Goal: Information Seeking & Learning: Find specific fact

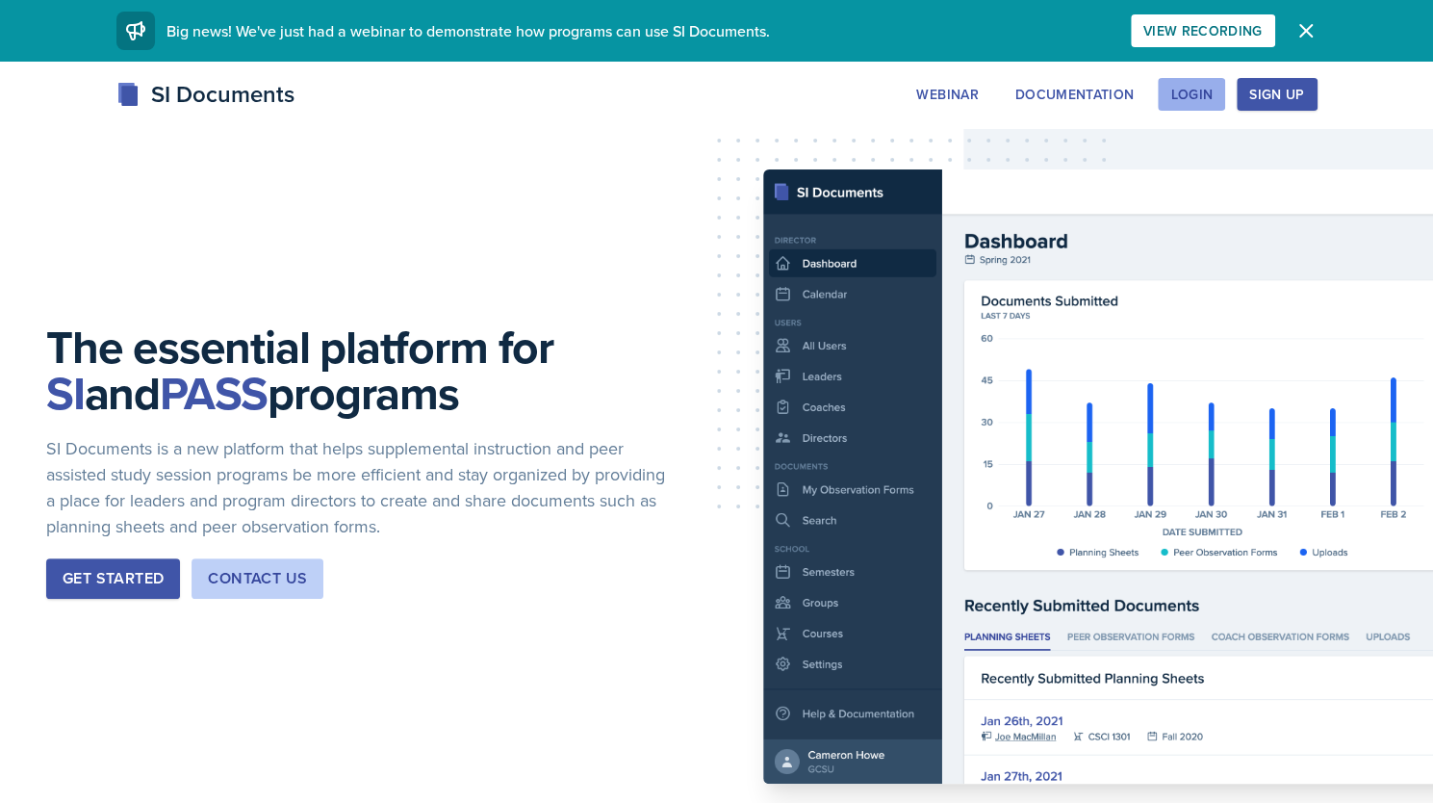
click at [1193, 101] on div "Login" at bounding box center [1192, 94] width 42 height 15
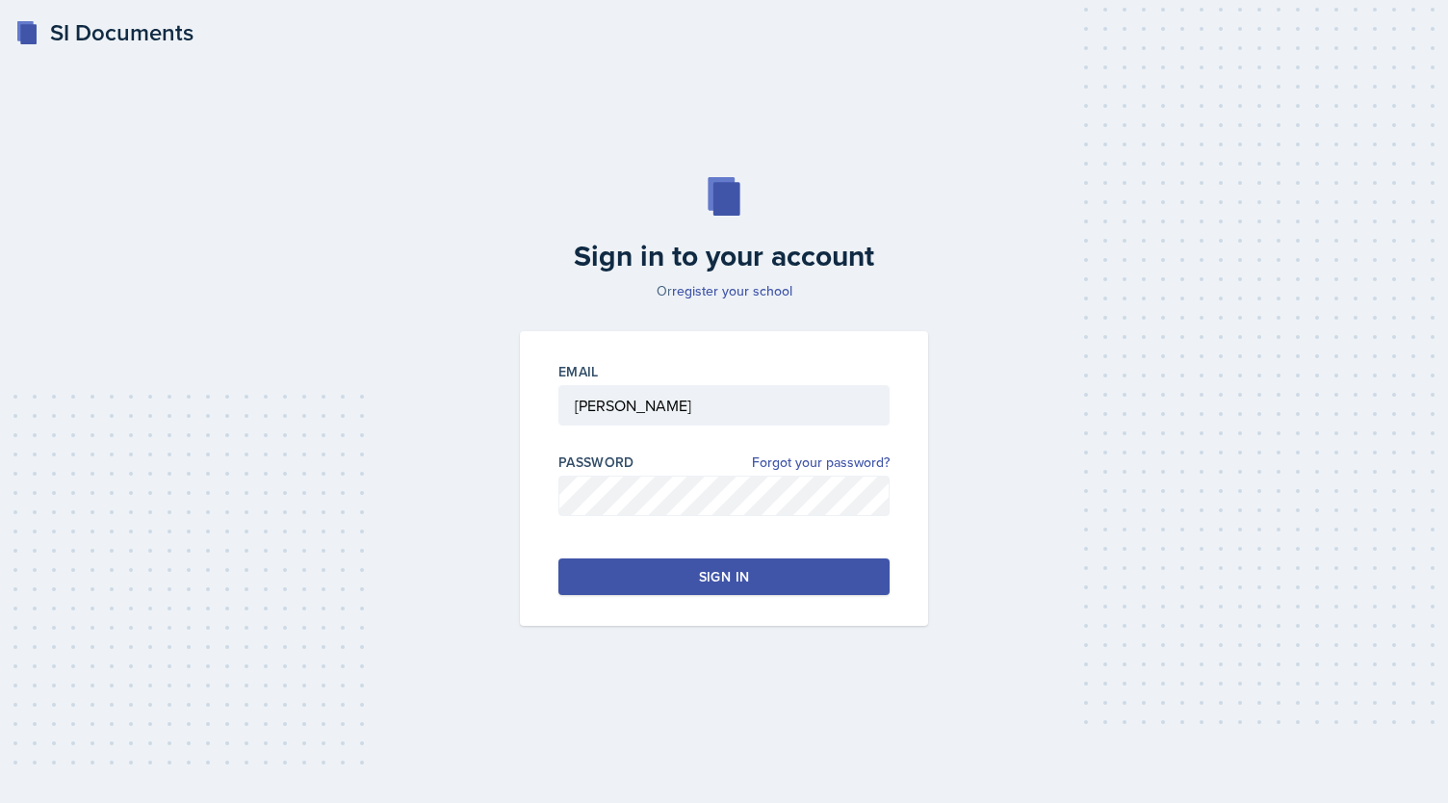
click at [793, 576] on button "Sign in" at bounding box center [723, 576] width 331 height 37
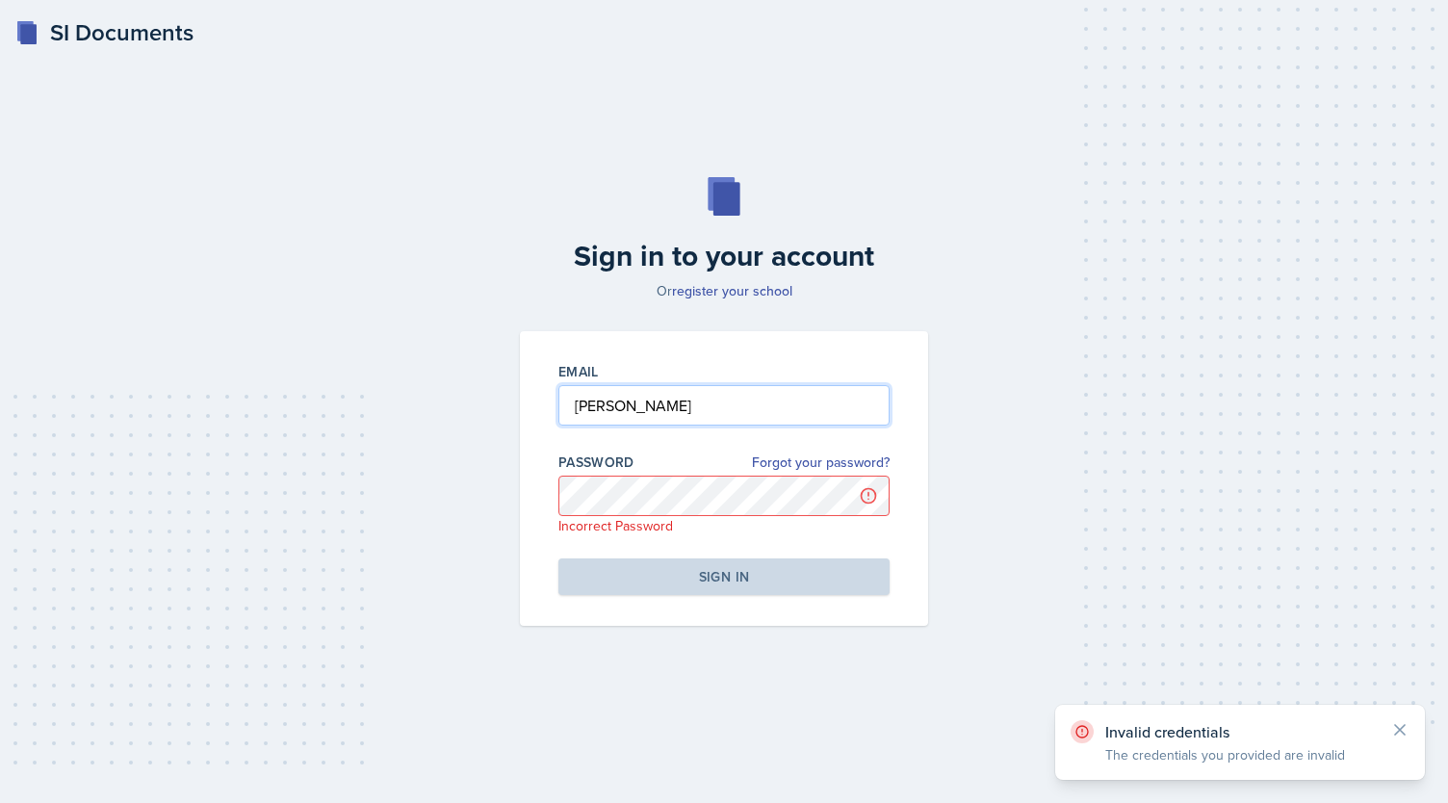
click at [672, 400] on input "[PERSON_NAME]" at bounding box center [723, 405] width 331 height 40
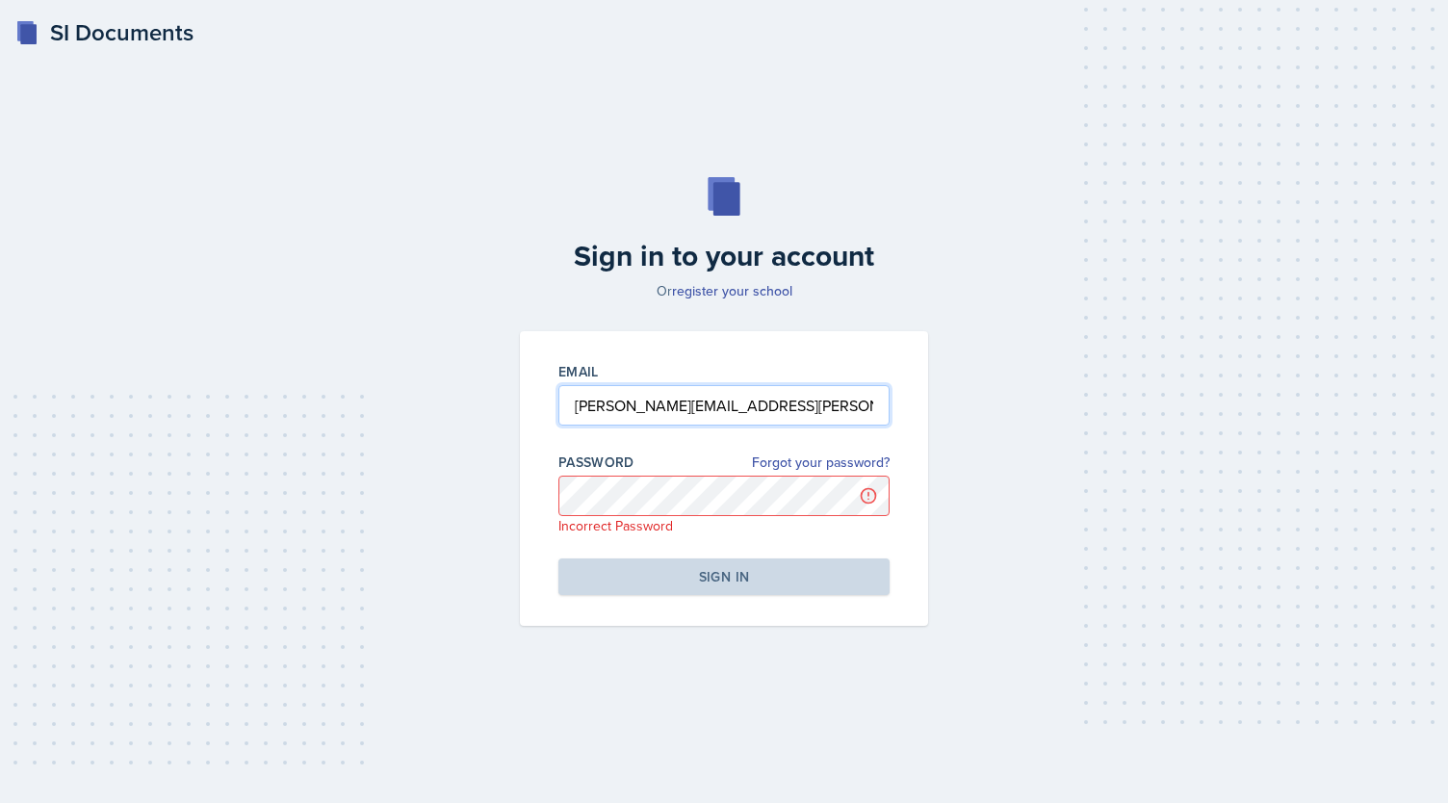
click at [828, 415] on input "[PERSON_NAME][EMAIL_ADDRESS][PERSON_NAME]" at bounding box center [723, 405] width 331 height 40
type input "[PERSON_NAME][EMAIL_ADDRESS][PERSON_NAME][DOMAIN_NAME]"
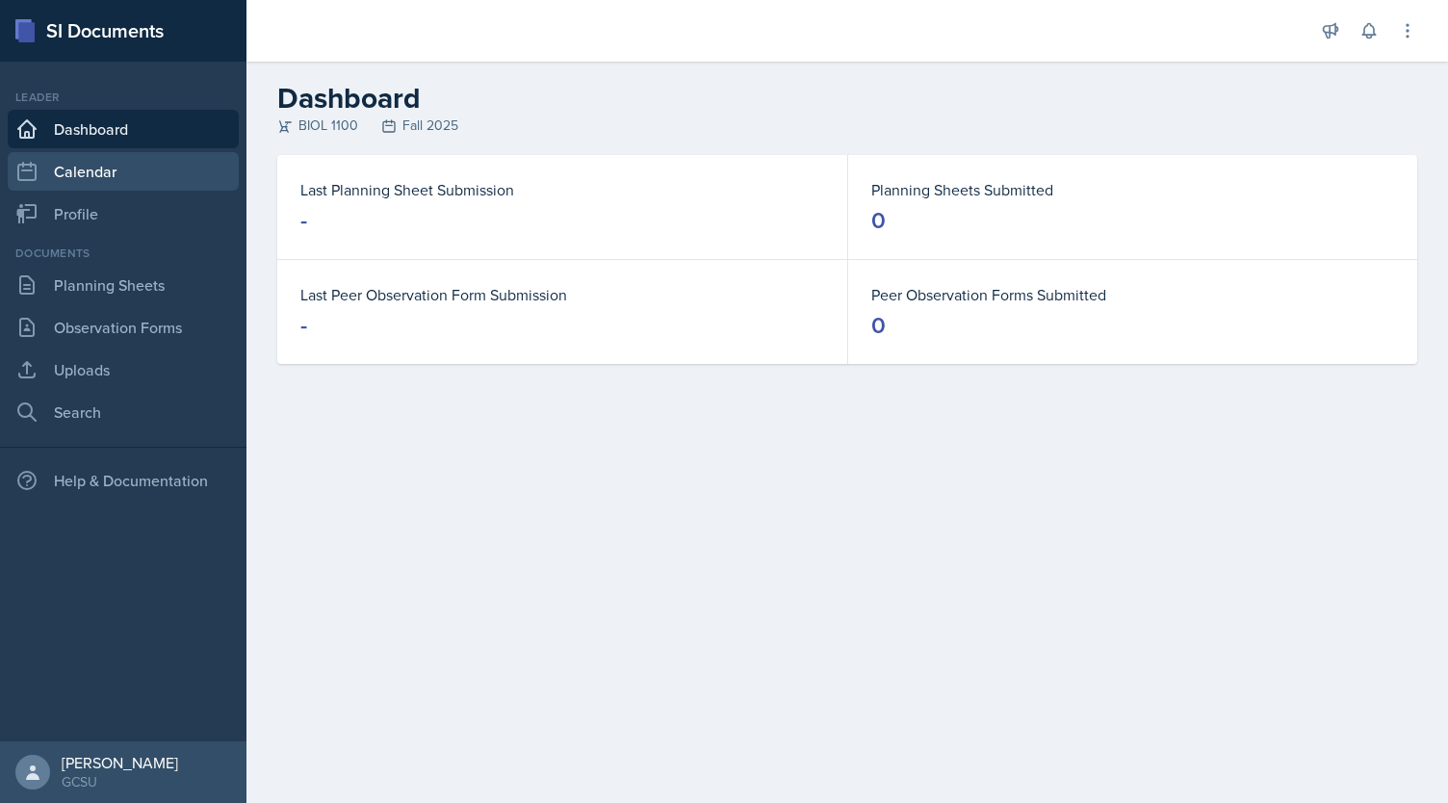
click at [89, 157] on link "Calendar" at bounding box center [123, 171] width 231 height 39
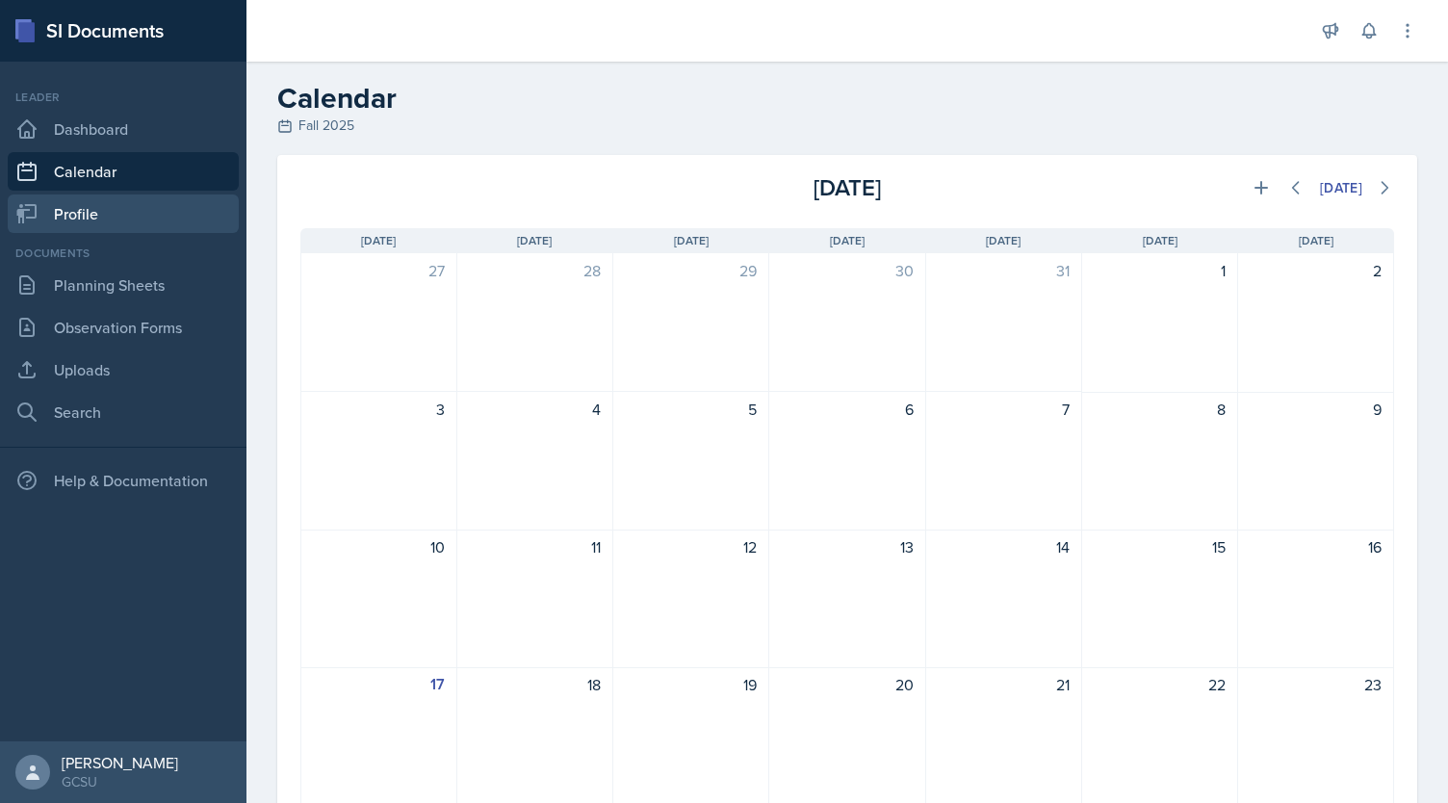
click at [90, 203] on link "Profile" at bounding box center [123, 213] width 231 height 39
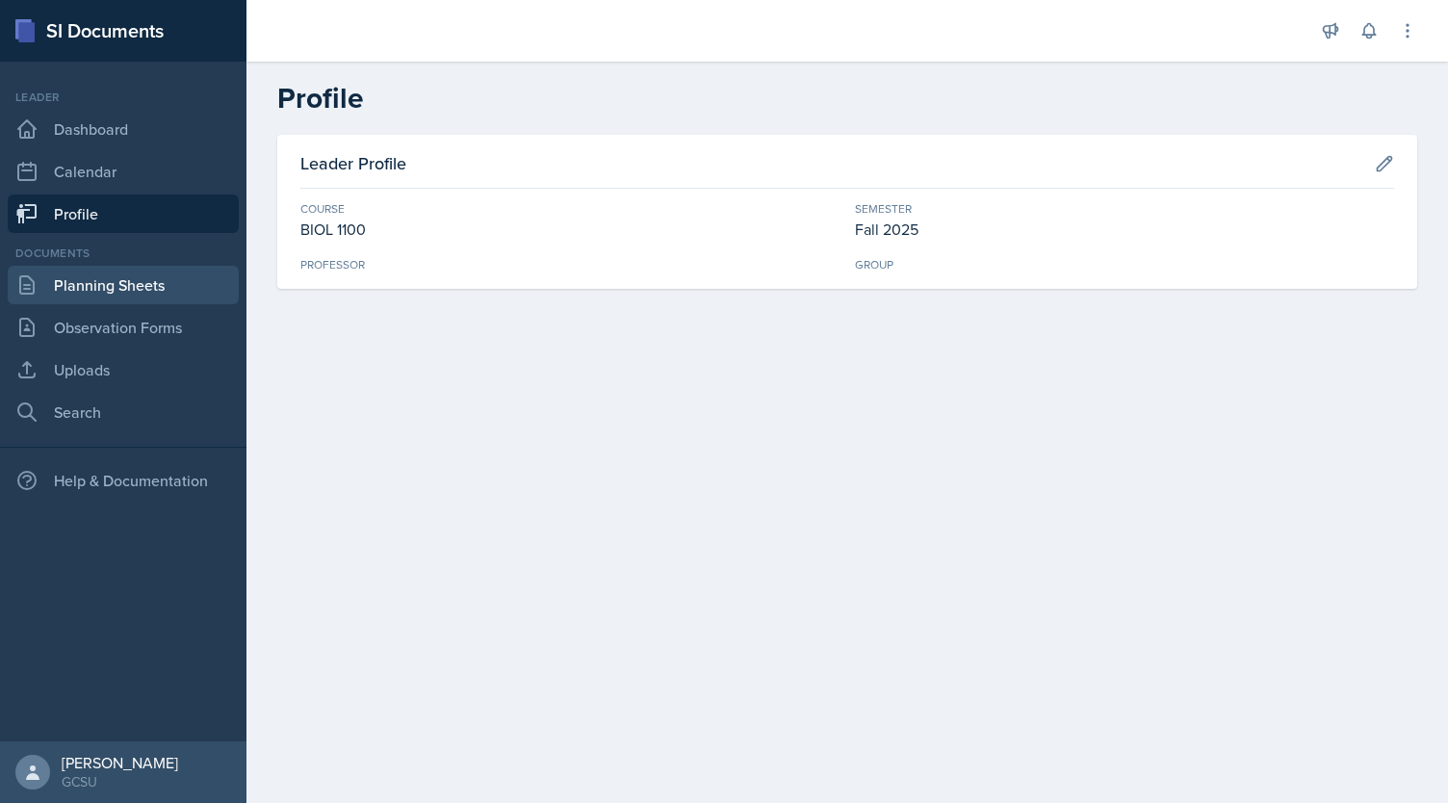
click at [88, 276] on link "Planning Sheets" at bounding box center [123, 285] width 231 height 39
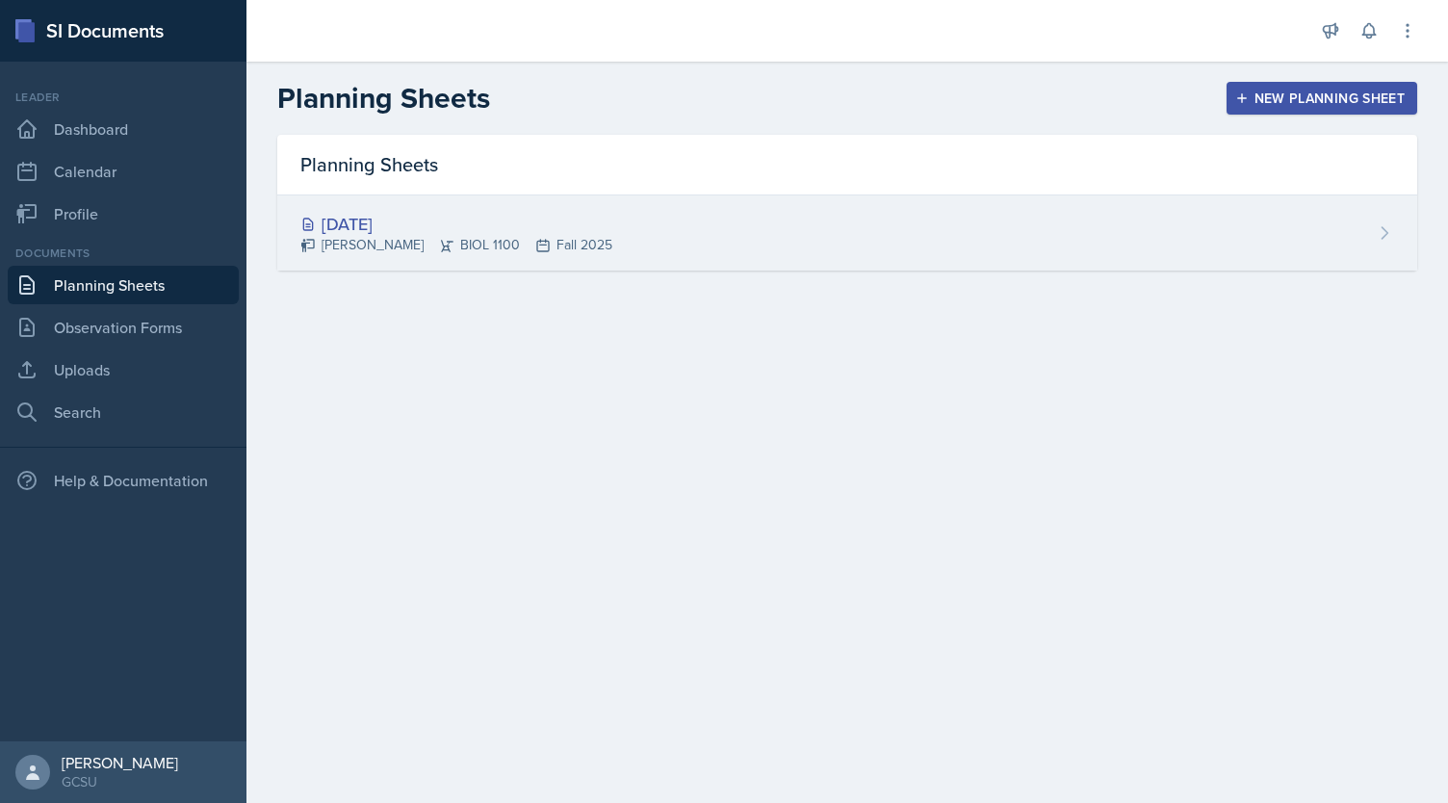
click at [381, 215] on div "[DATE]" at bounding box center [456, 224] width 312 height 26
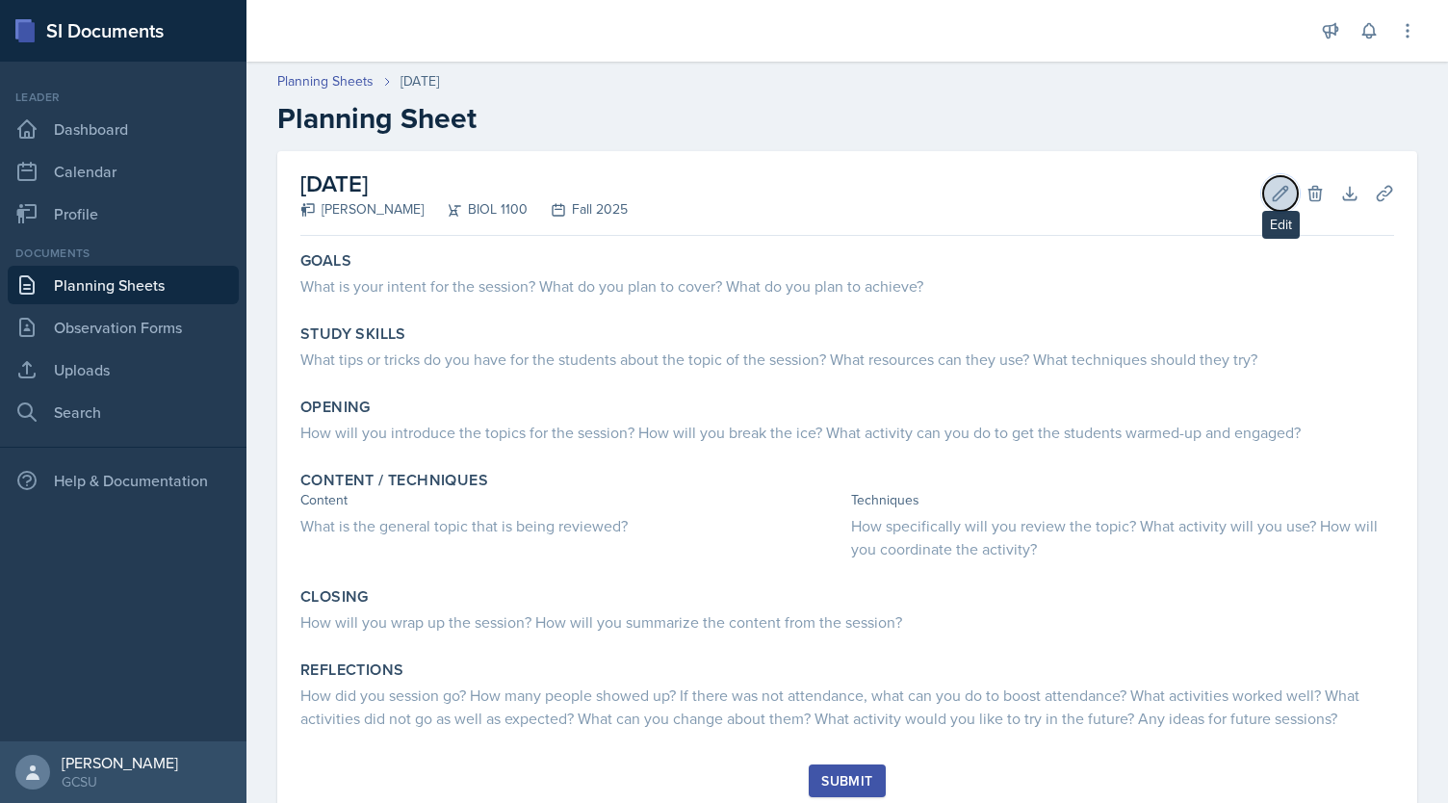
click at [1271, 195] on icon at bounding box center [1280, 193] width 19 height 19
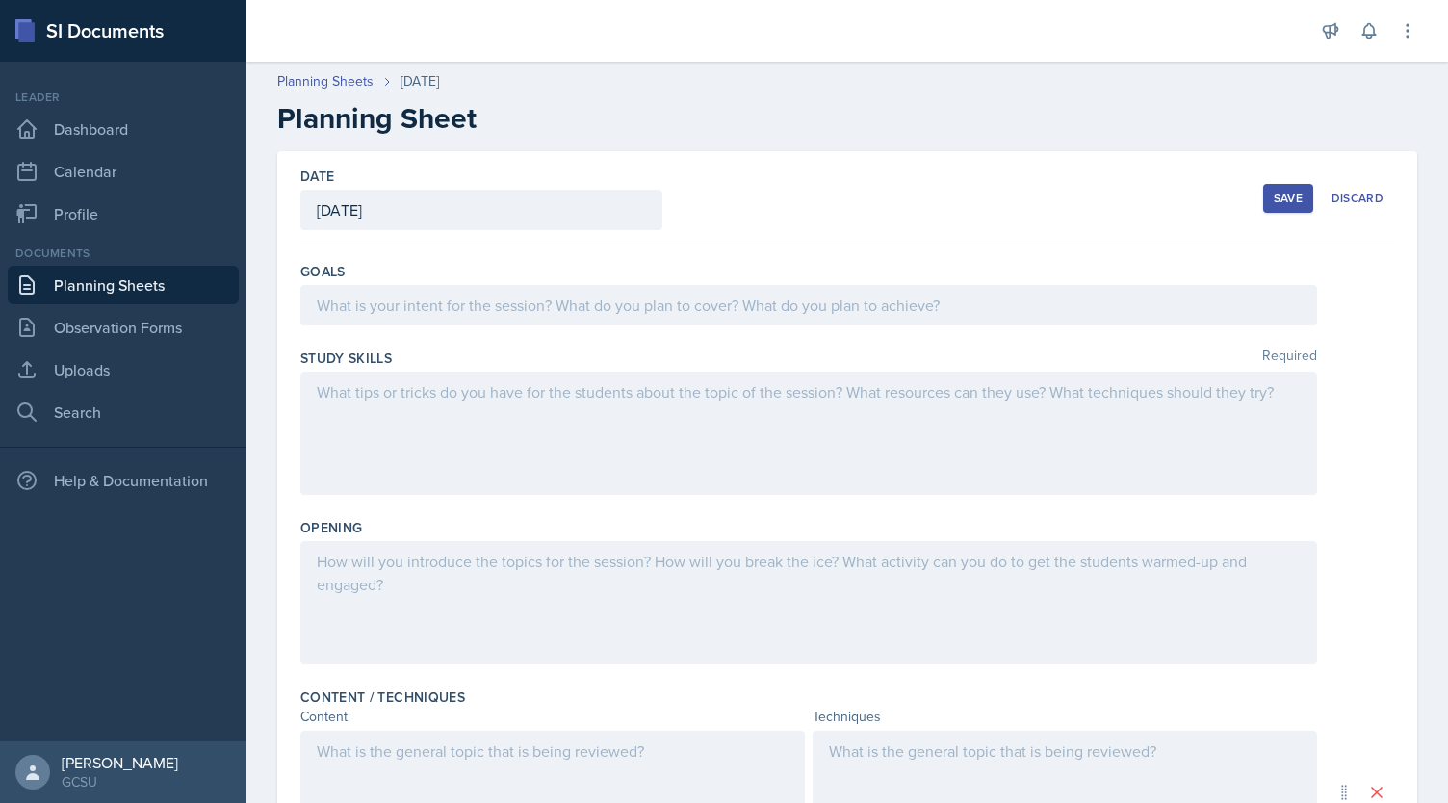
drag, startPoint x: 527, startPoint y: 211, endPoint x: 343, endPoint y: 217, distance: 184.0
click at [343, 217] on div "[DATE]" at bounding box center [481, 210] width 362 height 40
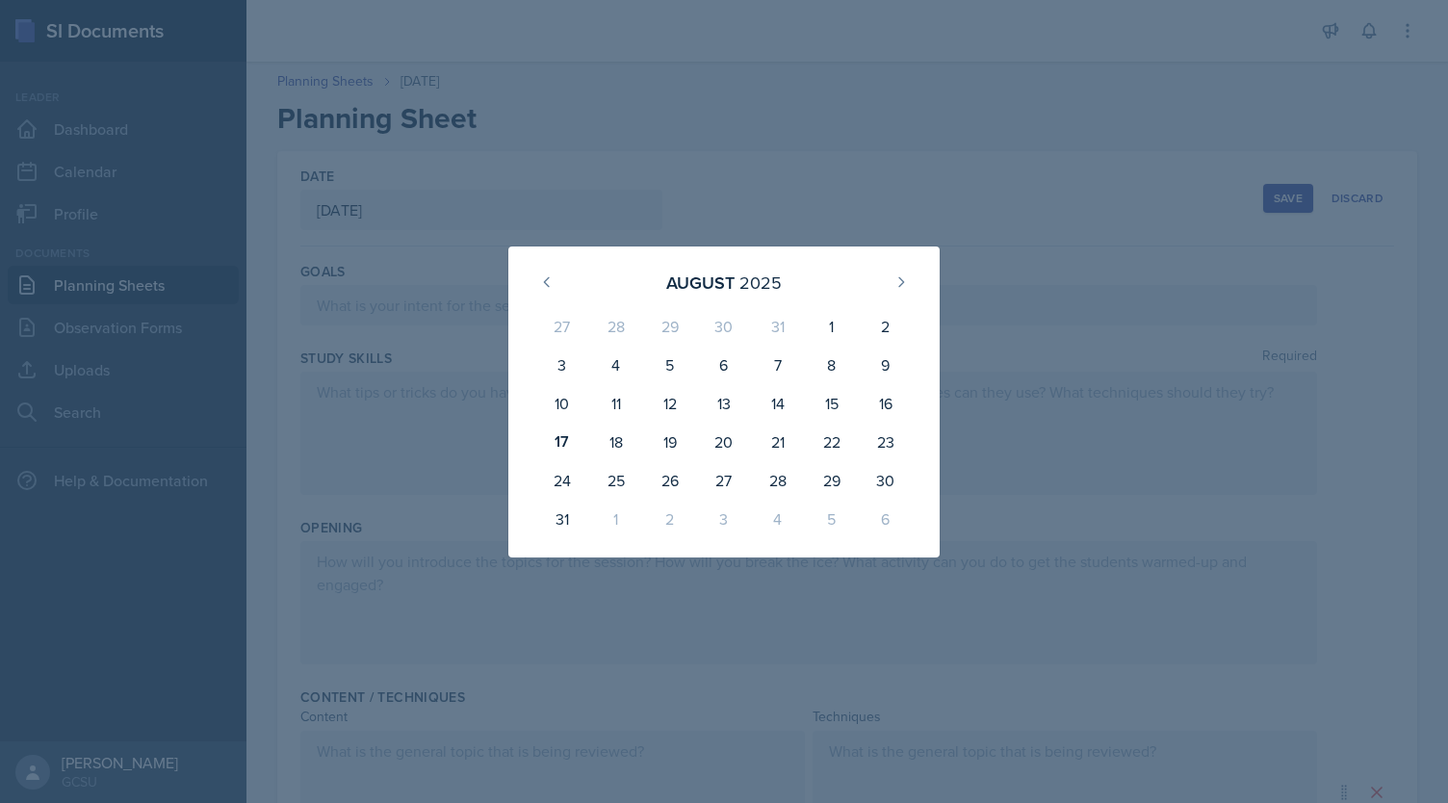
click at [1022, 232] on div at bounding box center [724, 401] width 1448 height 803
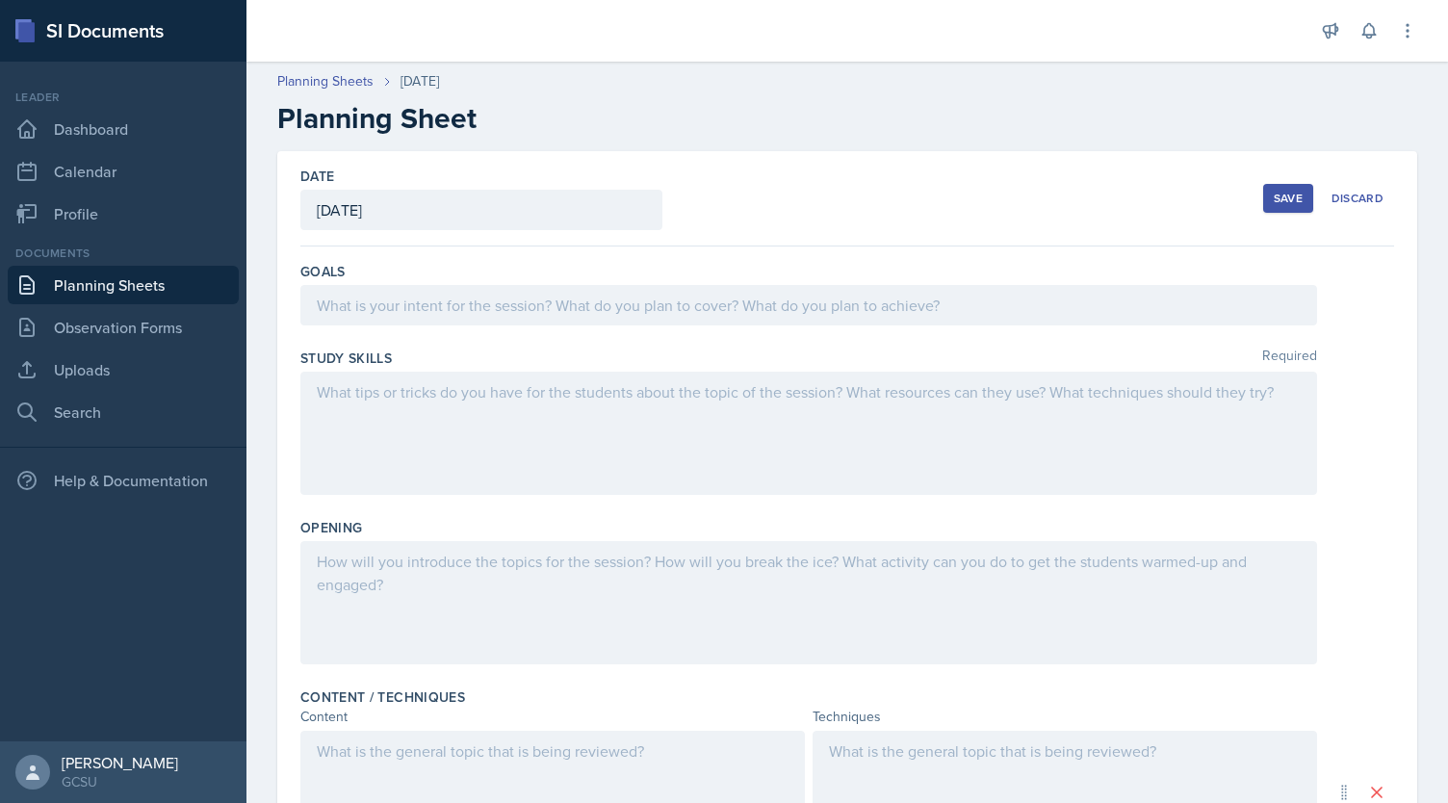
click at [636, 220] on div "[DATE]" at bounding box center [481, 210] width 362 height 40
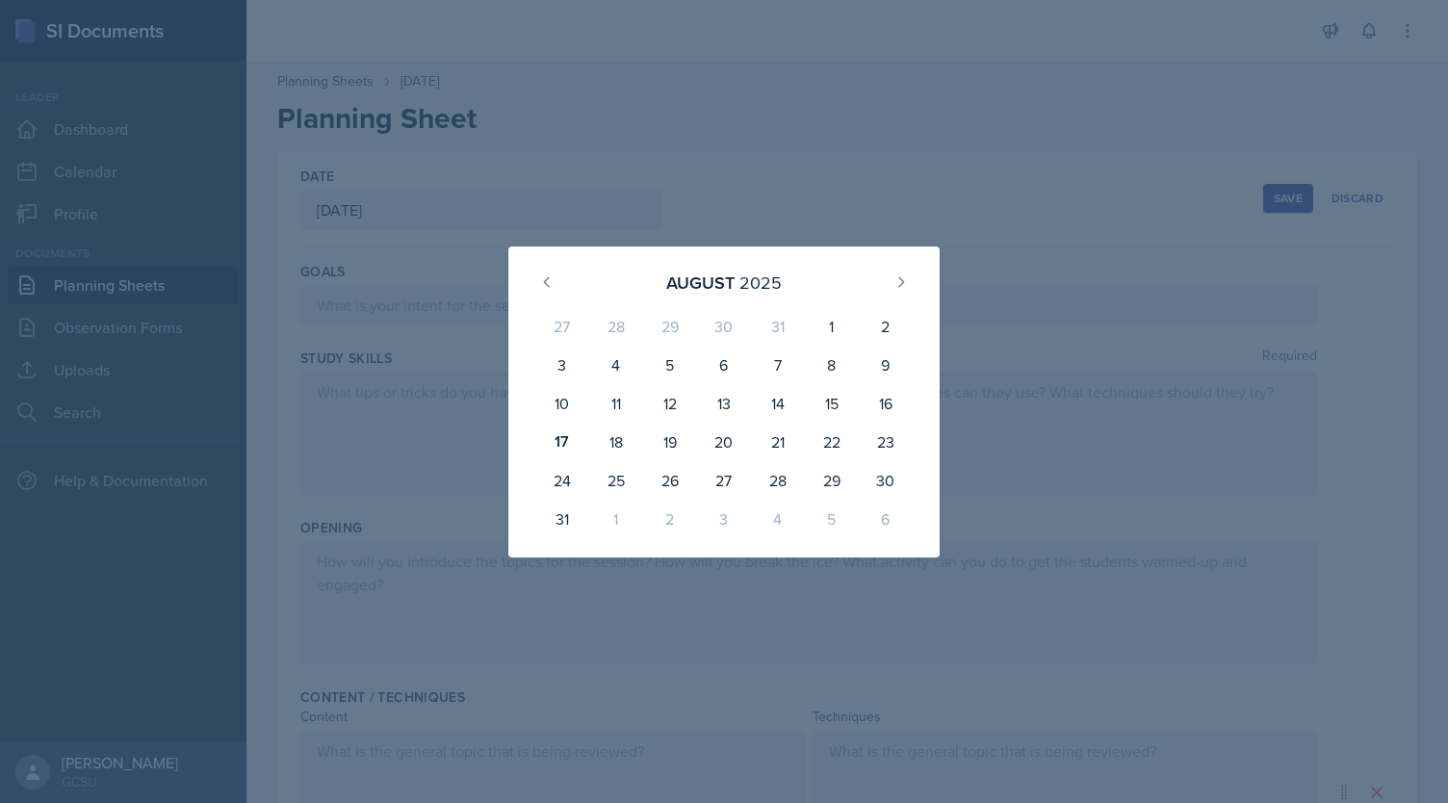
click at [978, 121] on div at bounding box center [724, 401] width 1448 height 803
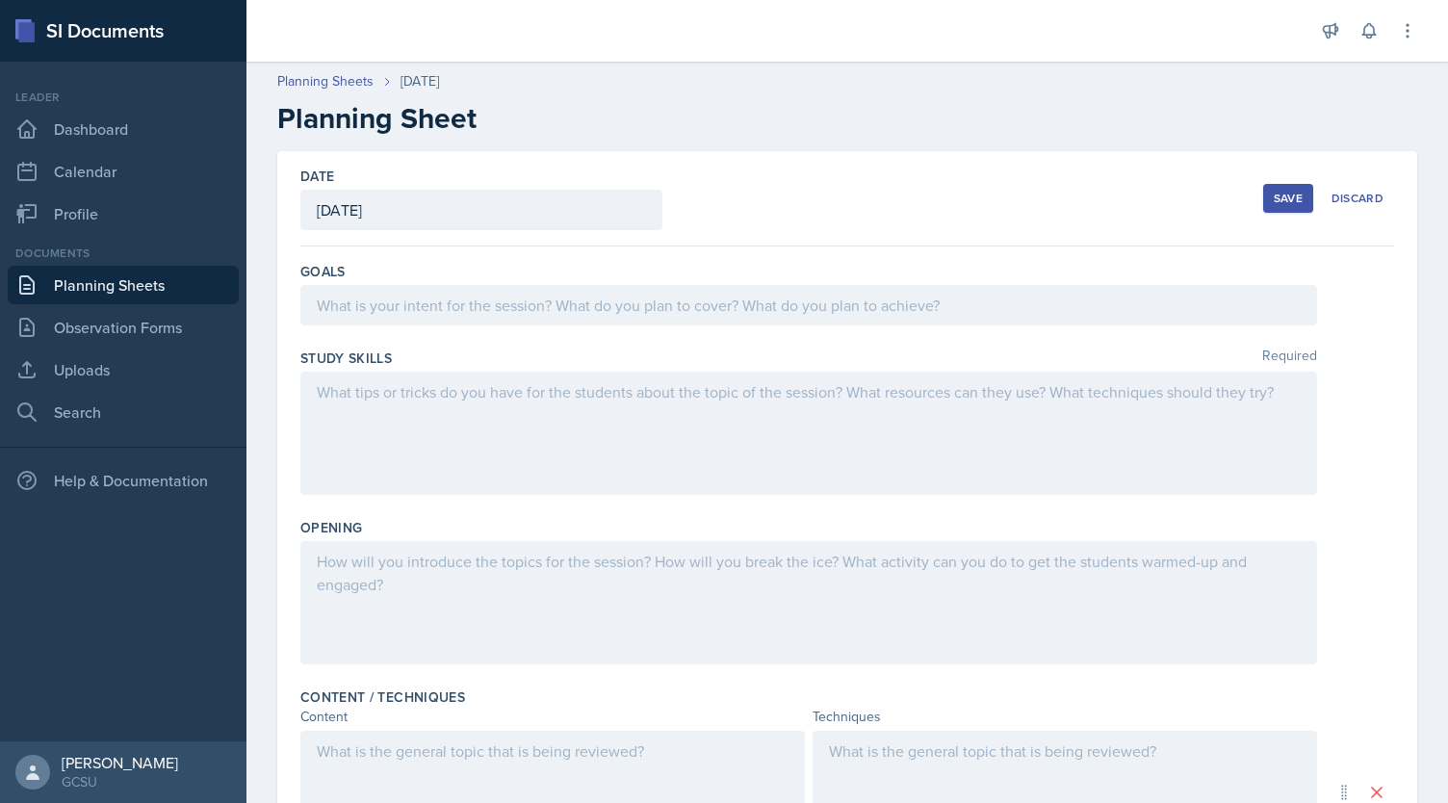
click at [519, 211] on div "[DATE]" at bounding box center [481, 210] width 362 height 40
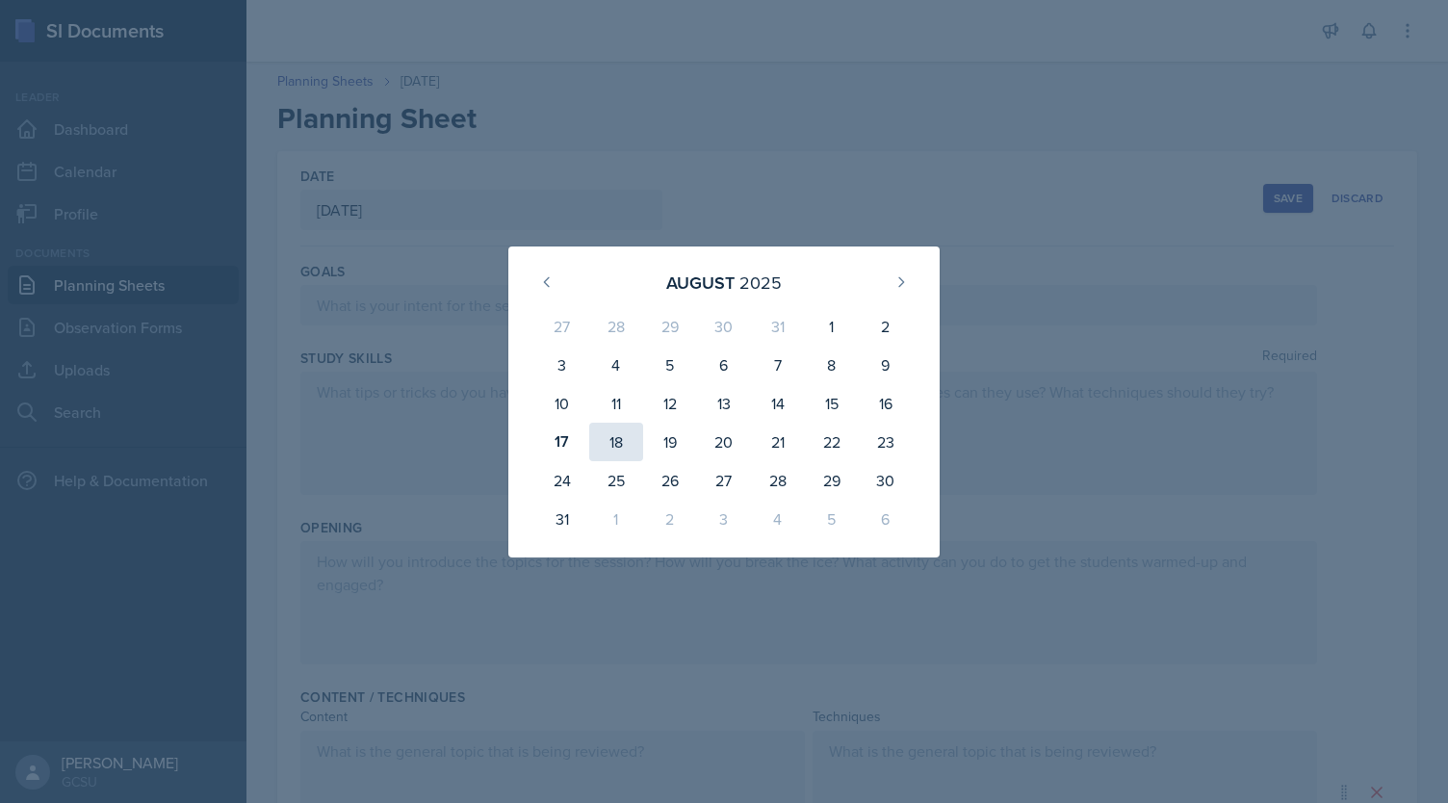
click at [612, 440] on div "18" at bounding box center [616, 442] width 54 height 39
type input "[DATE]"
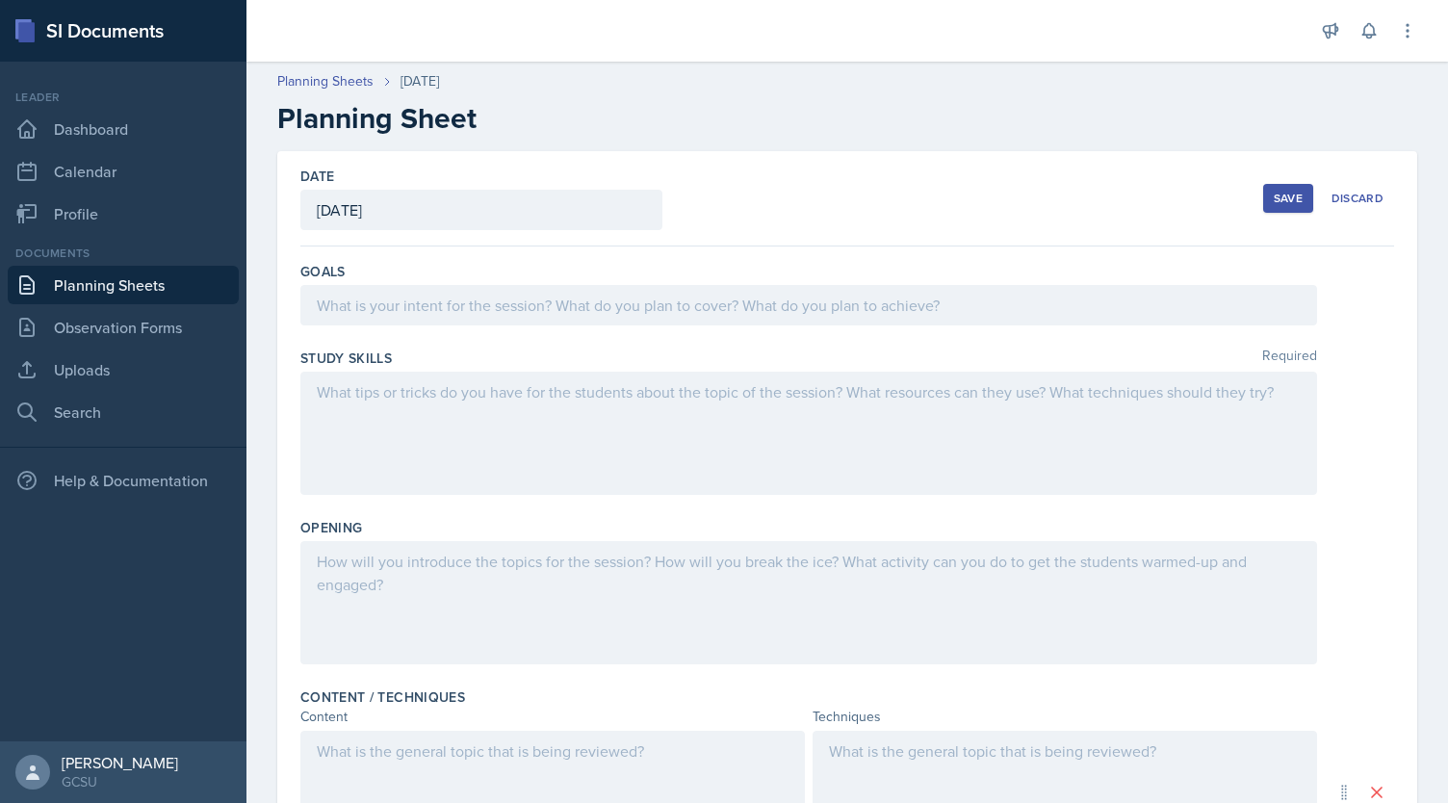
click at [500, 304] on div at bounding box center [808, 305] width 1017 height 40
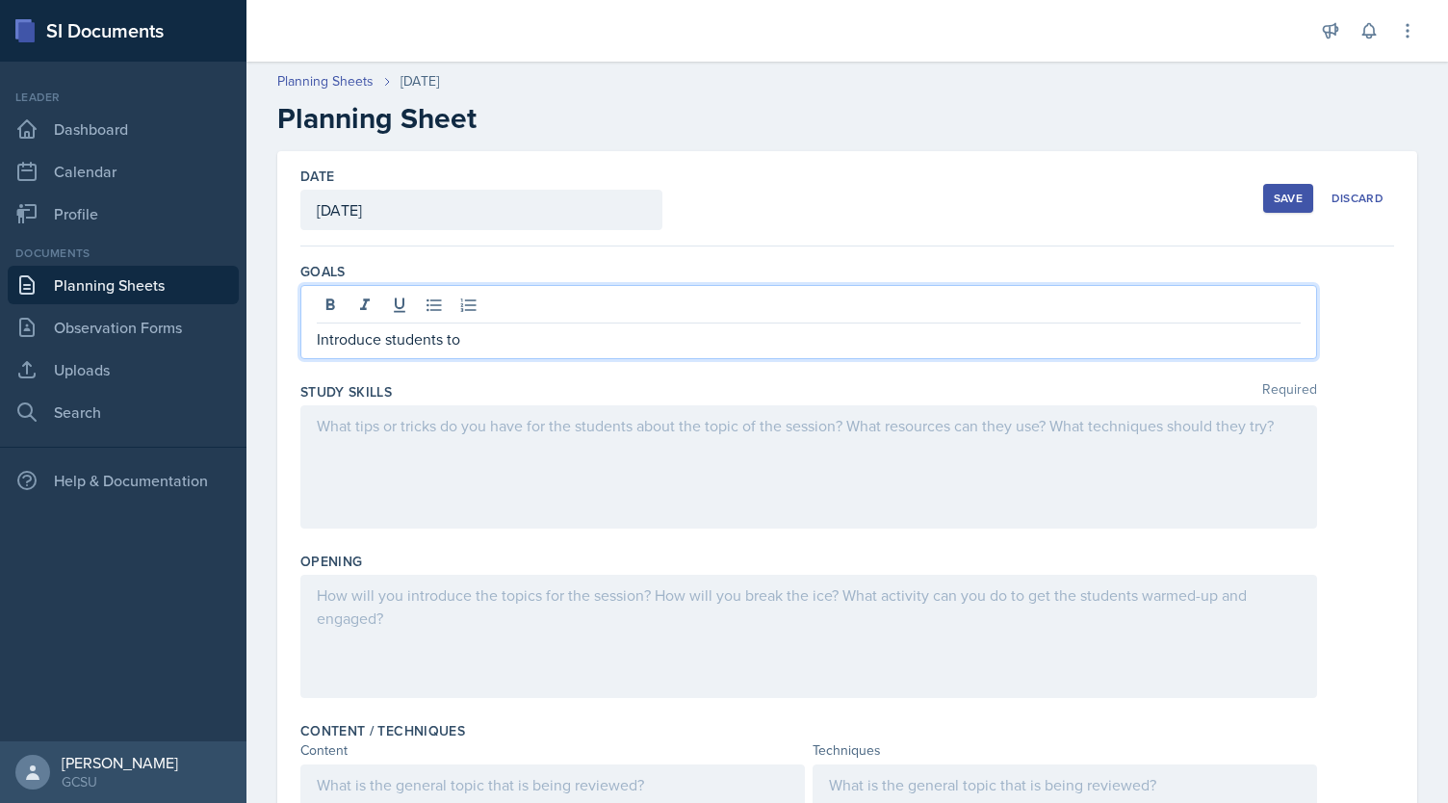
click at [479, 220] on div "[DATE]" at bounding box center [481, 210] width 362 height 40
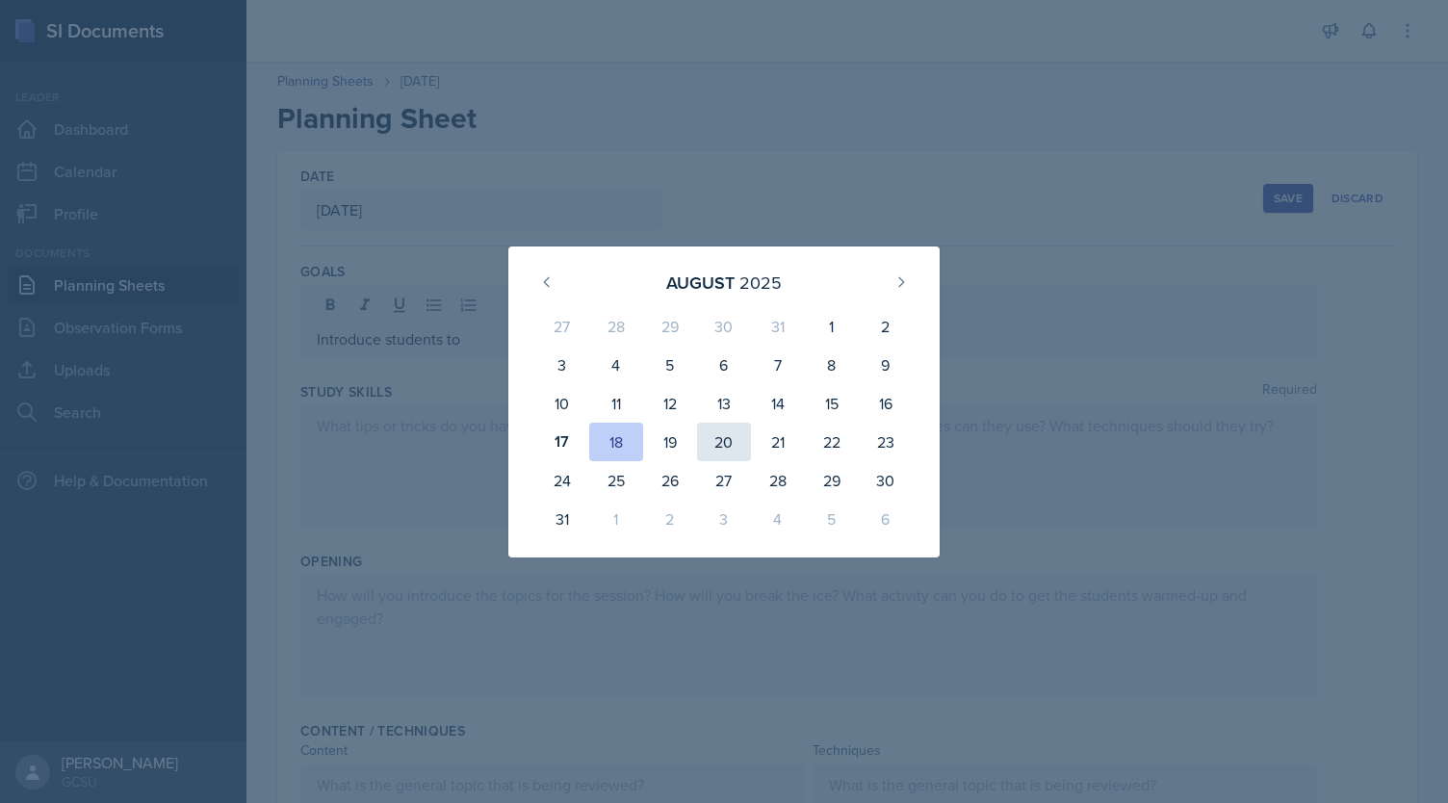
click at [726, 444] on div "20" at bounding box center [724, 442] width 54 height 39
type input "[DATE]"
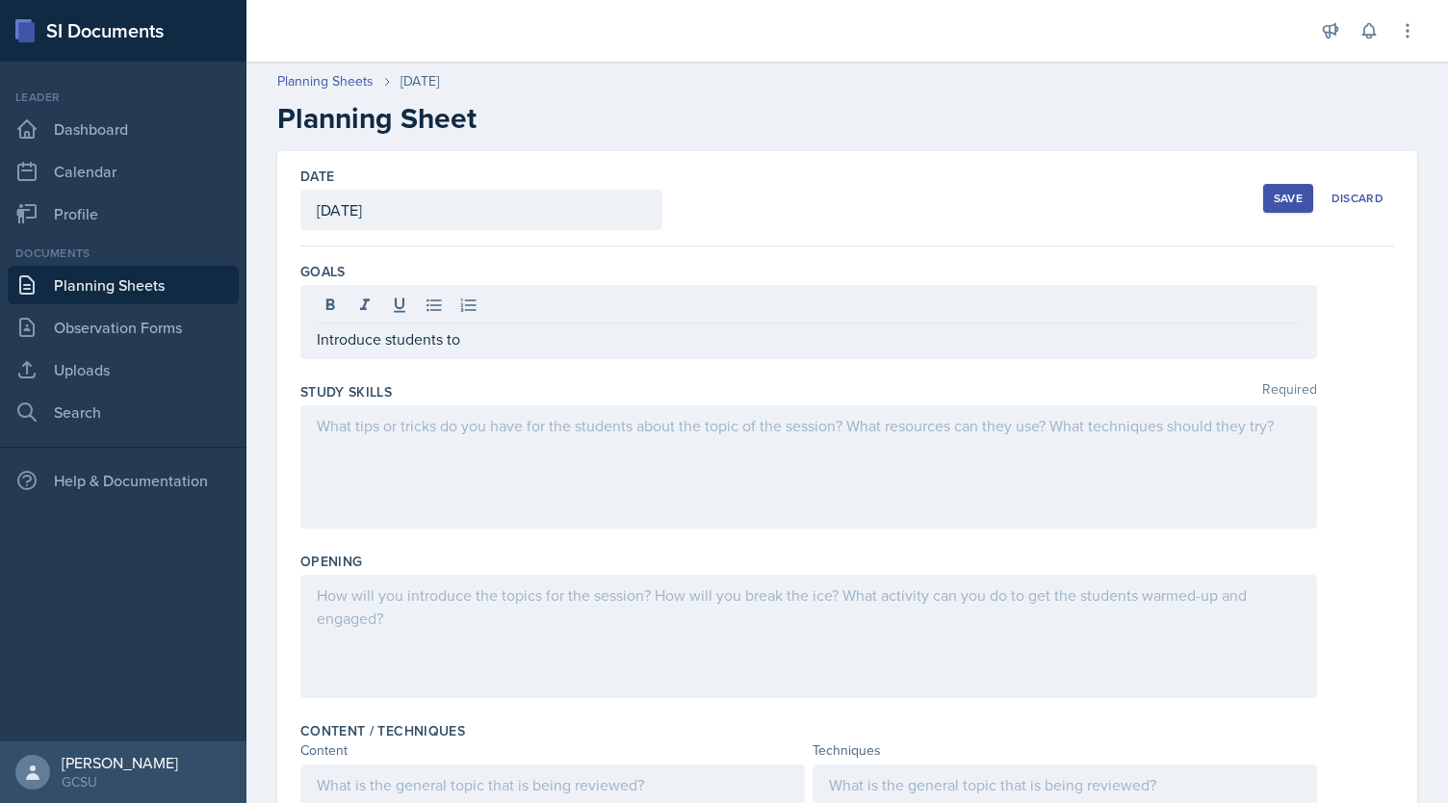
click at [768, 348] on p "Introduce students to" at bounding box center [809, 338] width 984 height 23
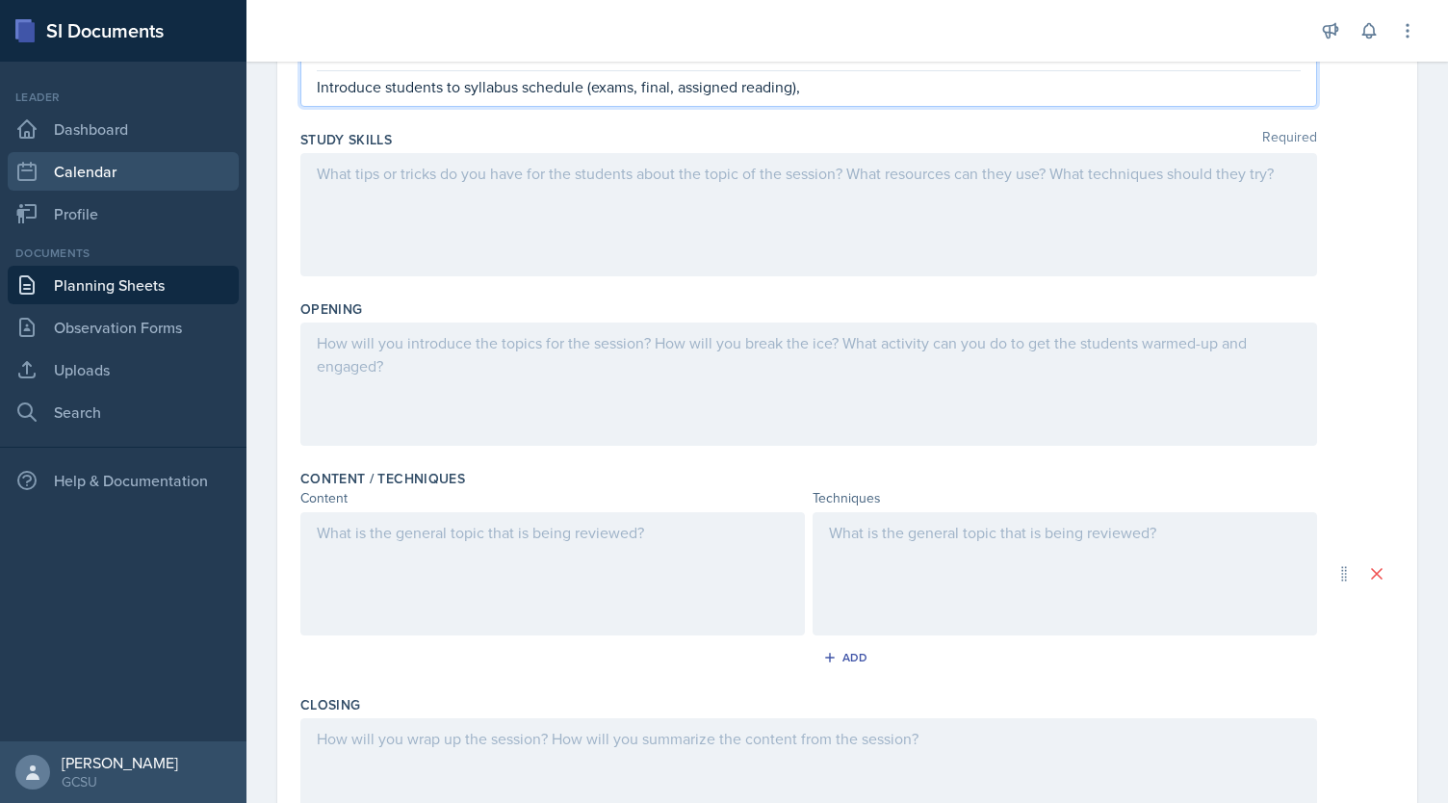
scroll to position [253, 0]
click at [760, 387] on div at bounding box center [808, 383] width 1017 height 123
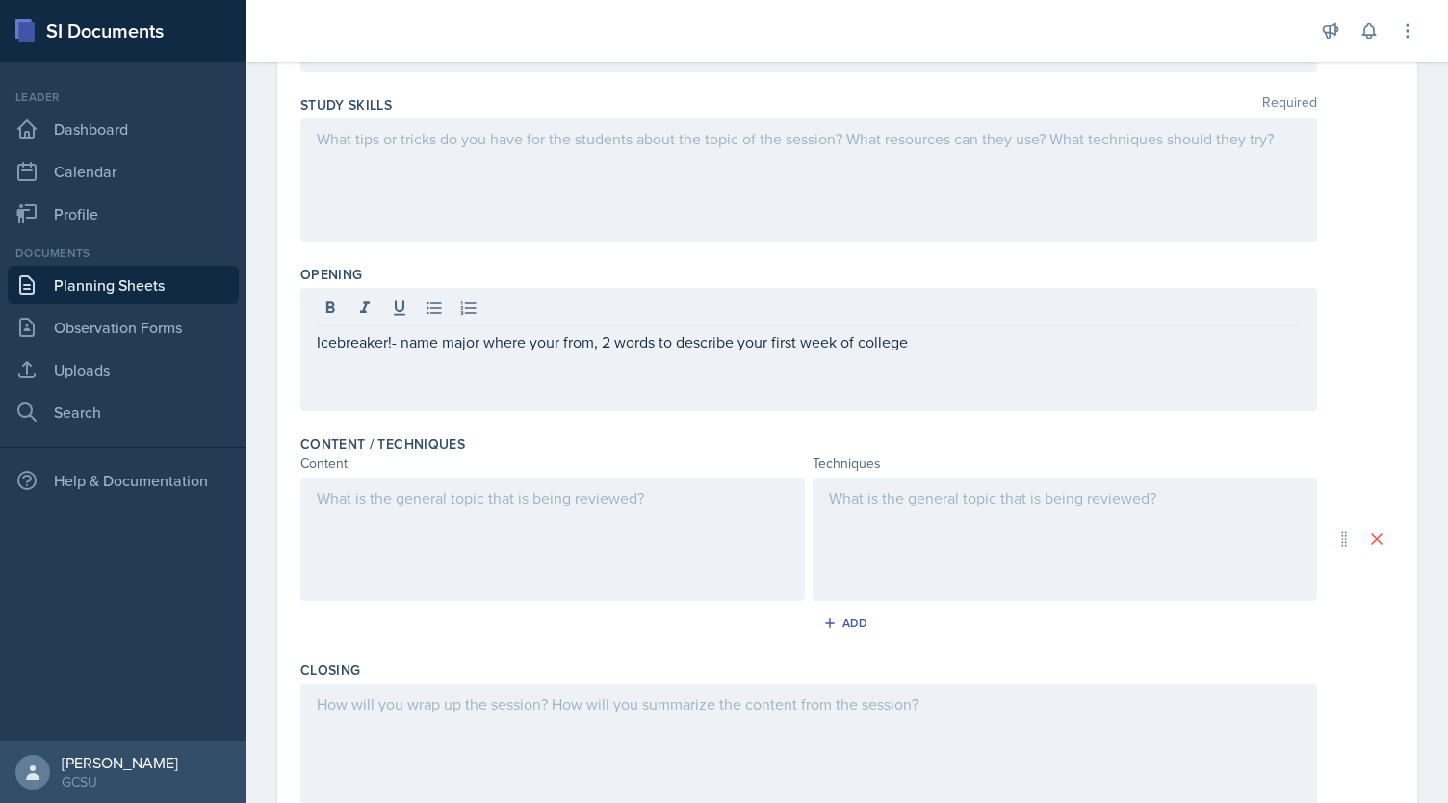
click at [695, 507] on div at bounding box center [552, 538] width 504 height 123
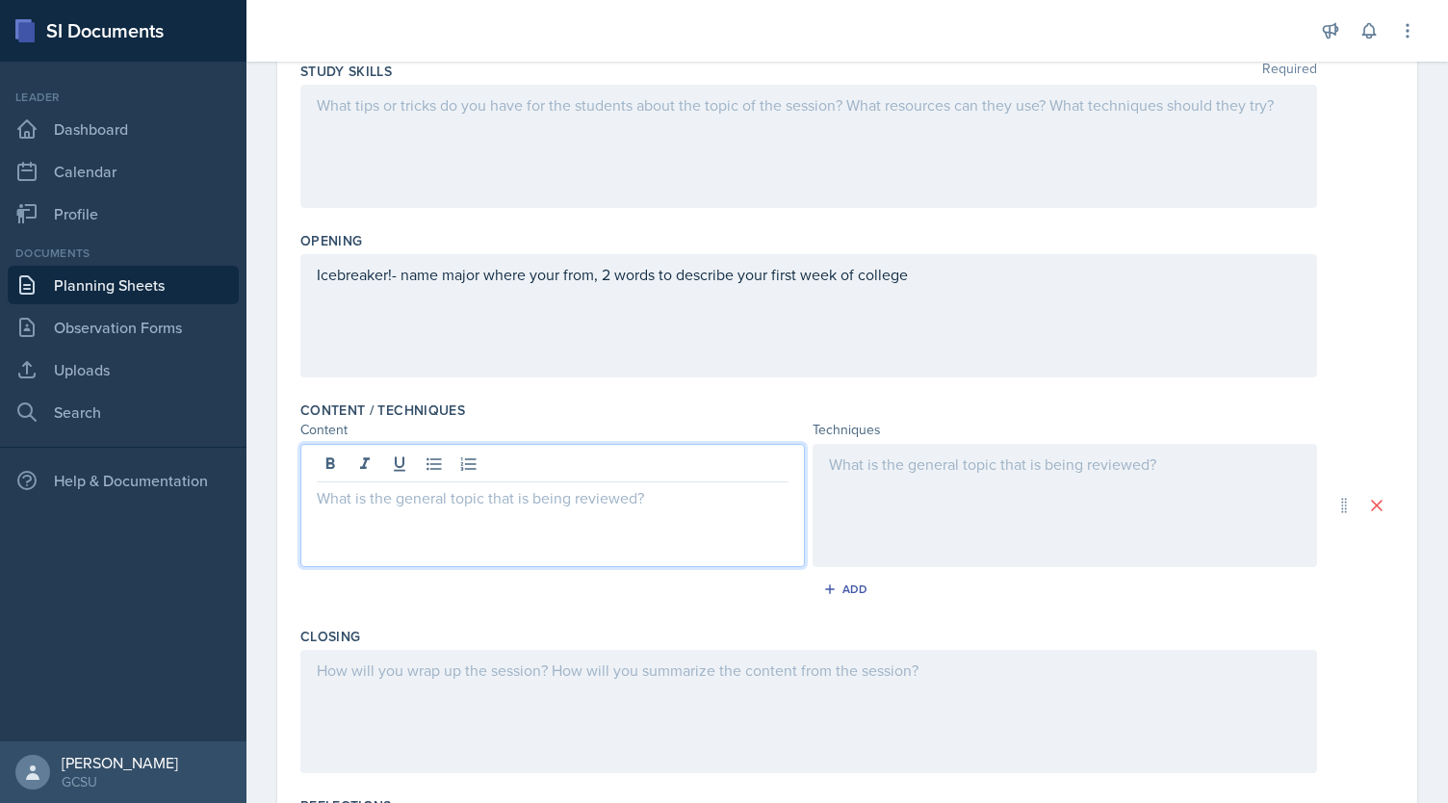
click at [426, 269] on div "Icebreaker!- name major where your from, 2 words to describe your first week of…" at bounding box center [808, 315] width 1017 height 123
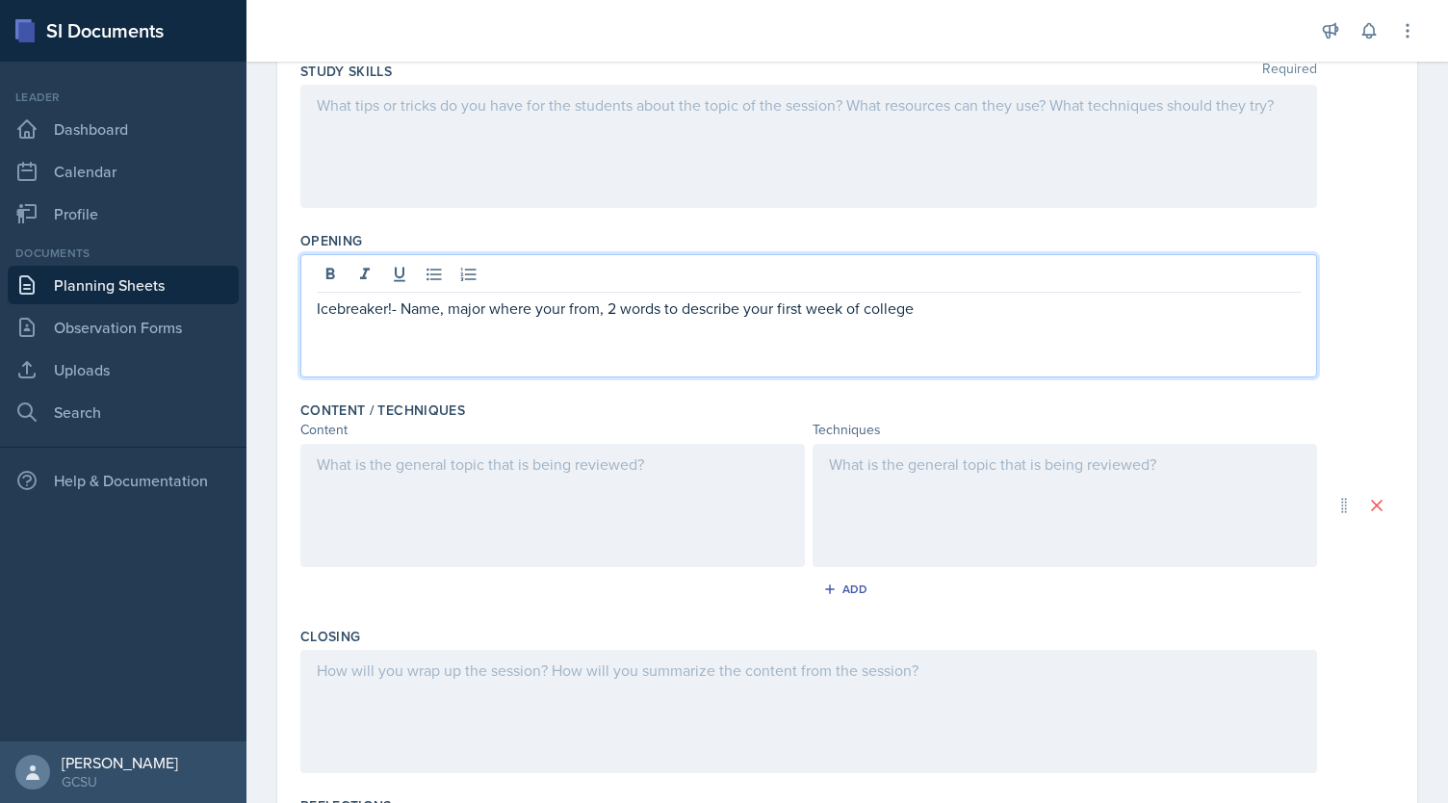
click at [492, 311] on p "Icebreaker!- Name, major where your from, 2 words to describe your first week o…" at bounding box center [809, 307] width 984 height 23
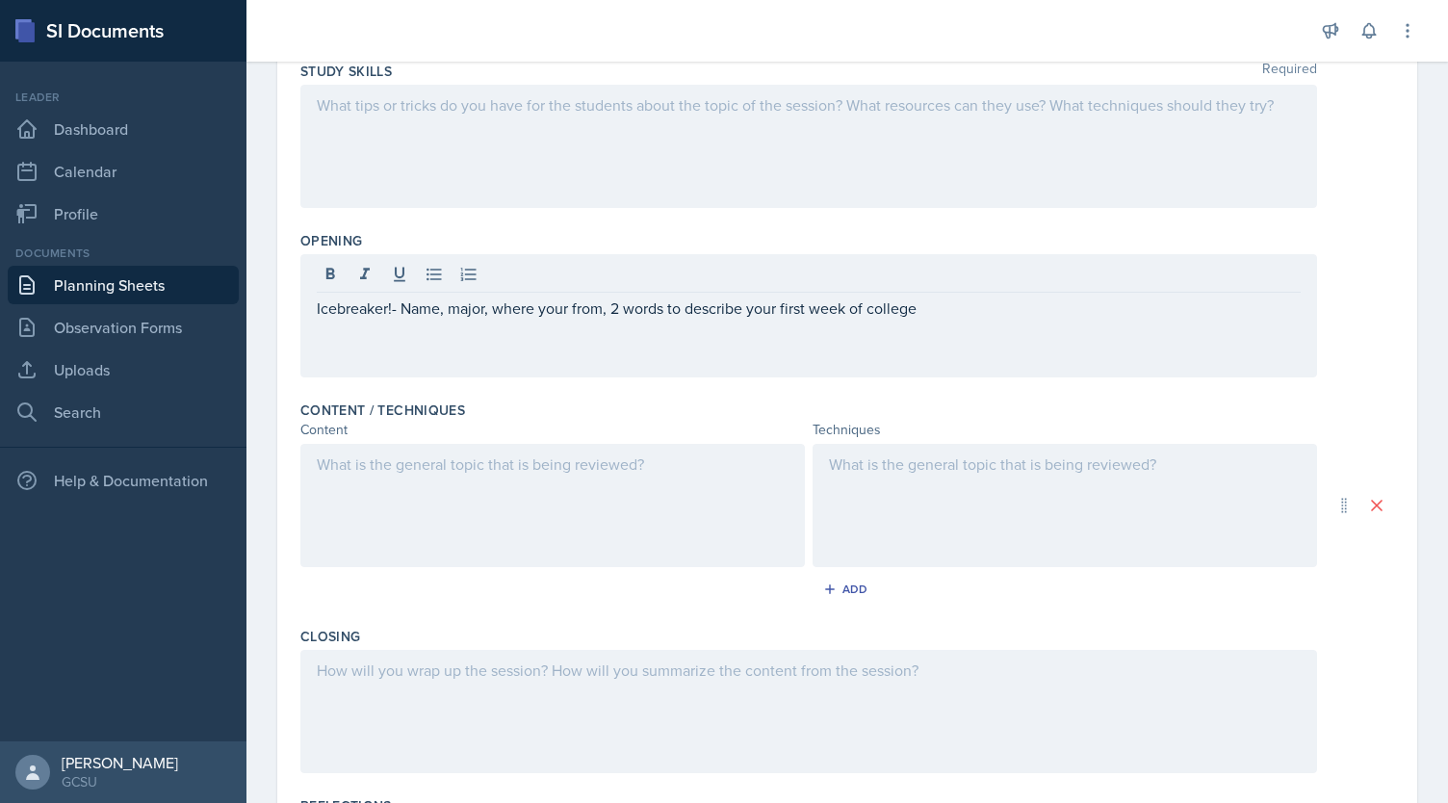
click at [982, 325] on div "Icebreaker!- Name, major, where your from, 2 words to describe your first week …" at bounding box center [808, 315] width 1017 height 123
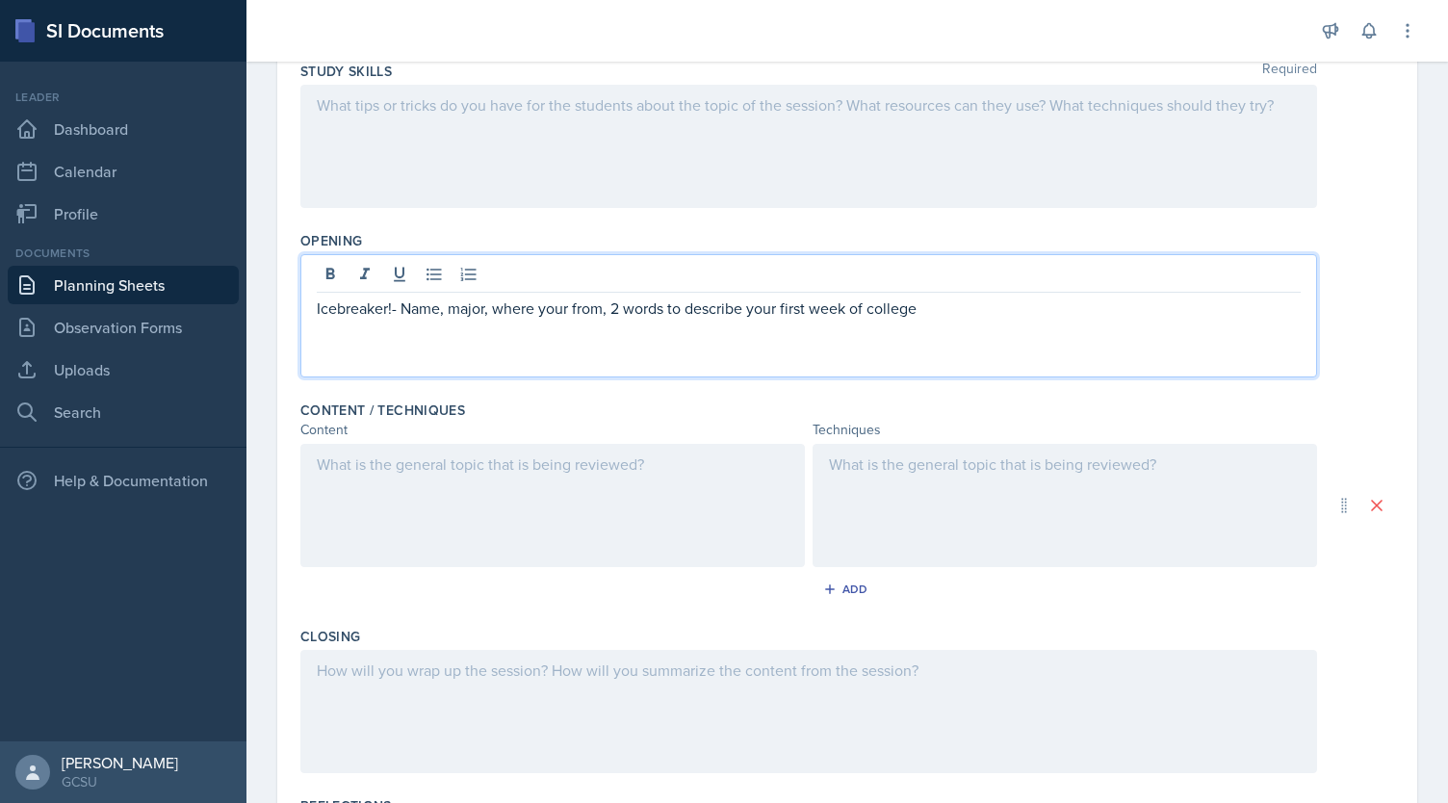
click at [986, 311] on p "Icebreaker!- Name, major, where your from, 2 words to describe your first week …" at bounding box center [809, 307] width 984 height 23
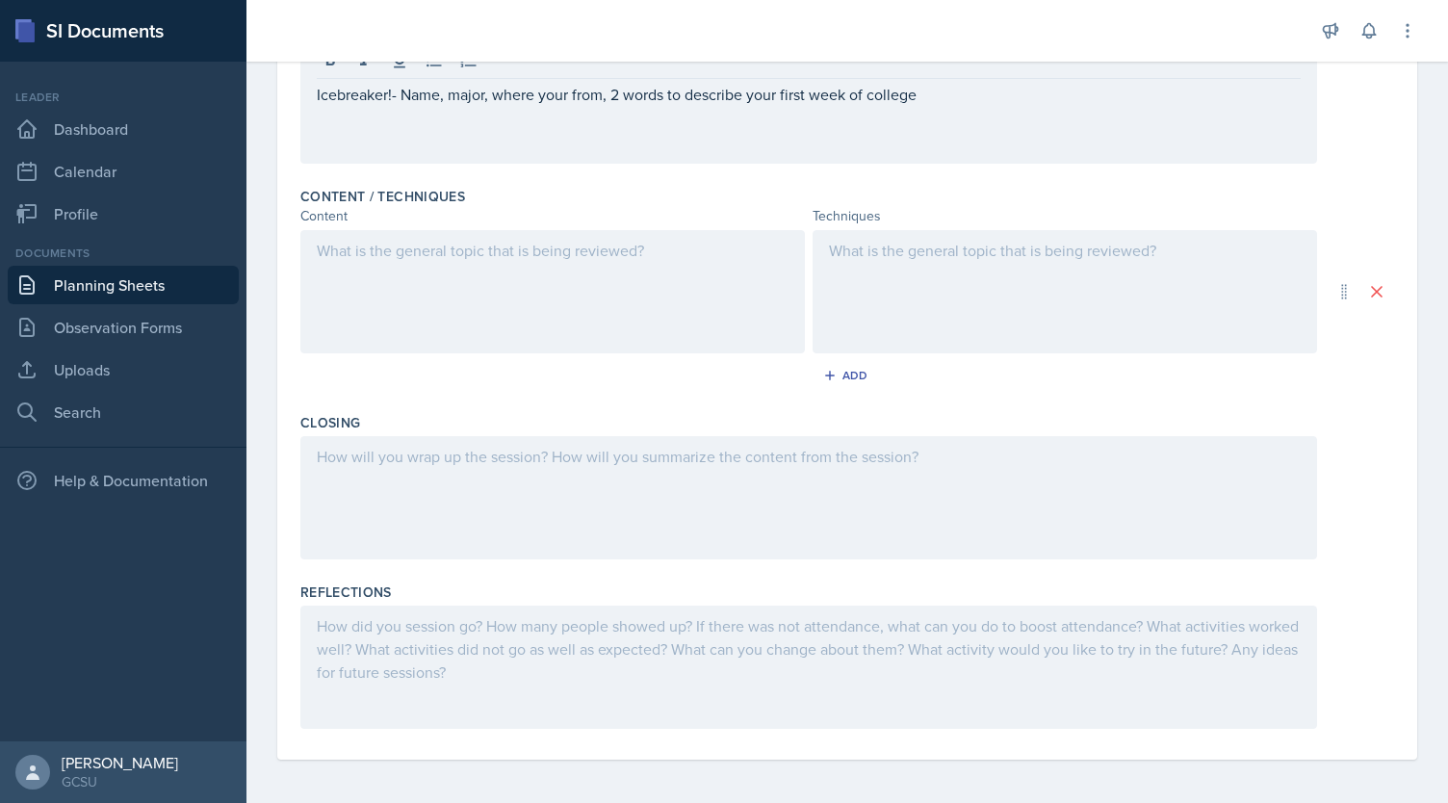
scroll to position [0, 0]
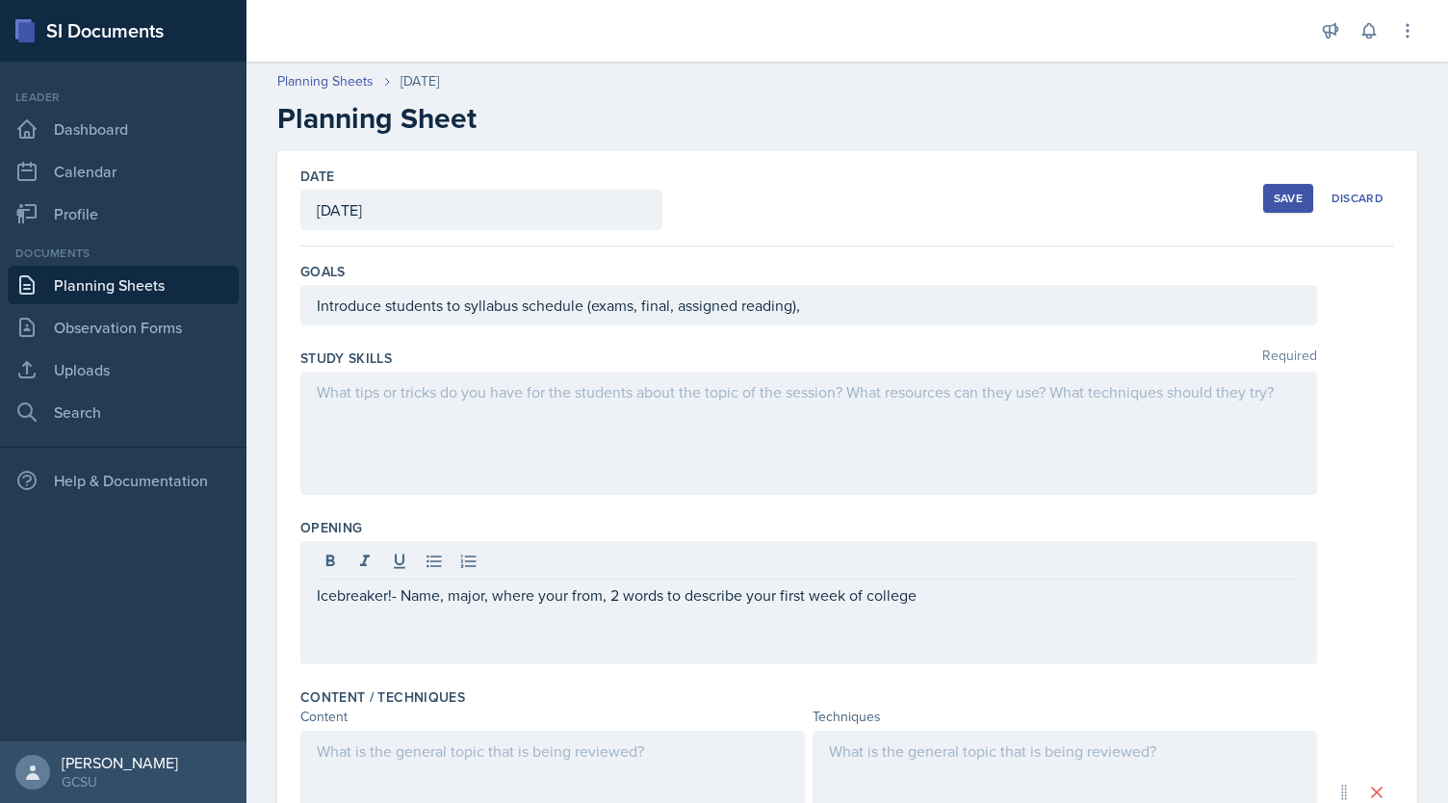
click at [824, 292] on div "Introduce students to syllabus schedule (exams, final, assigned reading)," at bounding box center [808, 305] width 1017 height 40
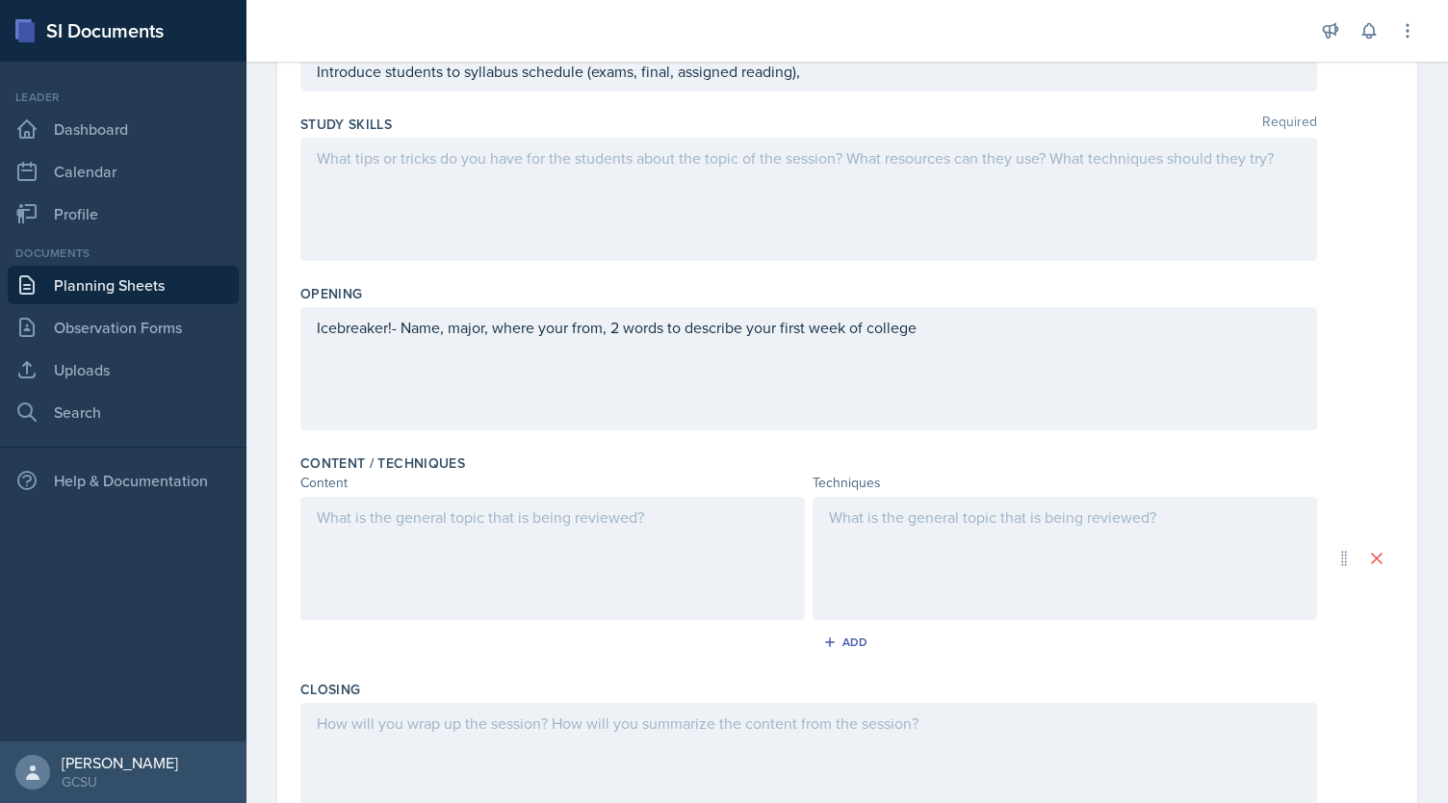
scroll to position [270, 0]
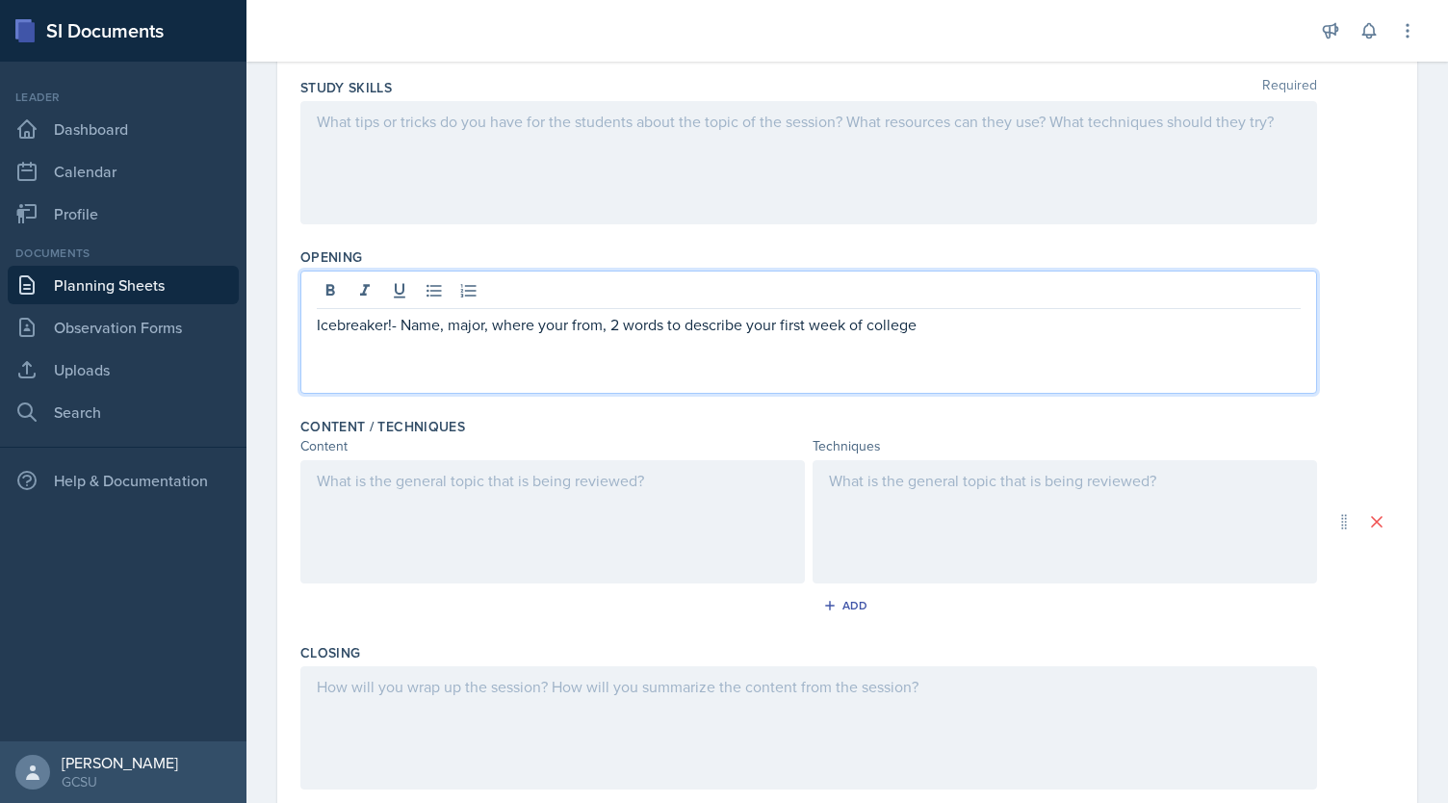
click at [622, 332] on p "Icebreaker!- Name, major, where your from, 2 words to describe your first week …" at bounding box center [809, 324] width 984 height 23
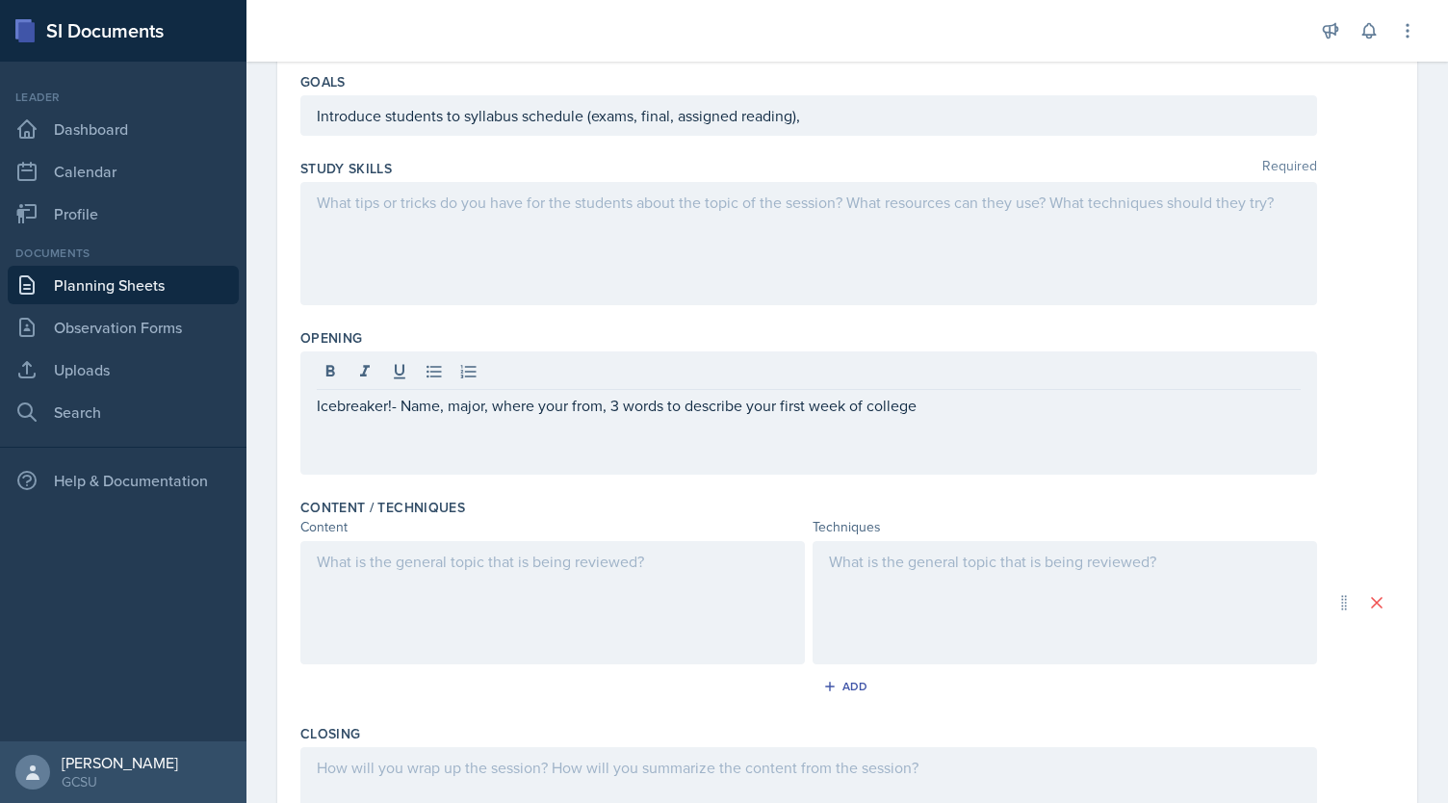
scroll to position [196, 0]
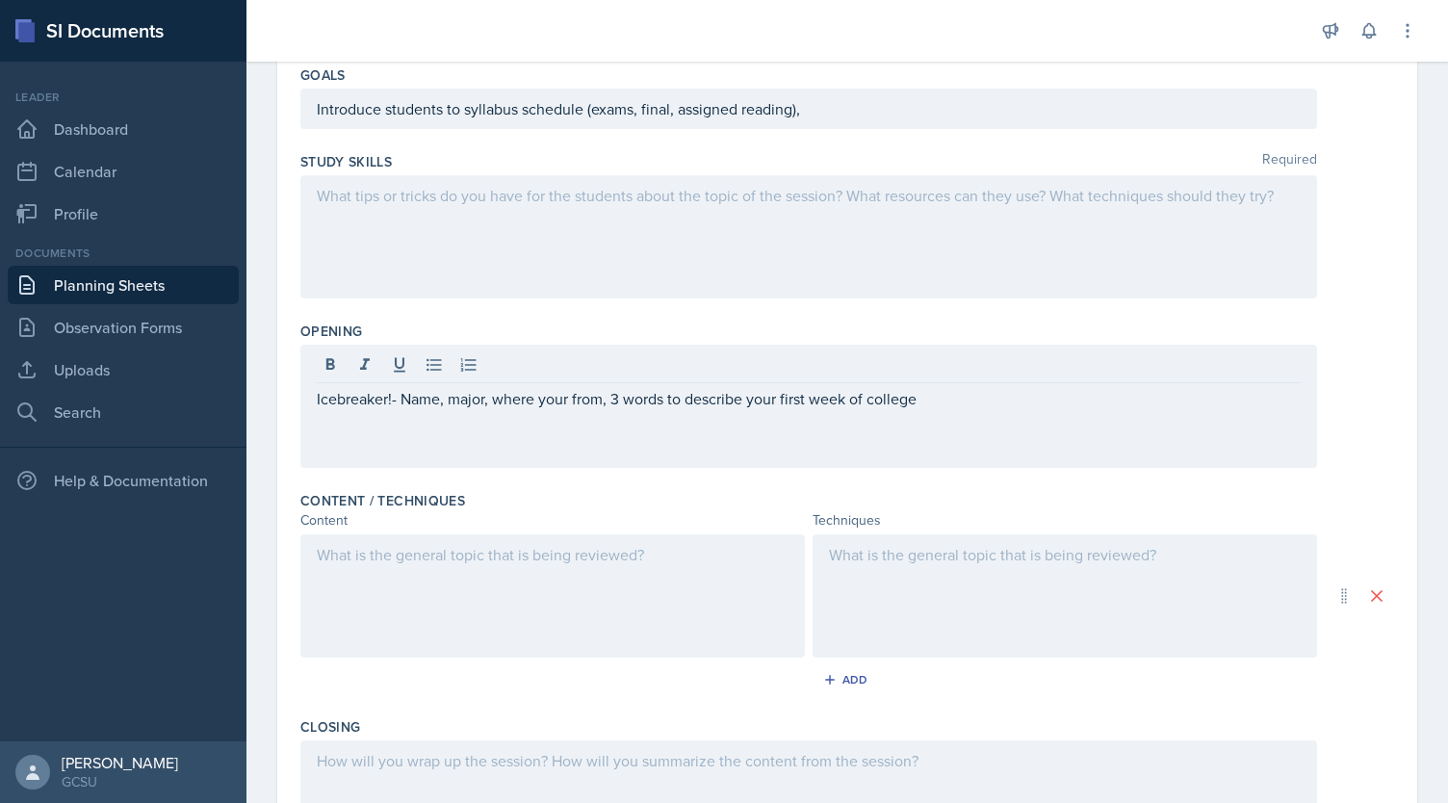
click at [1095, 266] on div at bounding box center [808, 236] width 1017 height 123
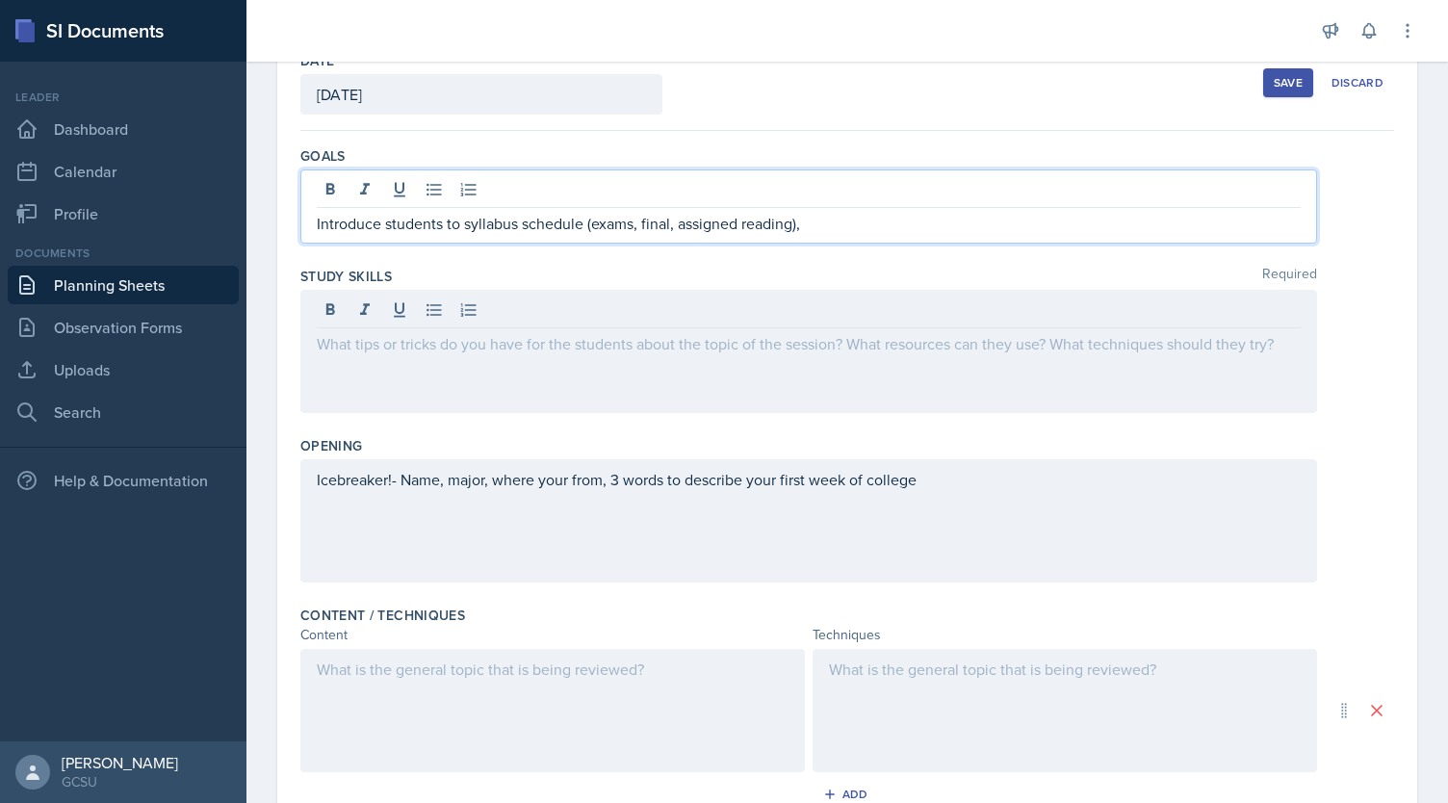
scroll to position [148, 0]
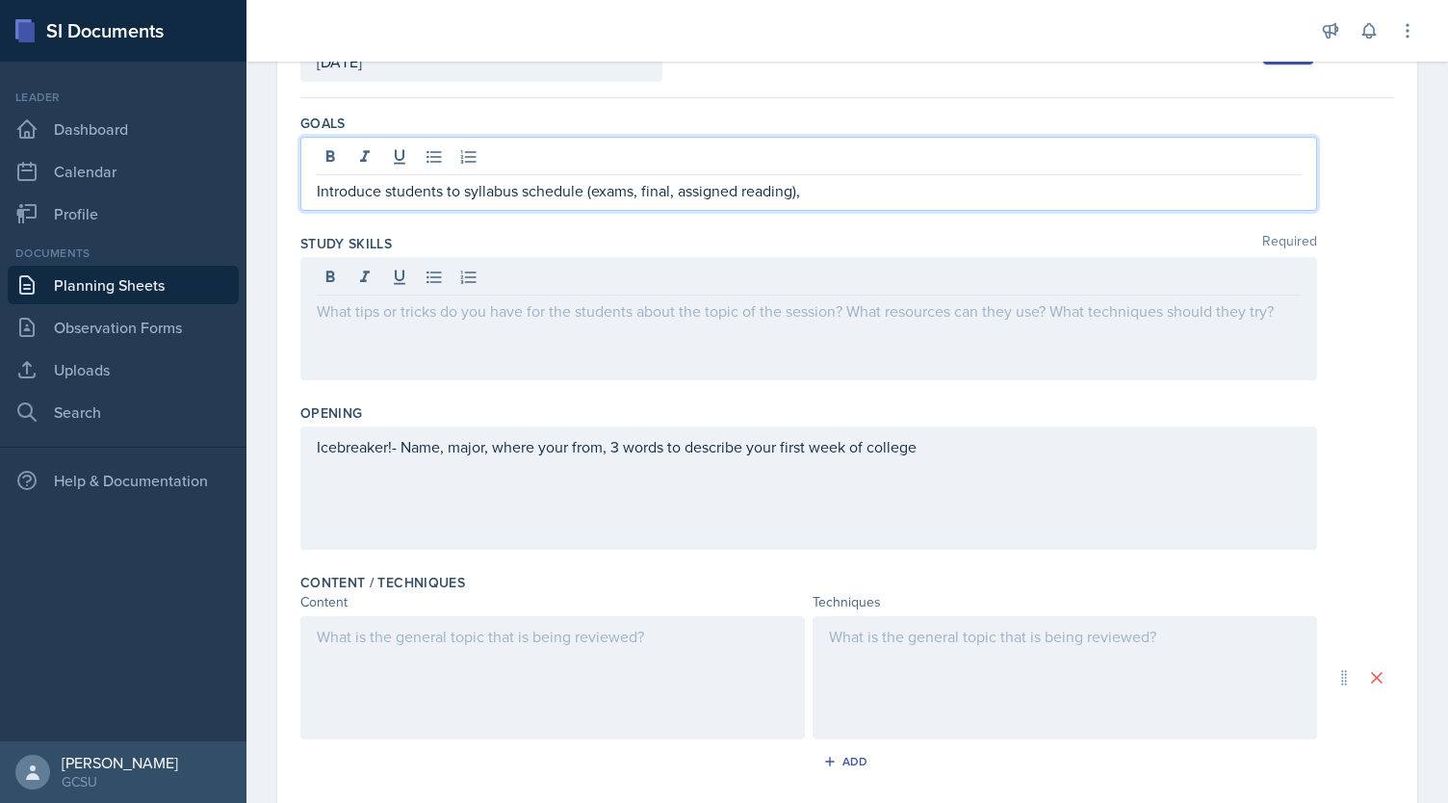
click at [901, 190] on p "Introduce students to syllabus schedule (exams, final, assigned reading)," at bounding box center [809, 190] width 984 height 23
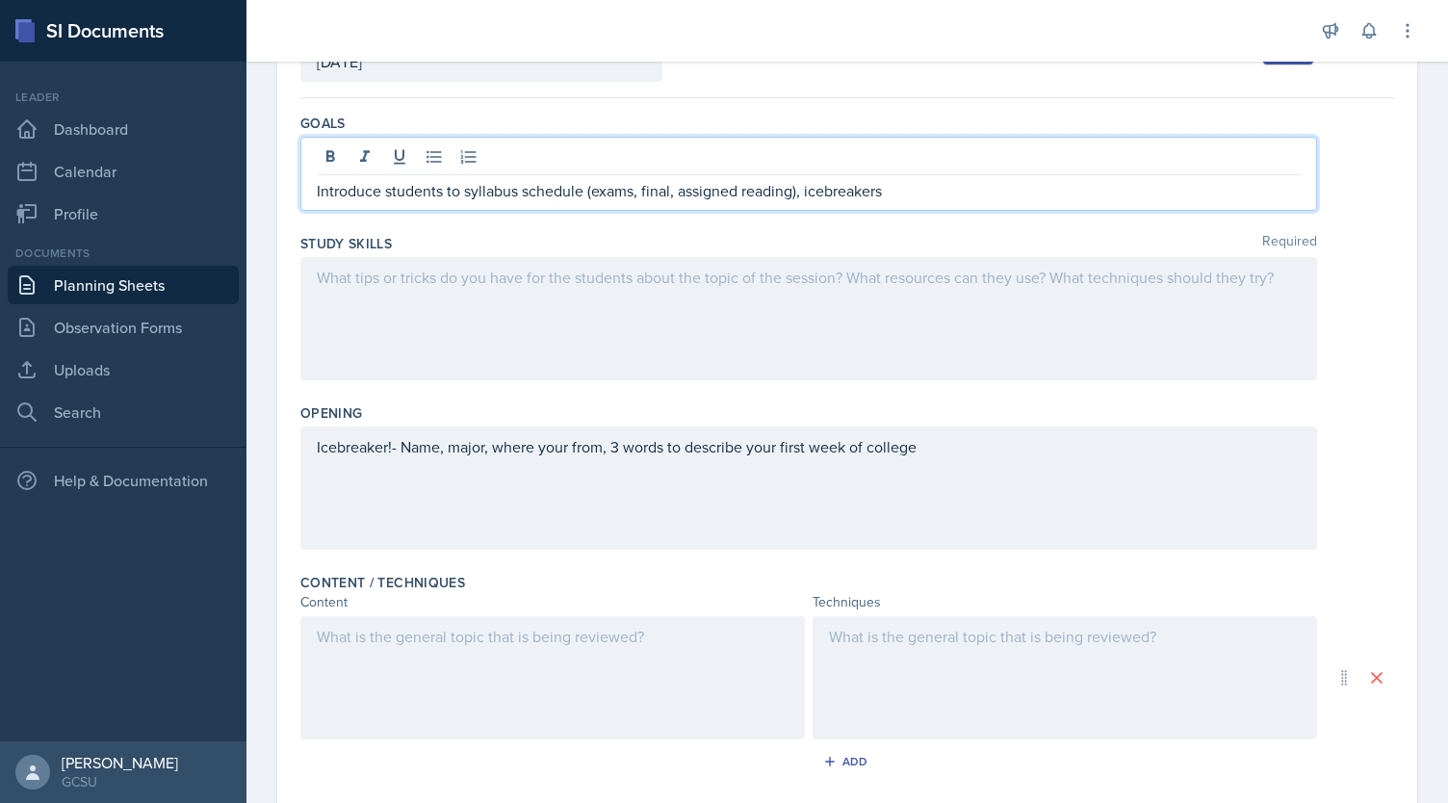
click at [1028, 447] on div "Icebreaker!- Name, major, where your from, 3 words to describe your first week …" at bounding box center [808, 487] width 1017 height 123
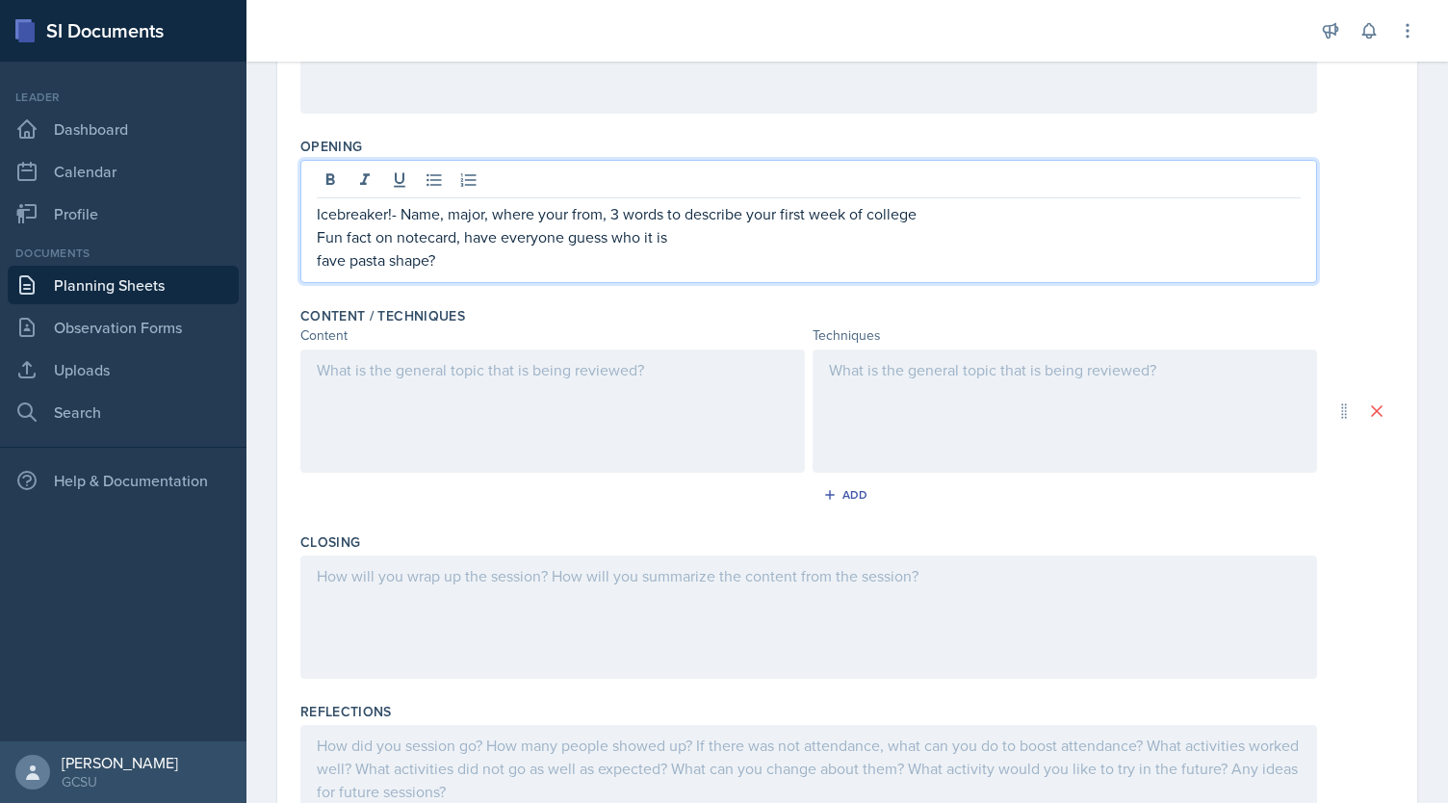
click at [525, 423] on div at bounding box center [552, 410] width 504 height 123
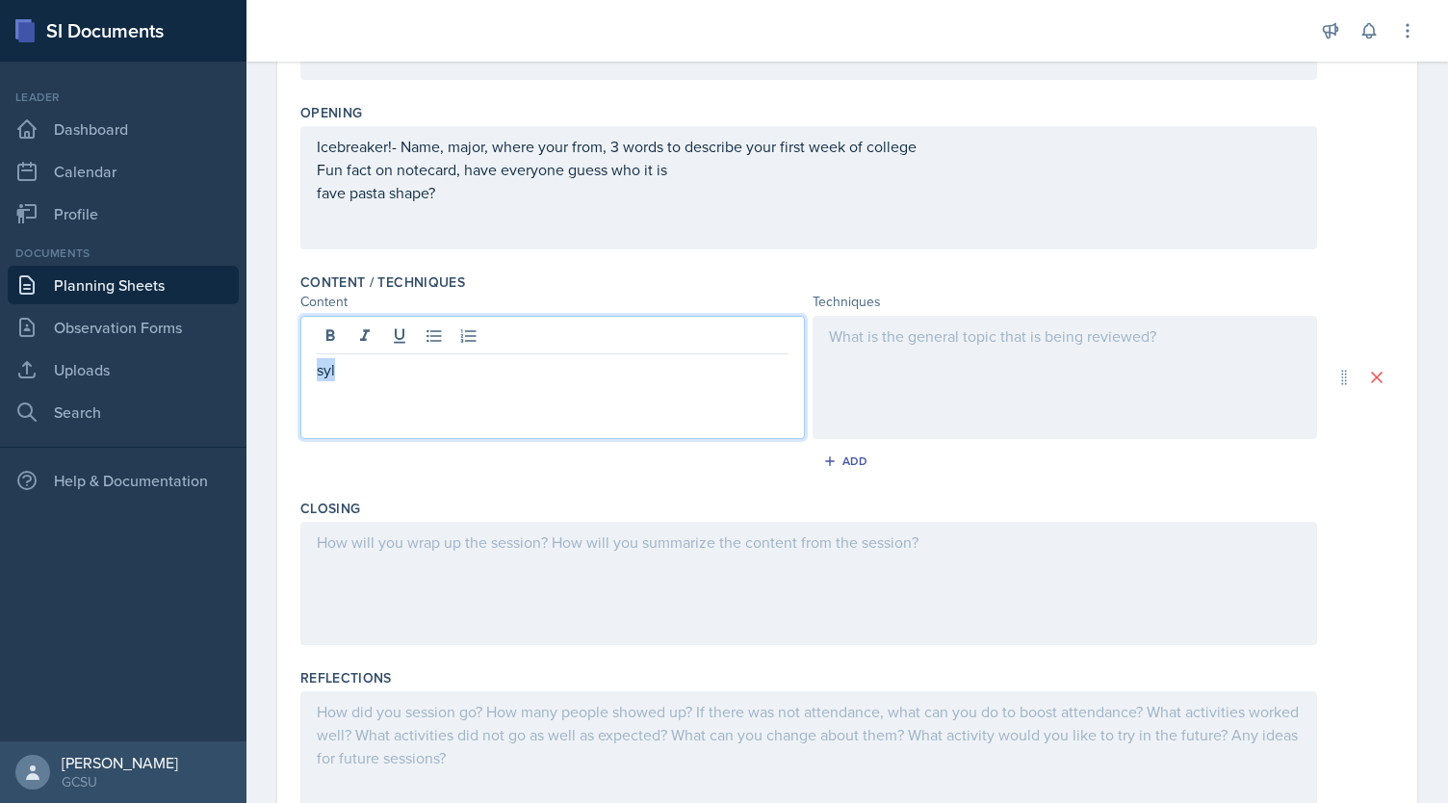
drag, startPoint x: 411, startPoint y: 370, endPoint x: 270, endPoint y: 371, distance: 141.5
click at [270, 371] on div "Date [DATE] [DATE] 27 28 29 30 31 1 2 3 4 5 6 7 8 9 10 11 12 13 14 15 16 17 18 …" at bounding box center [846, 313] width 1201 height 1155
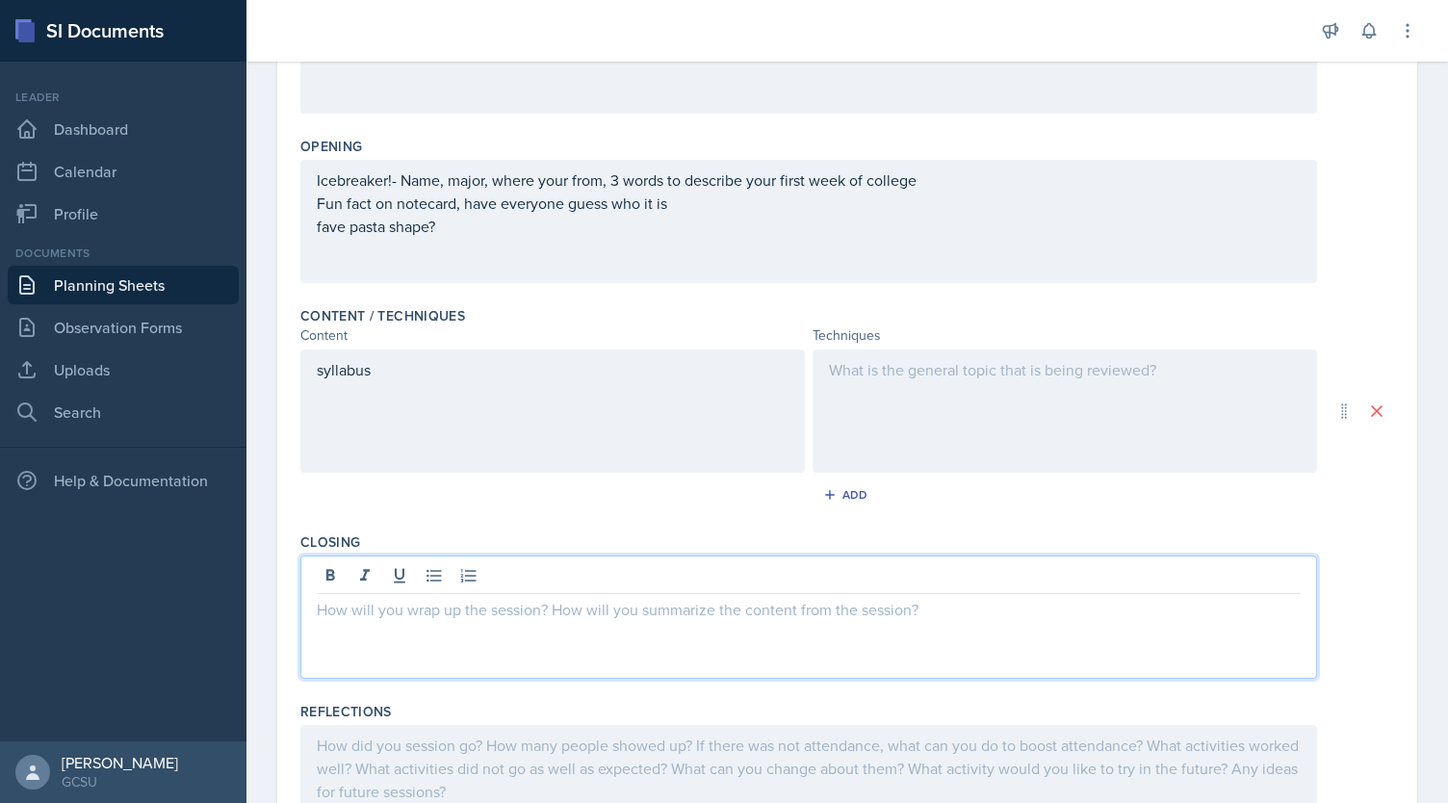
click at [395, 583] on div at bounding box center [808, 616] width 1017 height 123
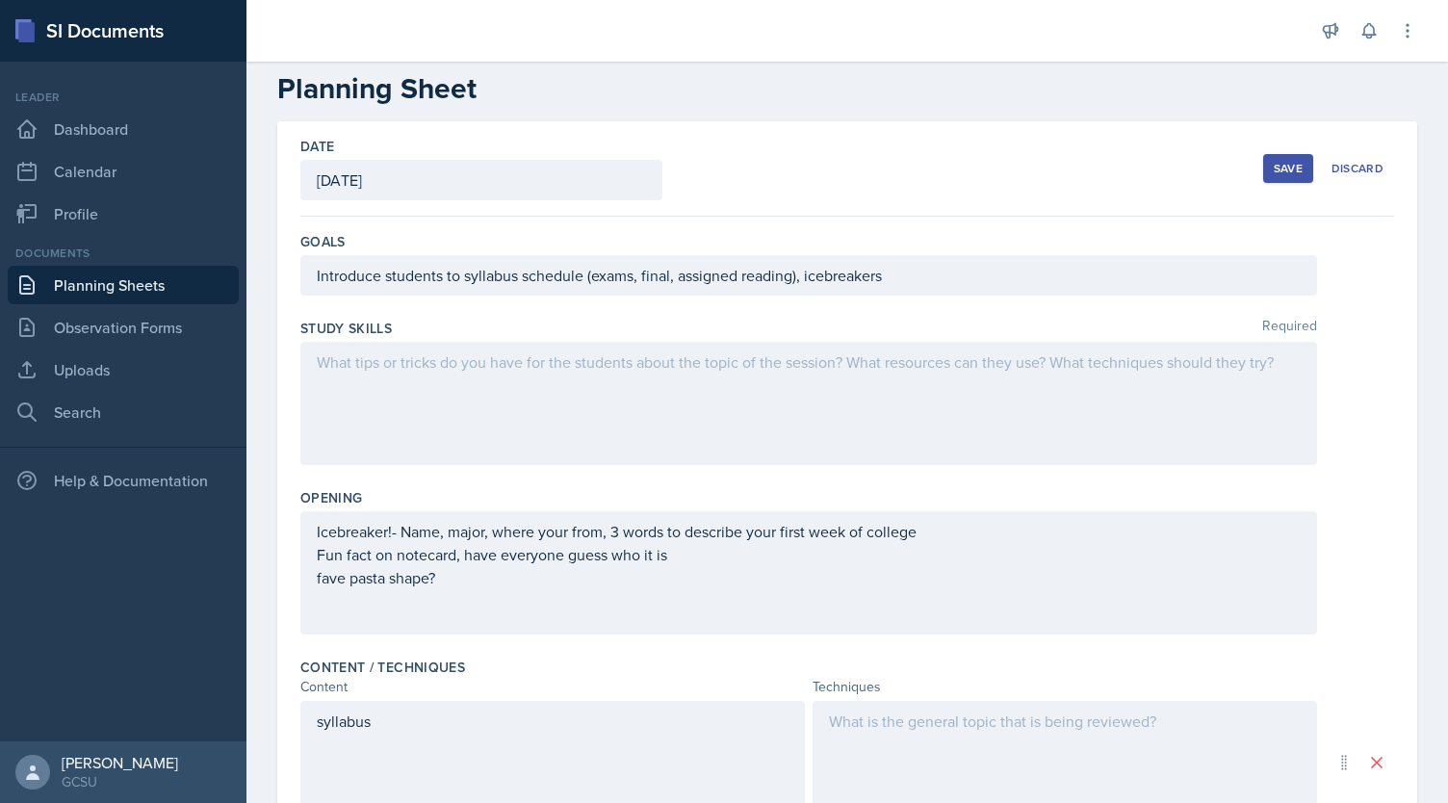
scroll to position [46, 0]
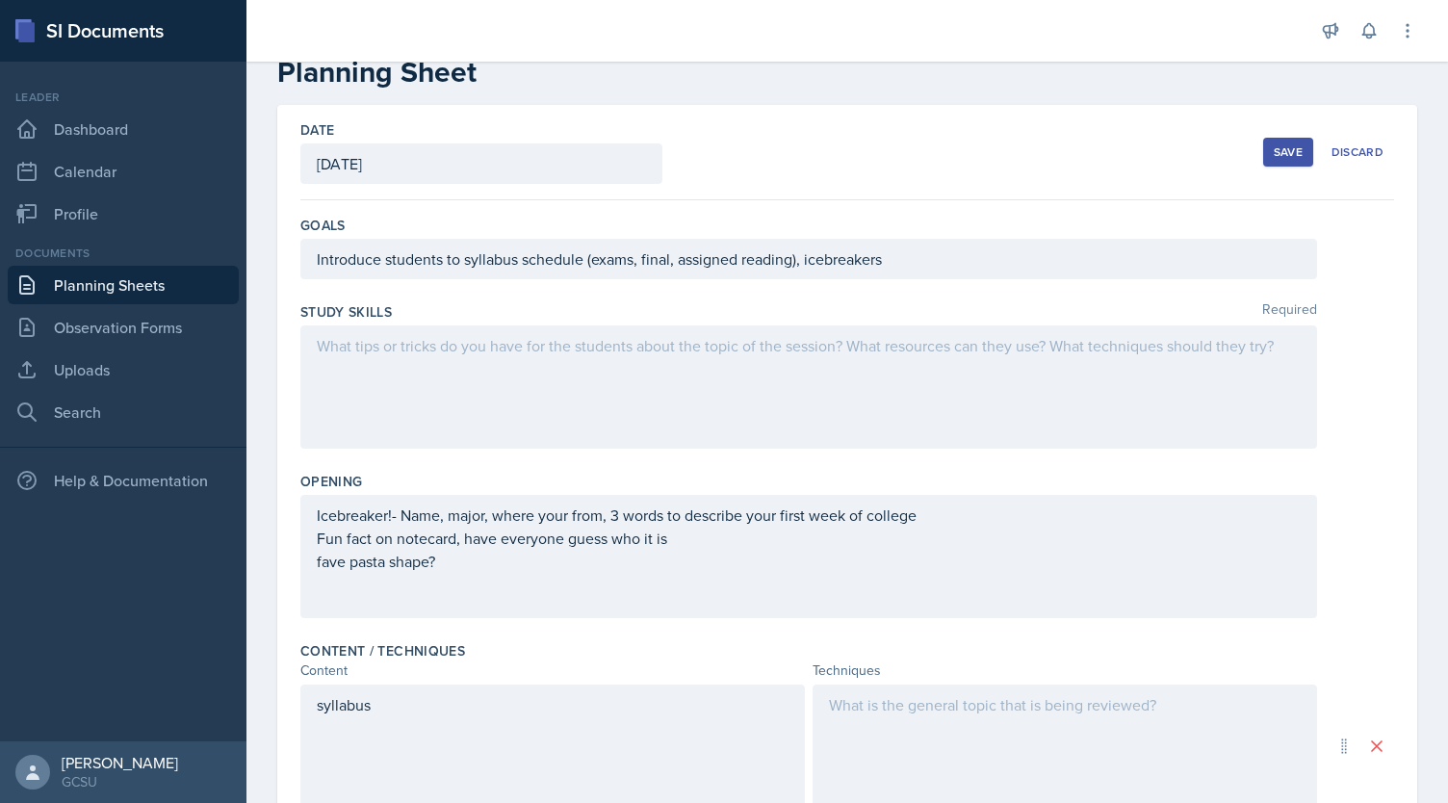
click at [945, 295] on div "Study Skills Required" at bounding box center [847, 379] width 1094 height 169
click at [1043, 265] on div "Introduce students to syllabus schedule (exams, final, assigned reading), icebr…" at bounding box center [808, 259] width 1017 height 40
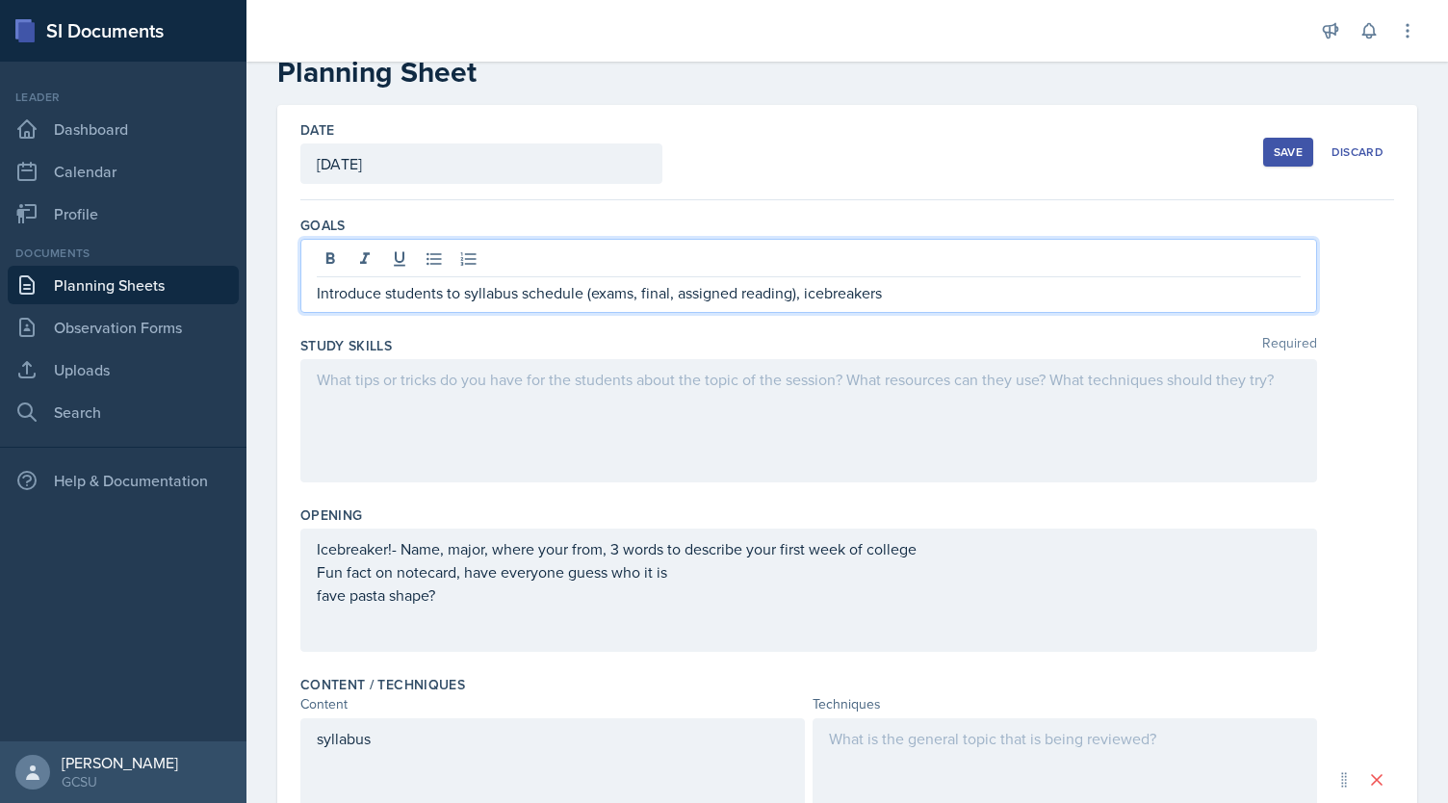
click at [789, 446] on div at bounding box center [808, 420] width 1017 height 123
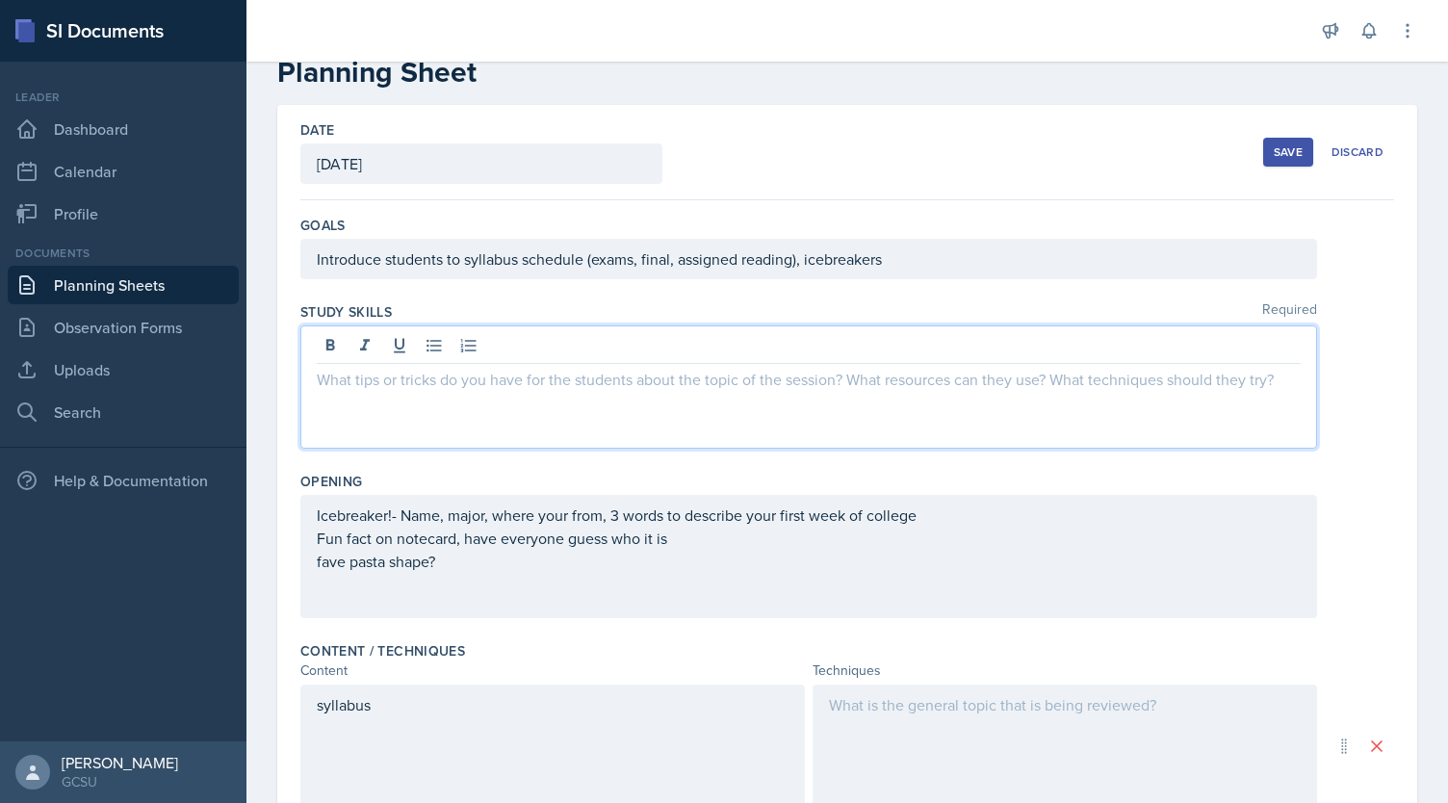
scroll to position [80, 0]
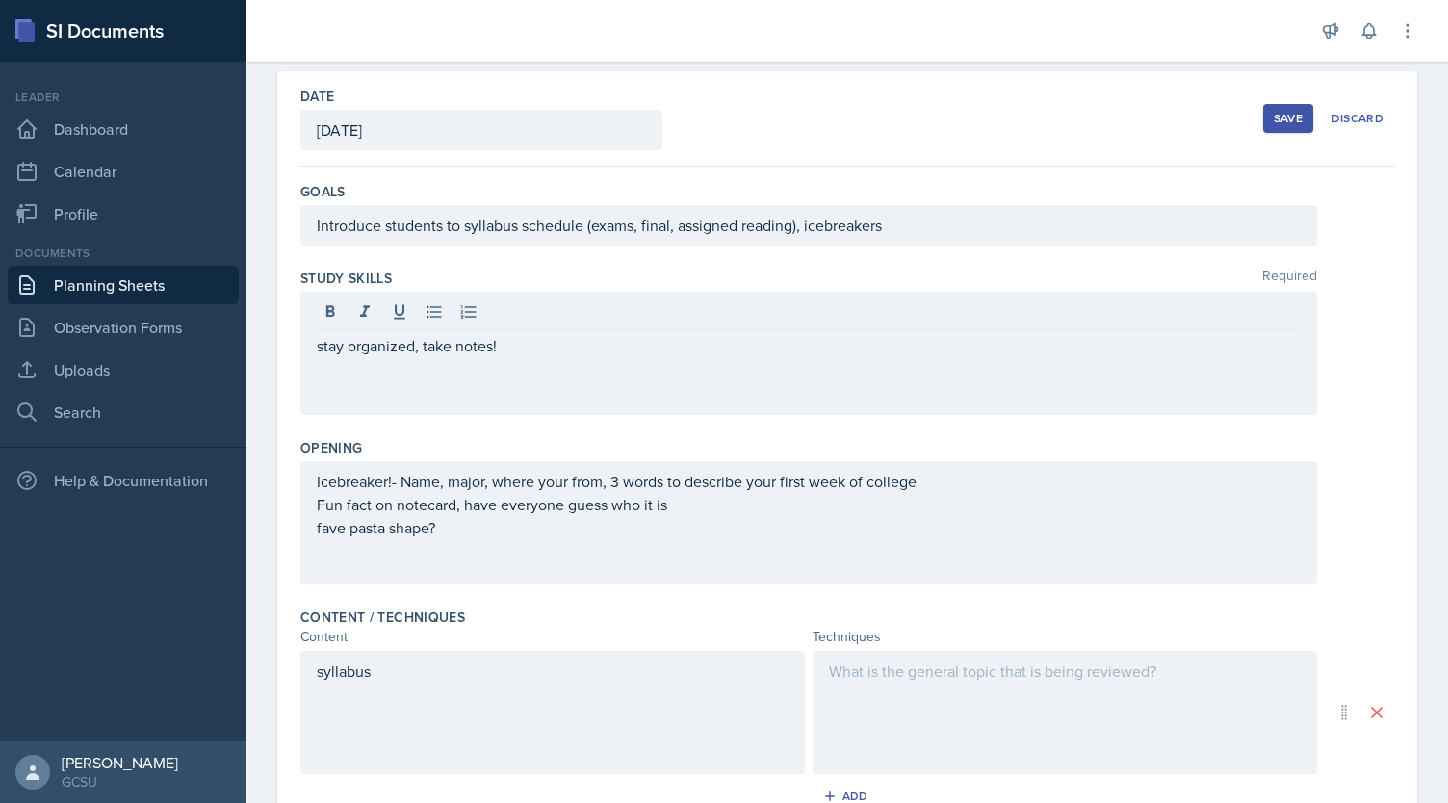
click at [1281, 121] on div "Save" at bounding box center [1288, 118] width 29 height 15
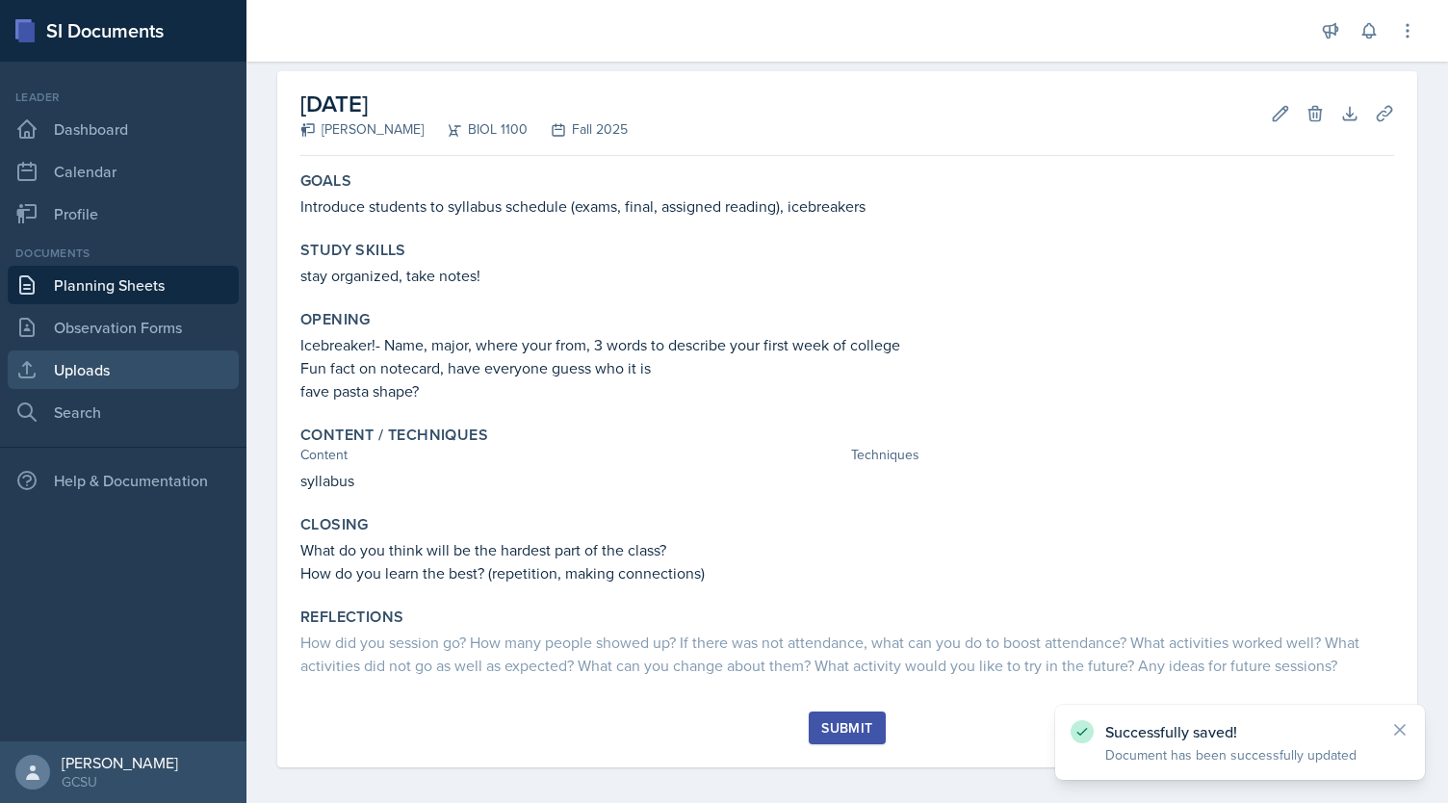
click at [94, 368] on link "Uploads" at bounding box center [123, 369] width 231 height 39
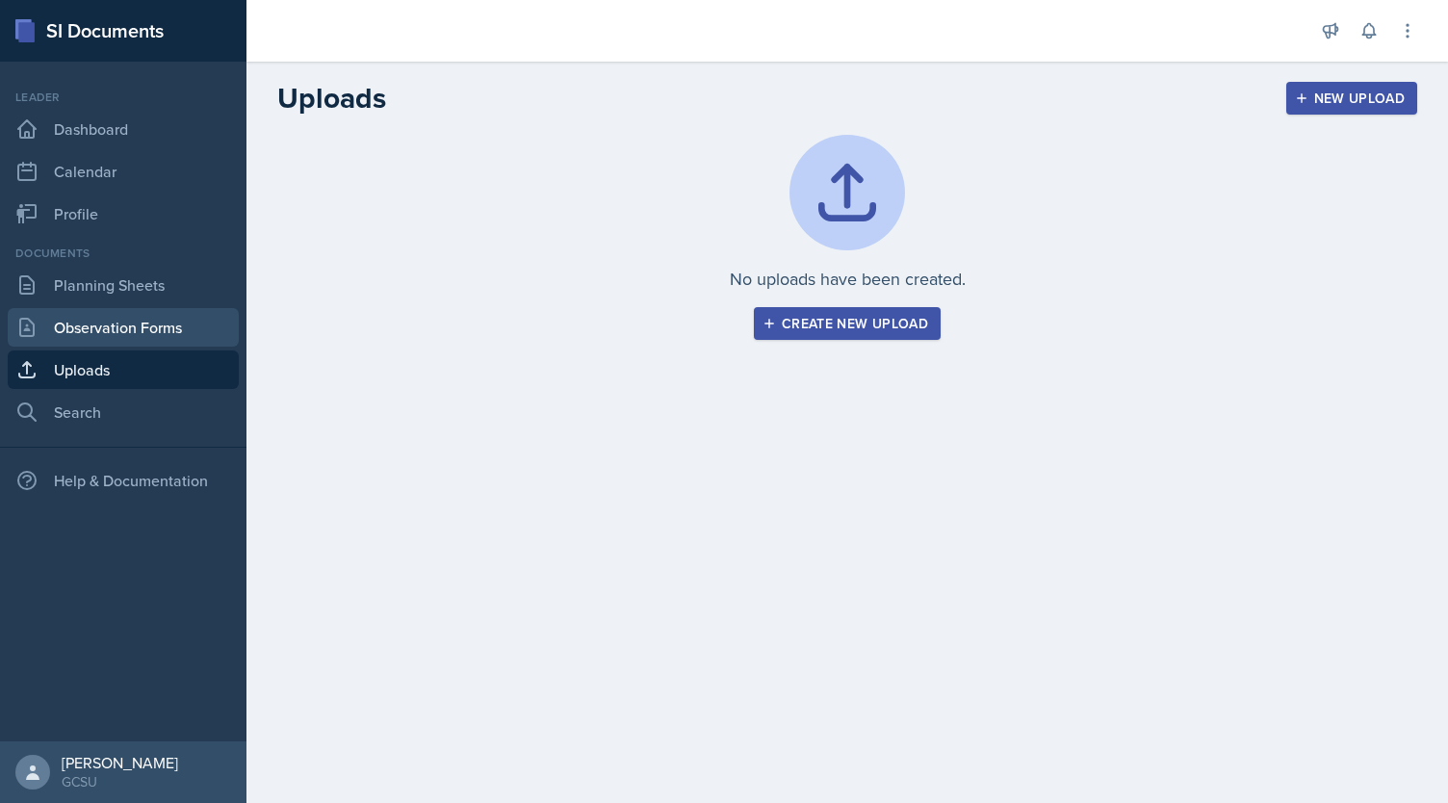
click at [142, 319] on link "Observation Forms" at bounding box center [123, 327] width 231 height 39
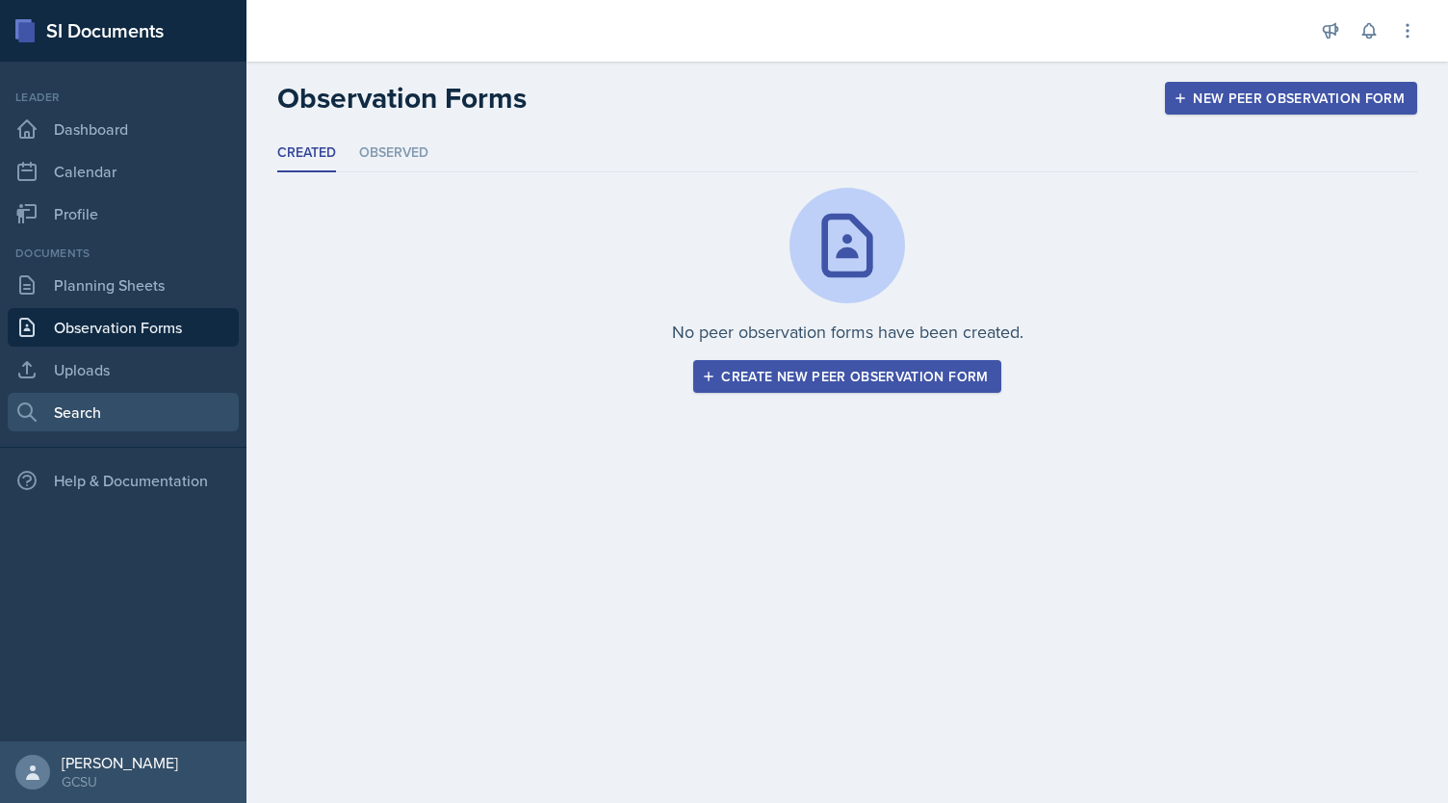
click at [98, 426] on link "Search" at bounding box center [123, 412] width 231 height 39
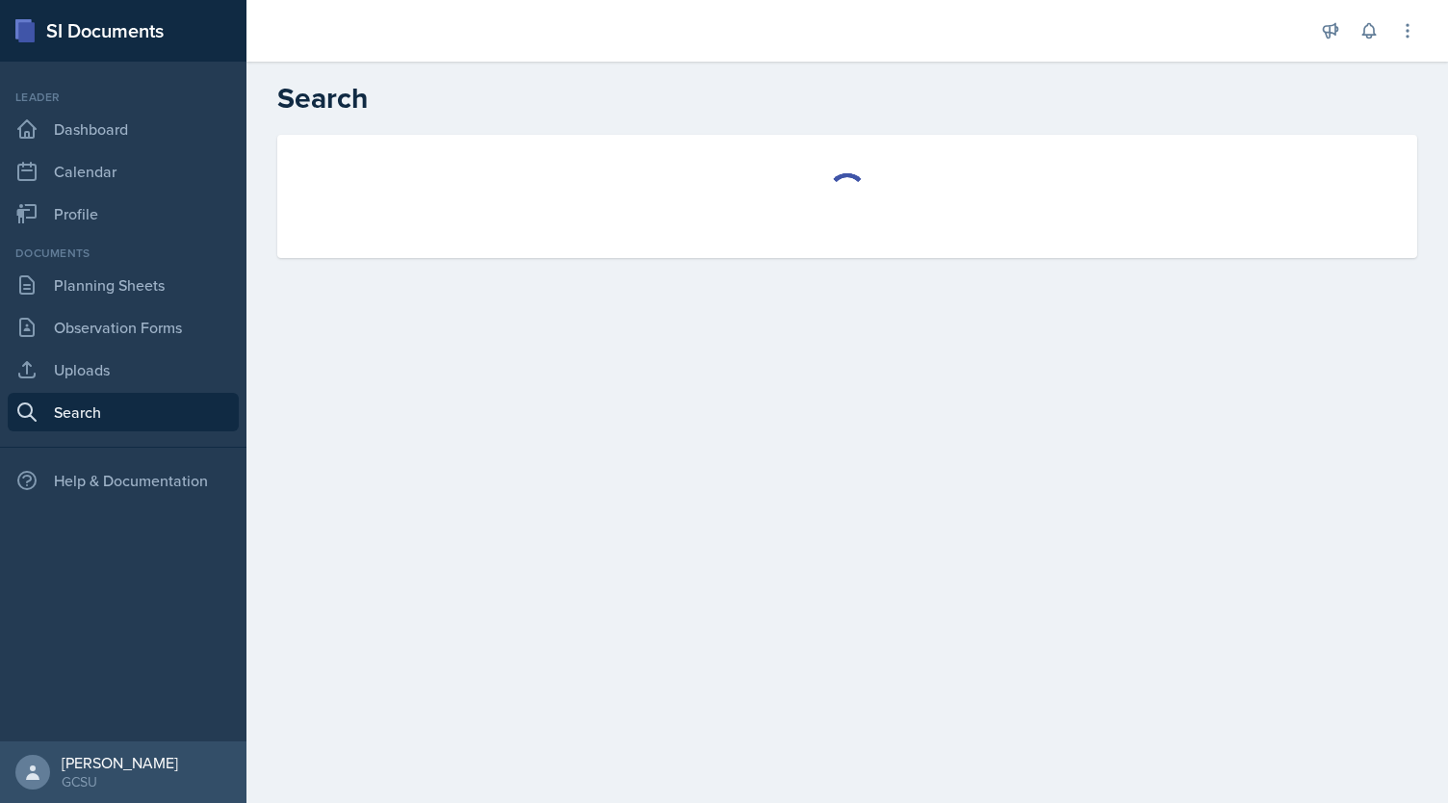
select select "all"
select select "1"
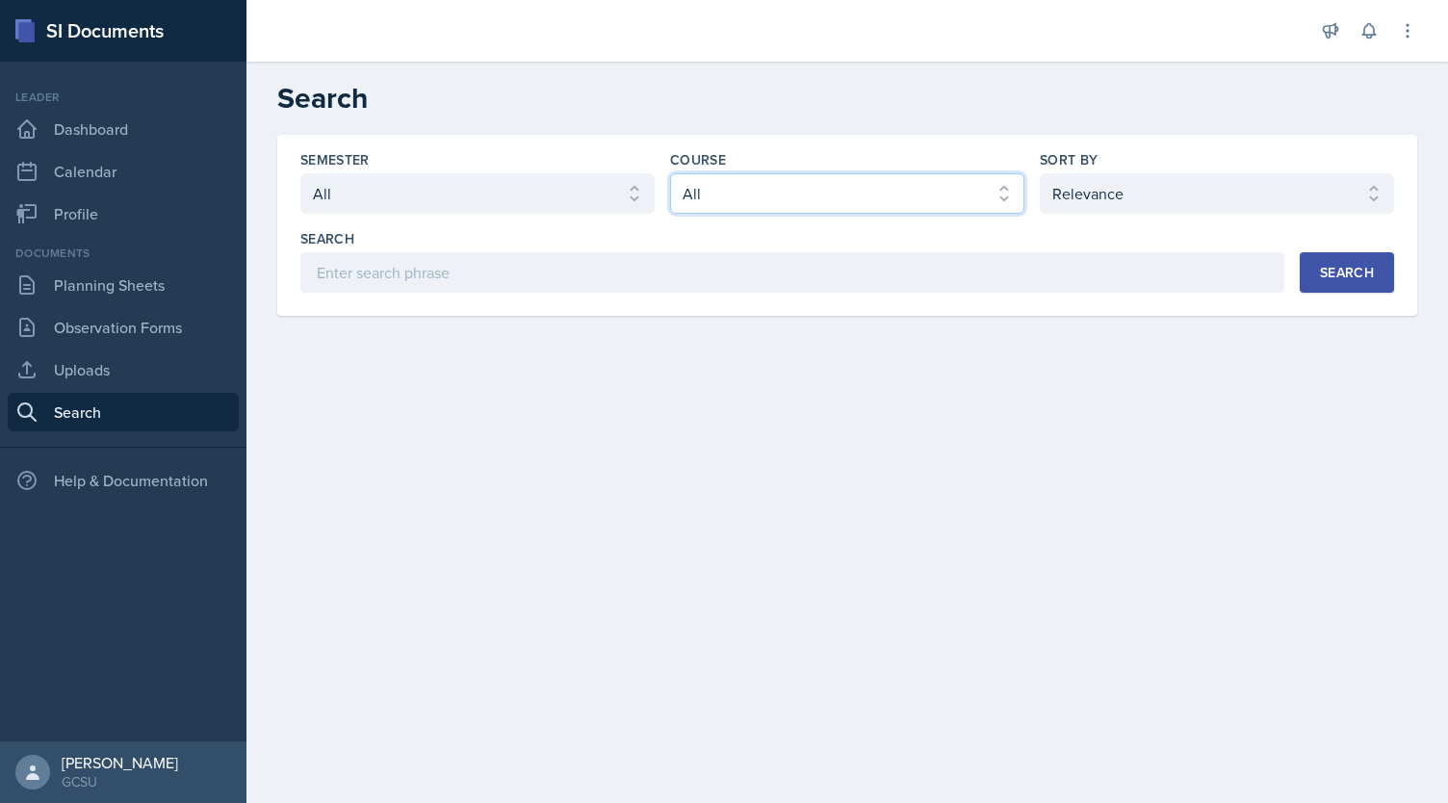
click at [716, 197] on select "Select course All ACCT 3101 ACCT 3102 ASTR 1000 BIOL 1100 BIOL 1107 BIOL 1108 B…" at bounding box center [847, 193] width 354 height 40
select select "36541d13-729a-45ef-a9cb-922687840166"
click at [670, 173] on select "Select course All ACCT 3101 ACCT 3102 ASTR 1000 BIOL 1100 BIOL 1107 BIOL 1108 B…" at bounding box center [847, 193] width 354 height 40
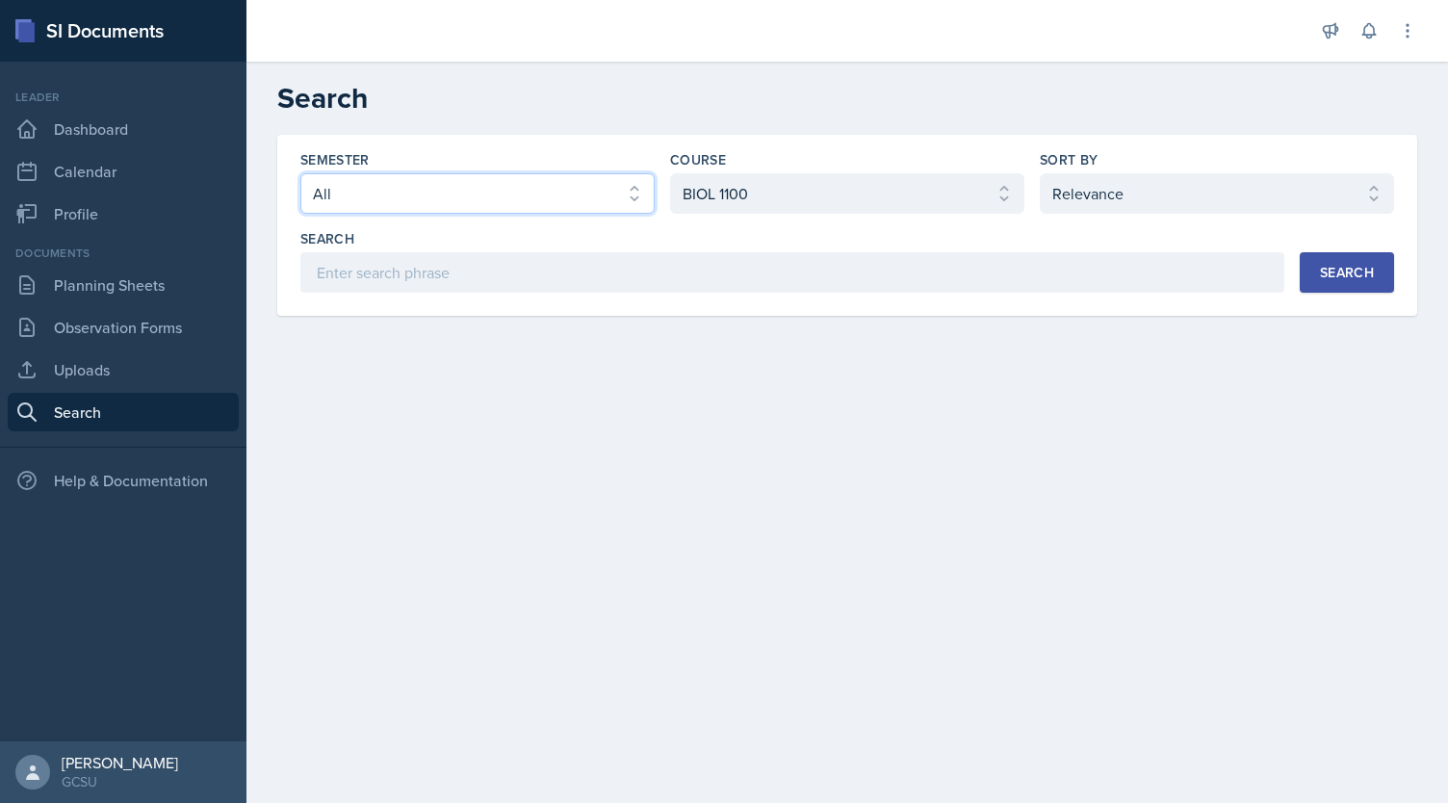
click at [476, 193] on select "Select semester All Fall 2025 Spring 2025 Fall 2024 Spring 2024 Fall 2023 Sprin…" at bounding box center [477, 193] width 354 height 40
click at [683, 120] on header "Search" at bounding box center [846, 98] width 1201 height 73
click at [1348, 288] on button "Search" at bounding box center [1347, 272] width 94 height 40
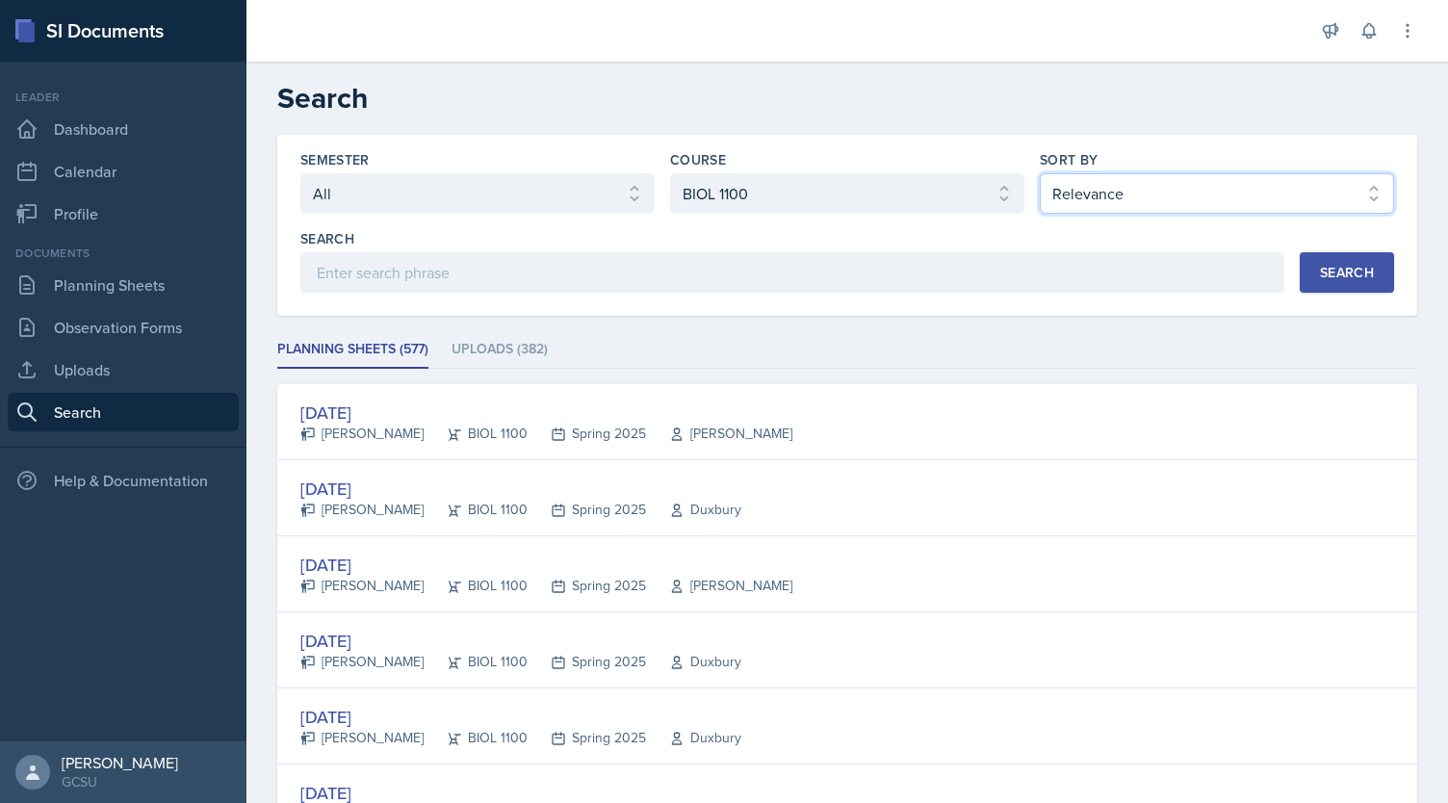
click at [1158, 188] on select "Select sort by Relevance Document Date (Asc) Document Date (Desc)" at bounding box center [1217, 193] width 354 height 40
select select "2"
click at [1040, 173] on select "Select sort by Relevance Document Date (Asc) Document Date (Desc)" at bounding box center [1217, 193] width 354 height 40
click at [1342, 268] on div "Search" at bounding box center [1347, 272] width 54 height 15
click at [1157, 182] on select "Select sort by Relevance Document Date (Asc) Document Date (Desc)" at bounding box center [1217, 193] width 354 height 40
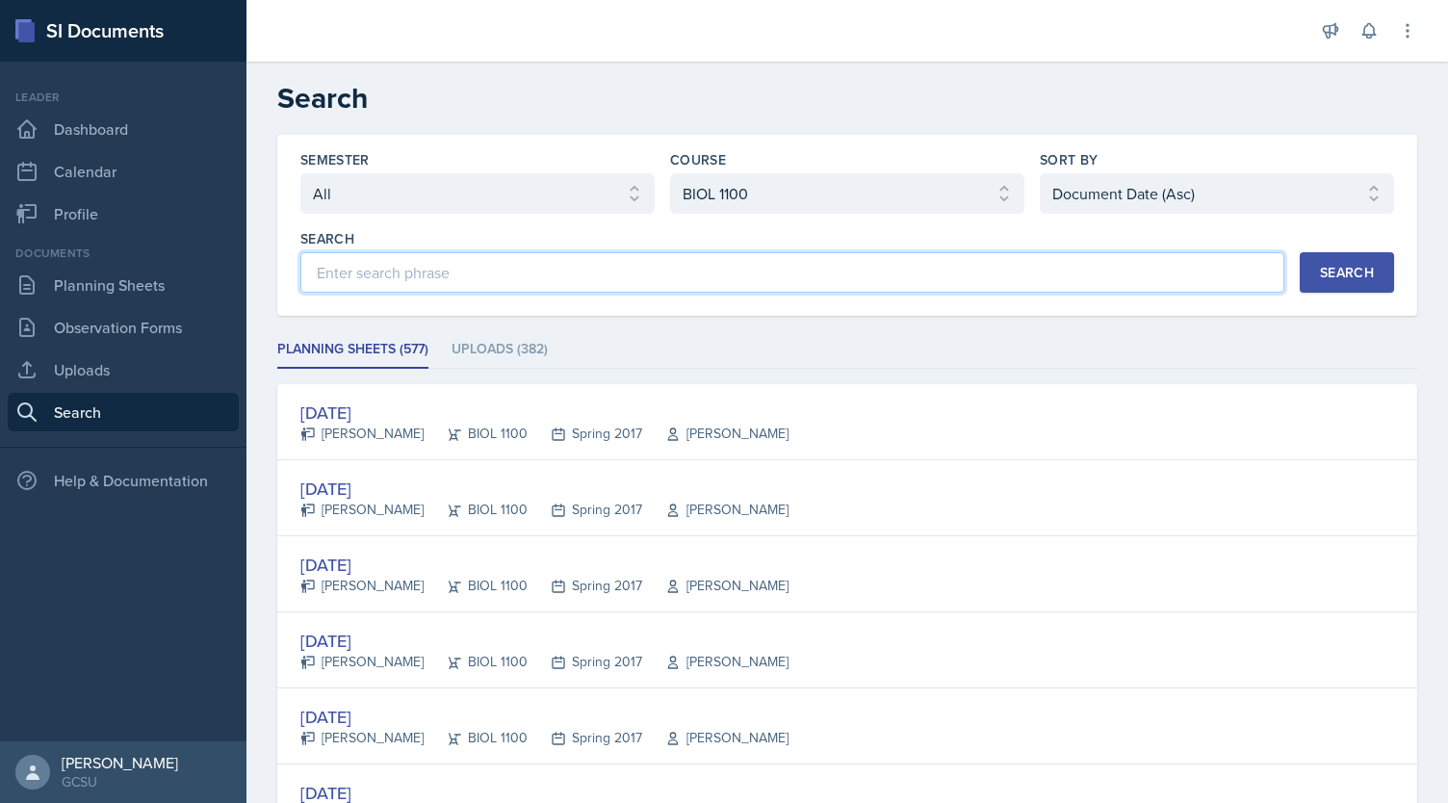
click at [803, 282] on input at bounding box center [792, 272] width 984 height 40
type input "[PERSON_NAME]"
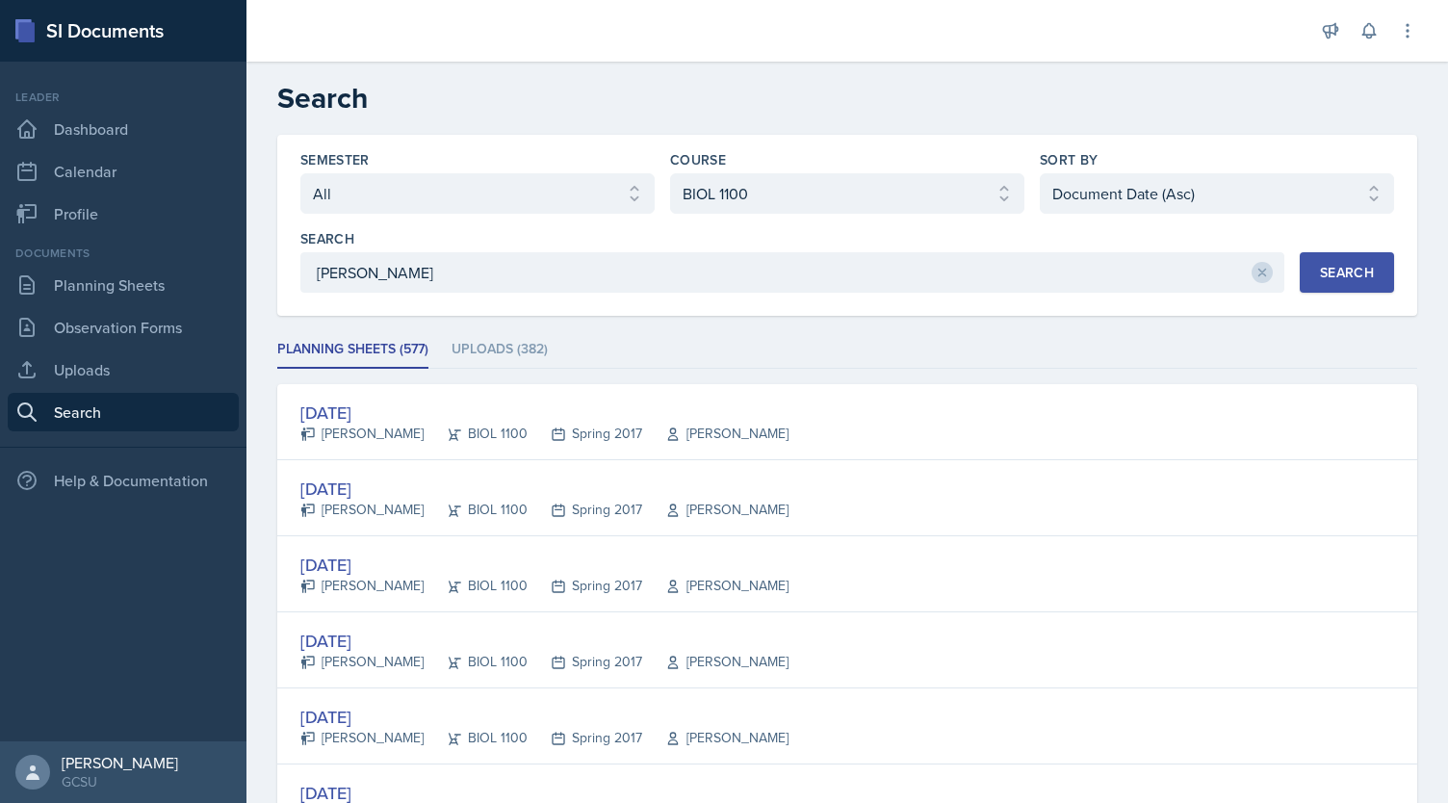
click at [1313, 261] on button "Search" at bounding box center [1347, 272] width 94 height 40
click at [1250, 186] on select "Select sort by Relevance Document Date (Asc) Document Date (Desc)" at bounding box center [1217, 193] width 354 height 40
select select "3"
click at [1040, 173] on select "Select sort by Relevance Document Date (Asc) Document Date (Desc)" at bounding box center [1217, 193] width 354 height 40
click at [1331, 283] on button "Search" at bounding box center [1347, 272] width 94 height 40
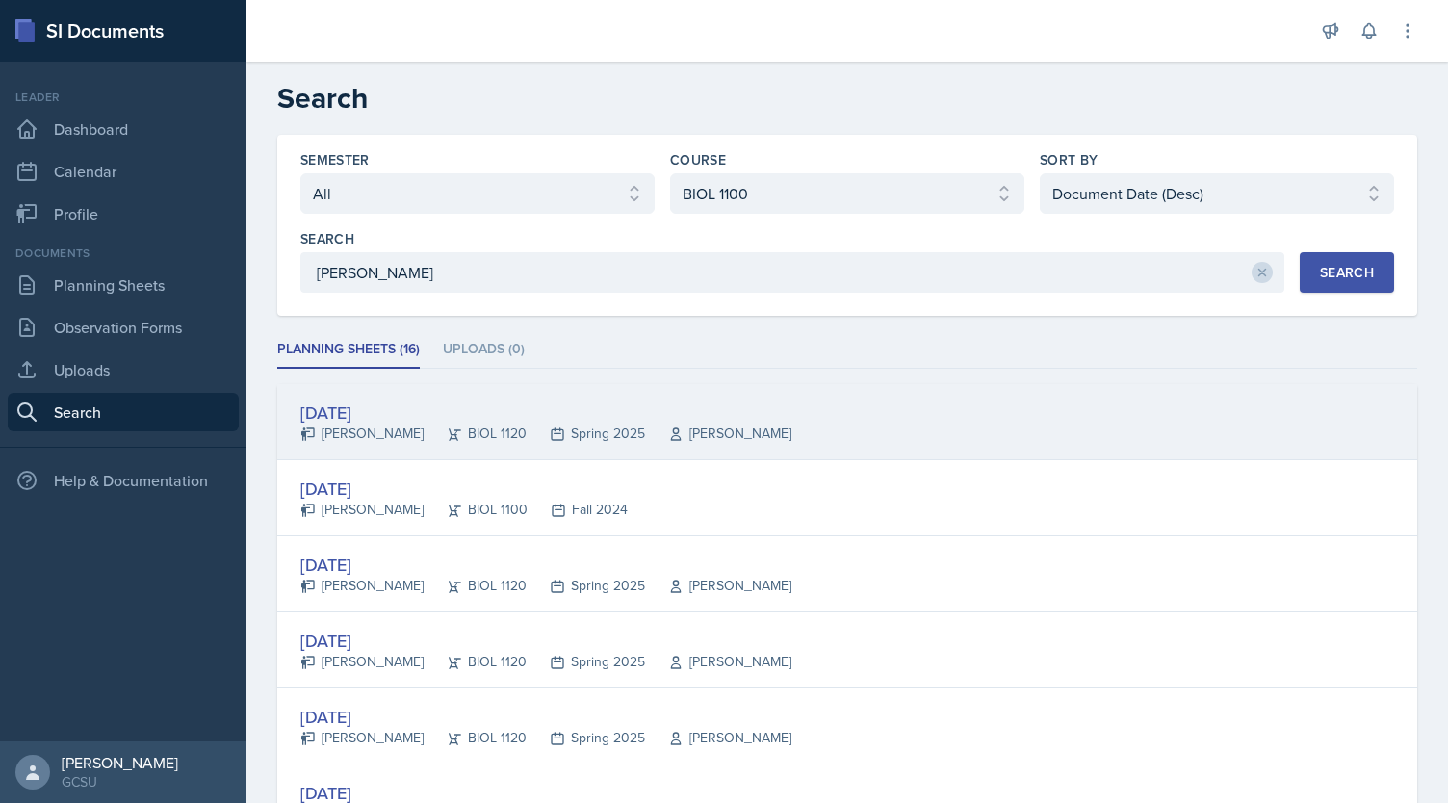
click at [375, 402] on div "[DATE]" at bounding box center [545, 412] width 491 height 26
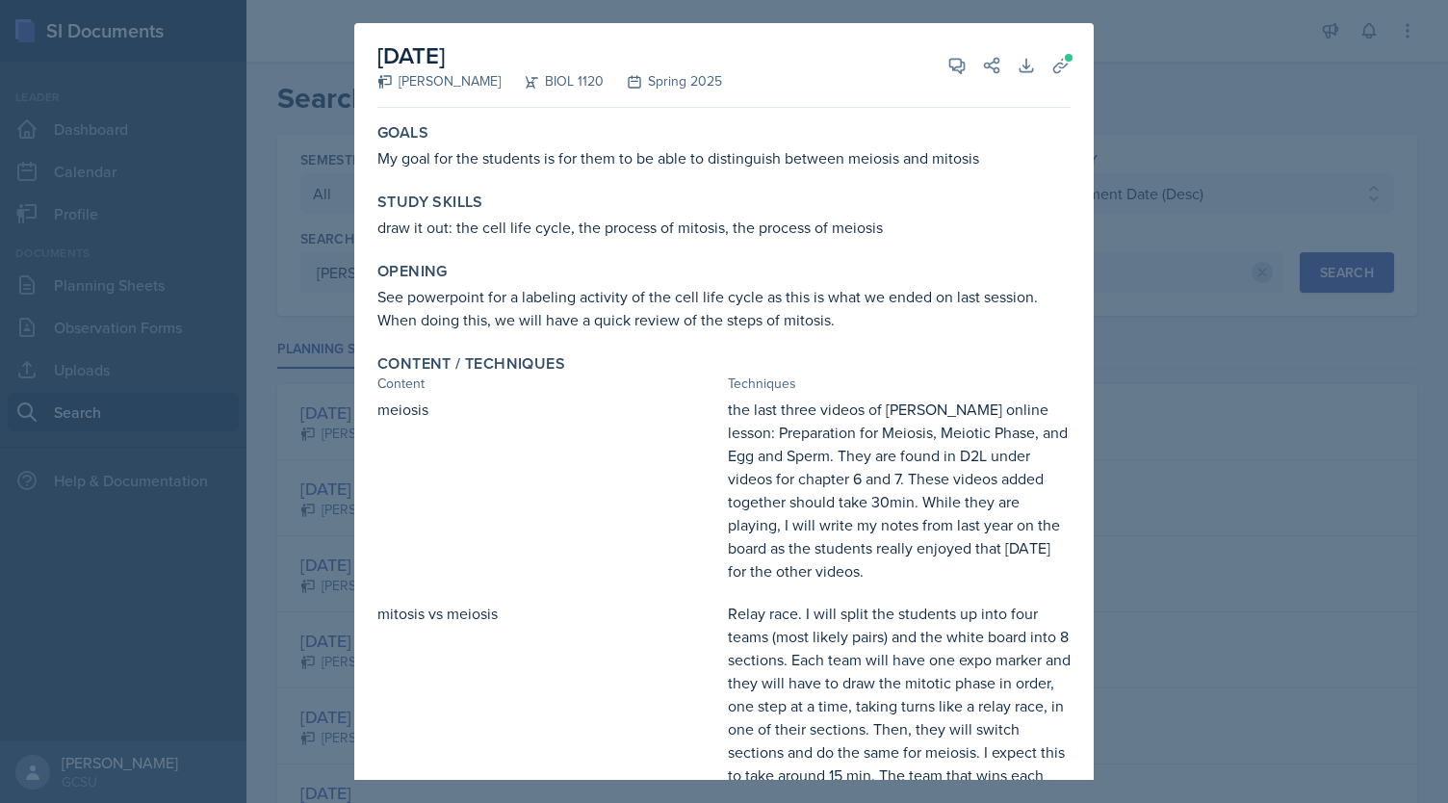
click at [1217, 107] on div at bounding box center [724, 401] width 1448 height 803
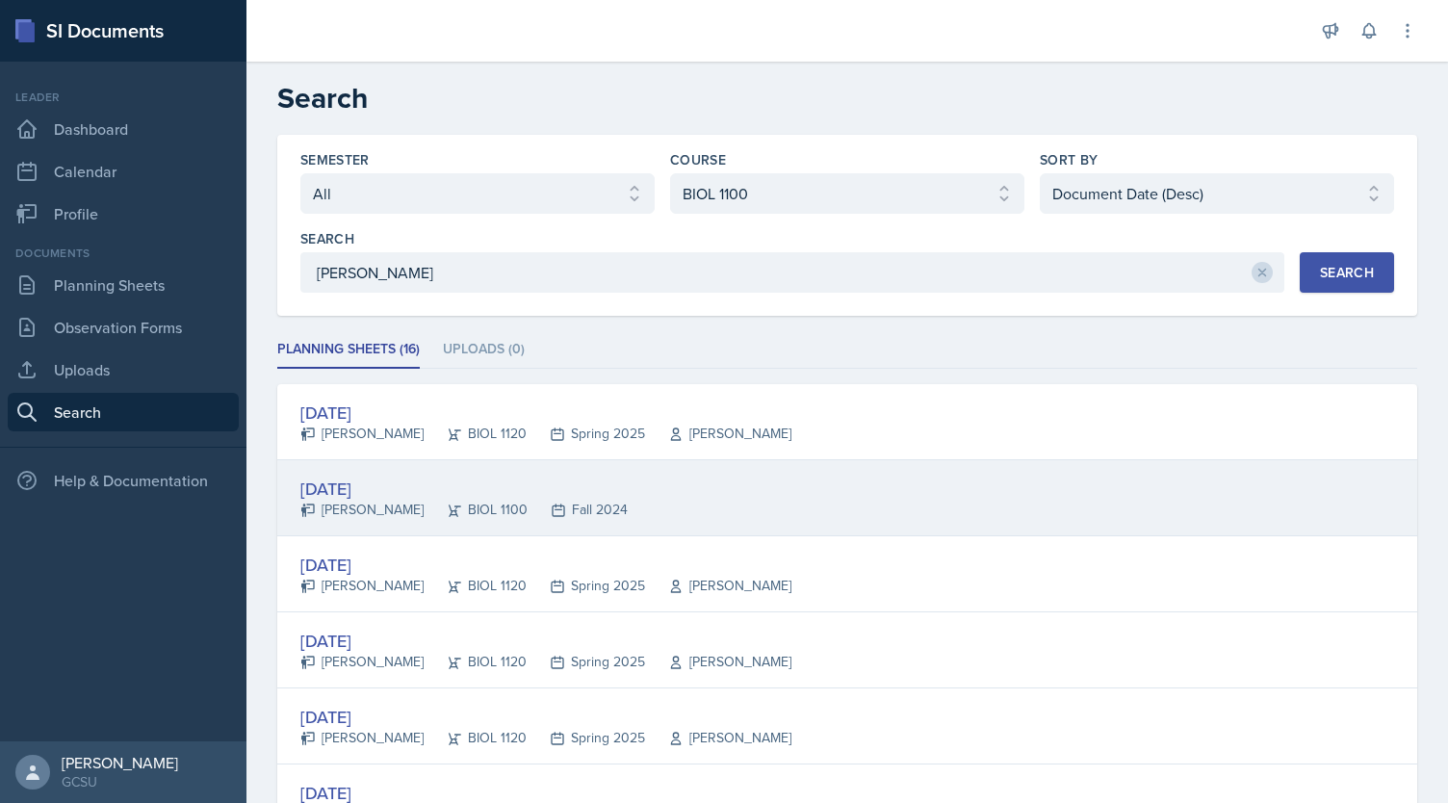
click at [361, 482] on div "[DATE]" at bounding box center [463, 489] width 327 height 26
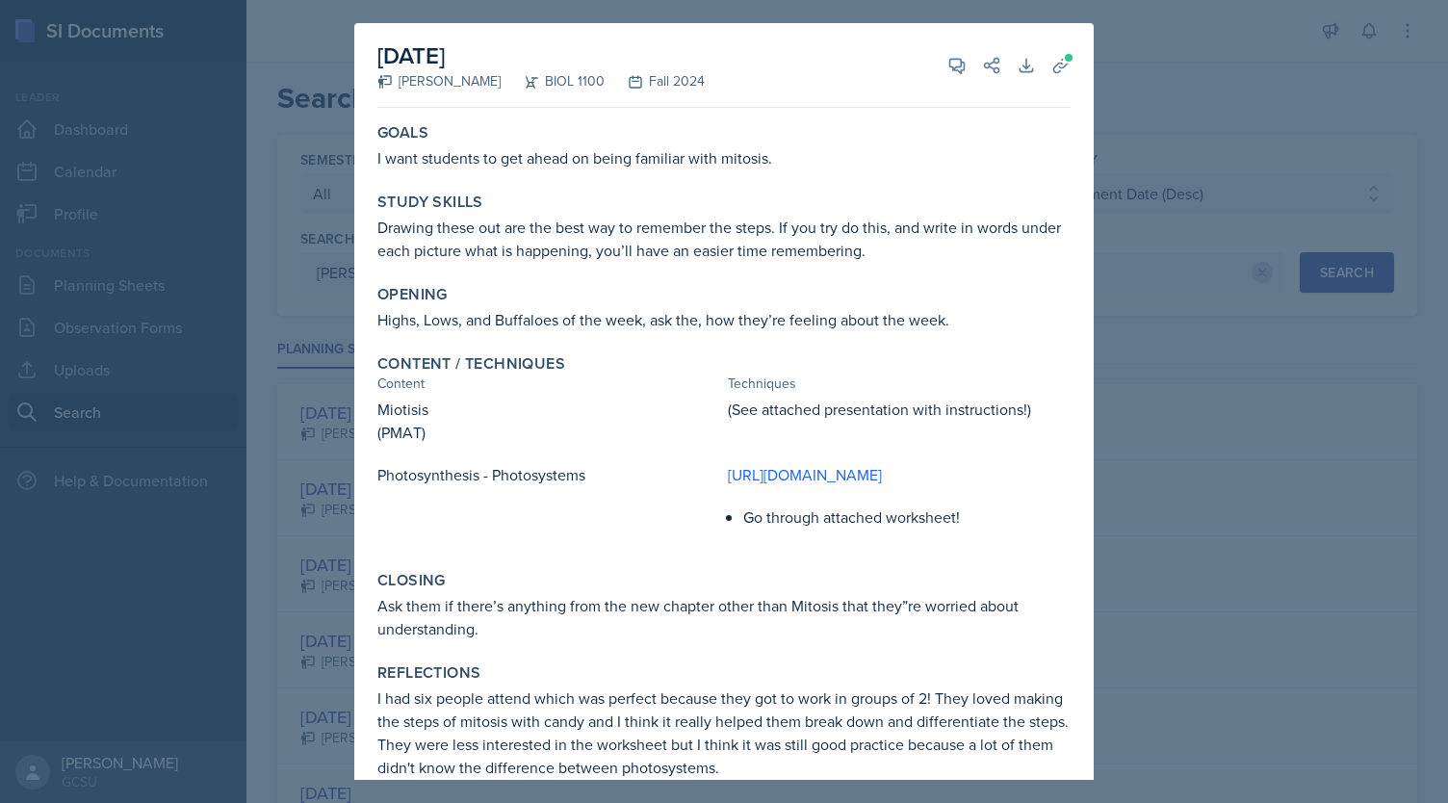
click at [1156, 72] on div at bounding box center [724, 401] width 1448 height 803
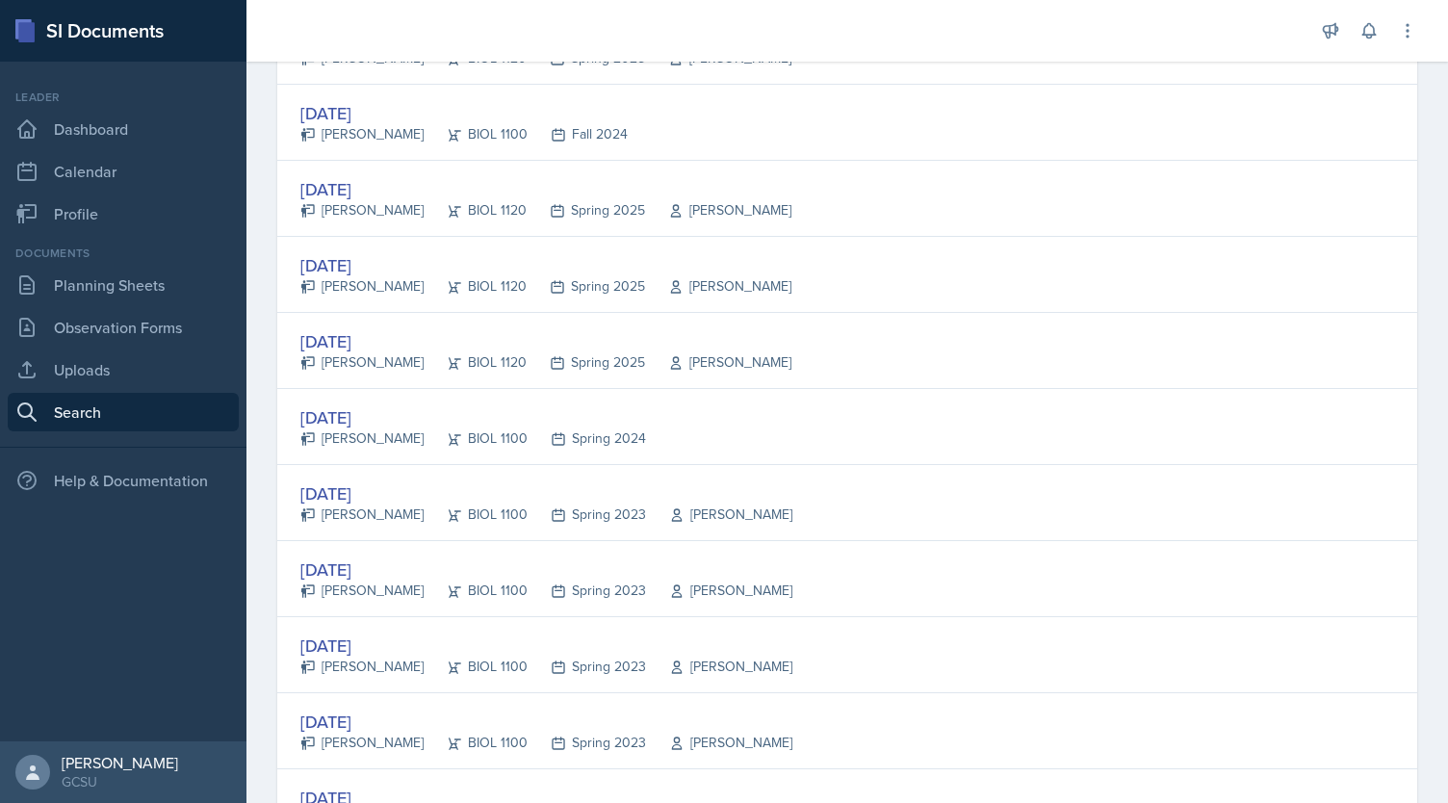
scroll to position [383, 0]
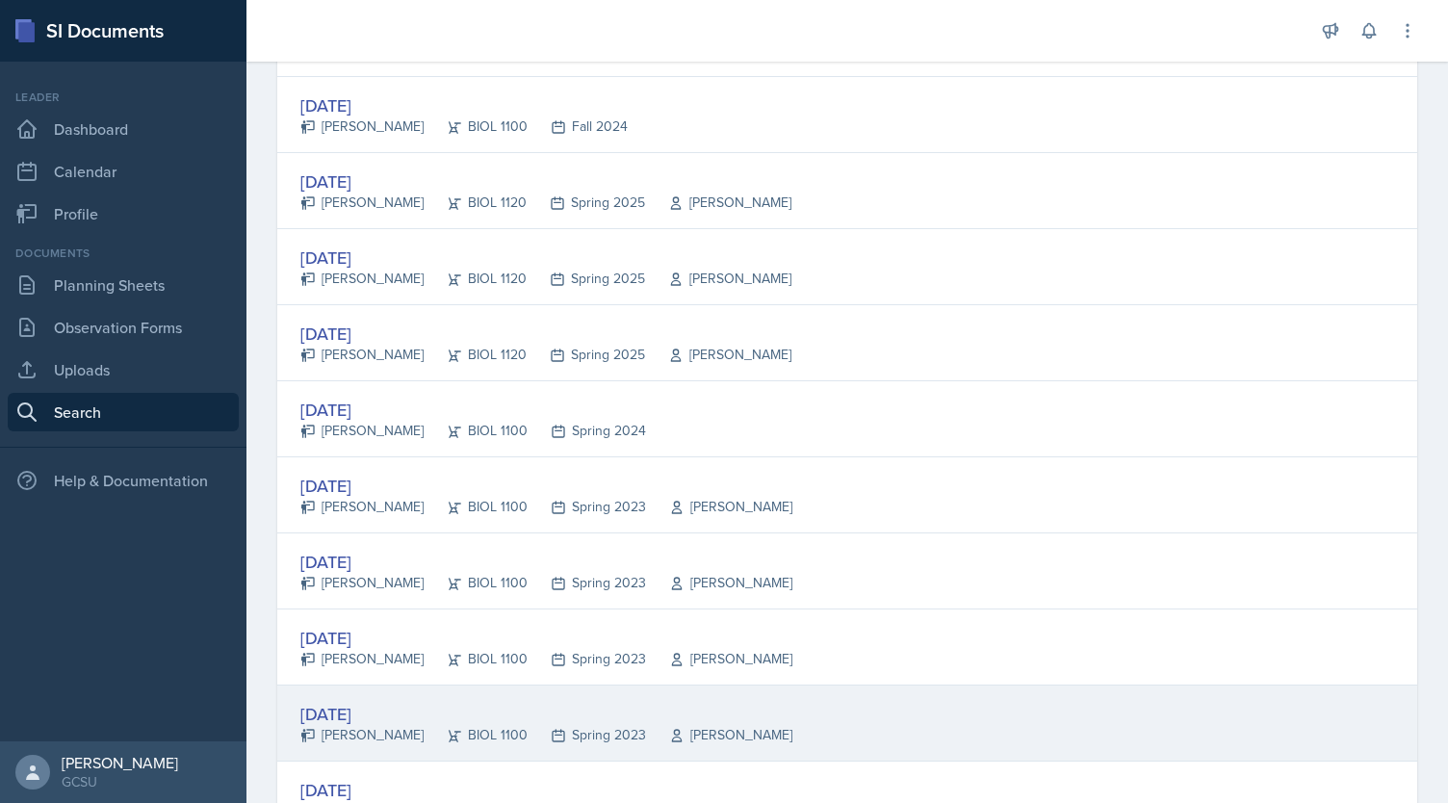
click at [345, 718] on div "[DATE]" at bounding box center [546, 714] width 492 height 26
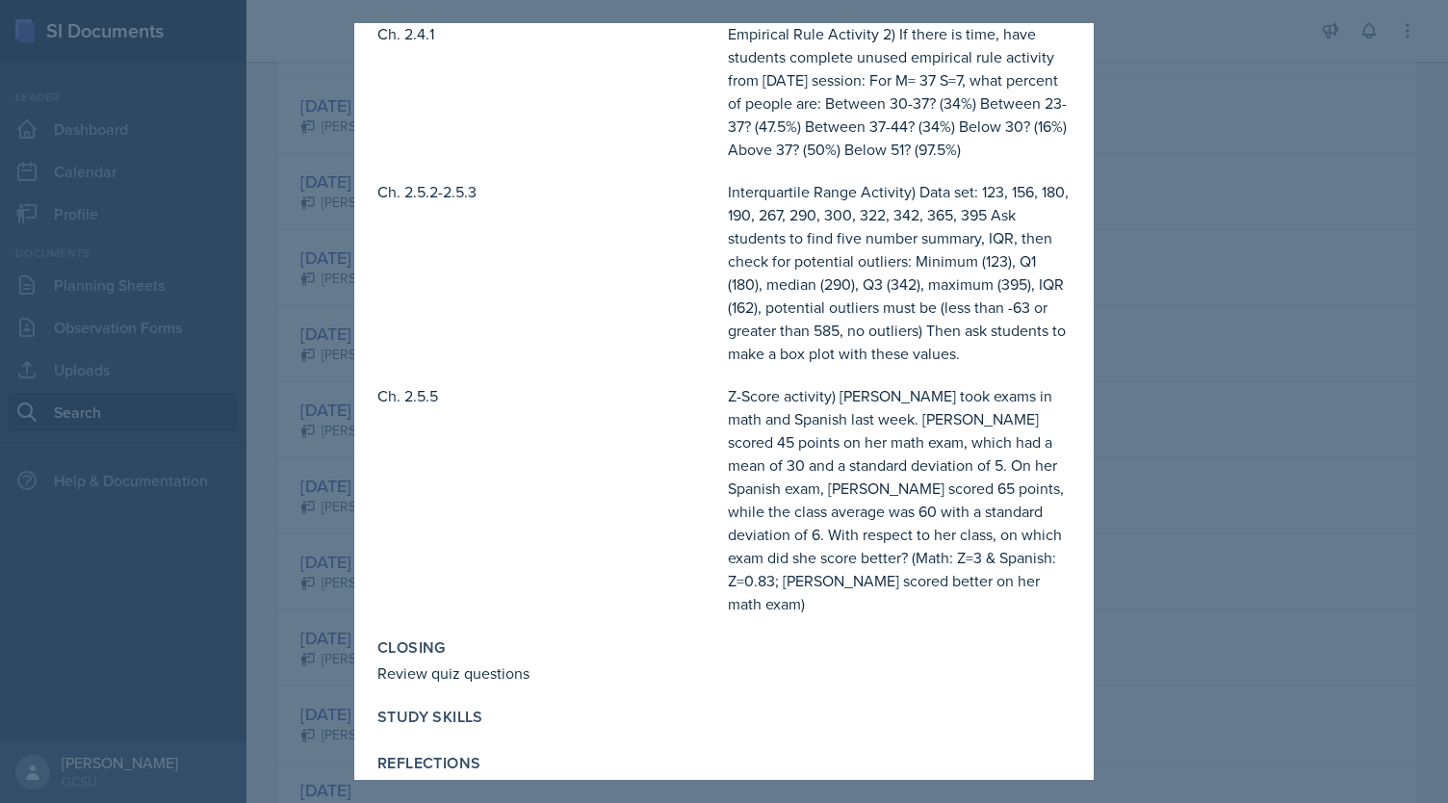
scroll to position [422, 0]
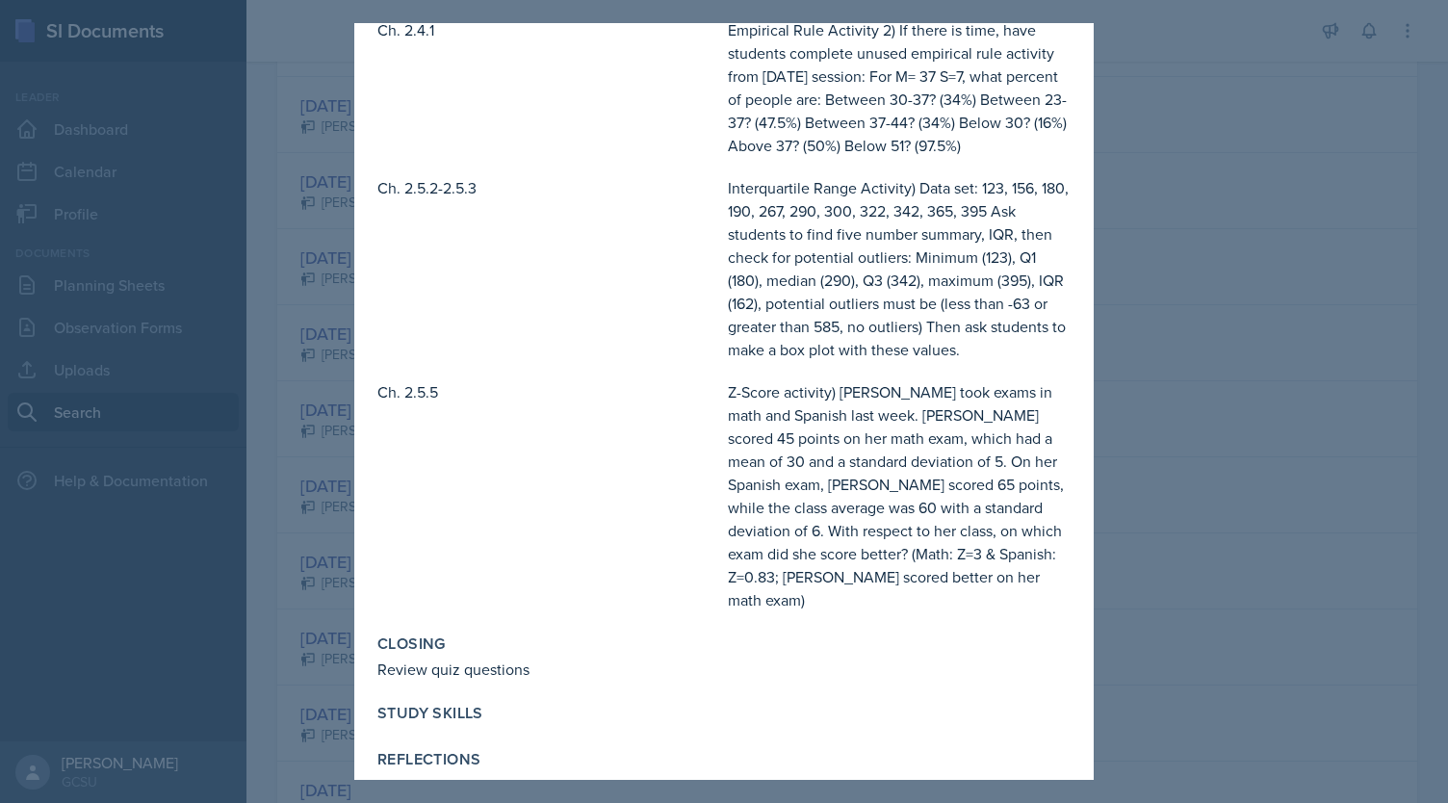
click at [1311, 513] on div at bounding box center [724, 401] width 1448 height 803
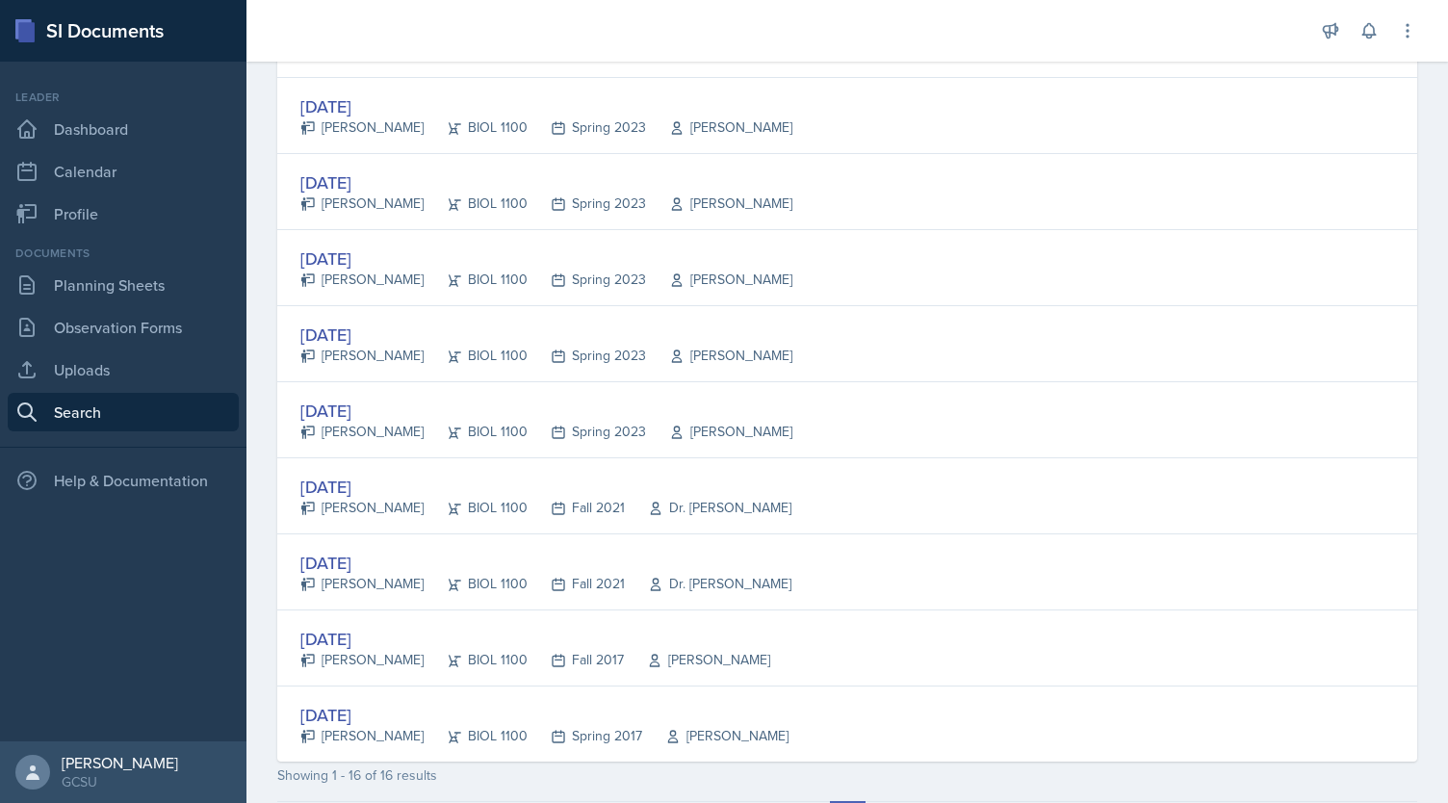
scroll to position [913, 0]
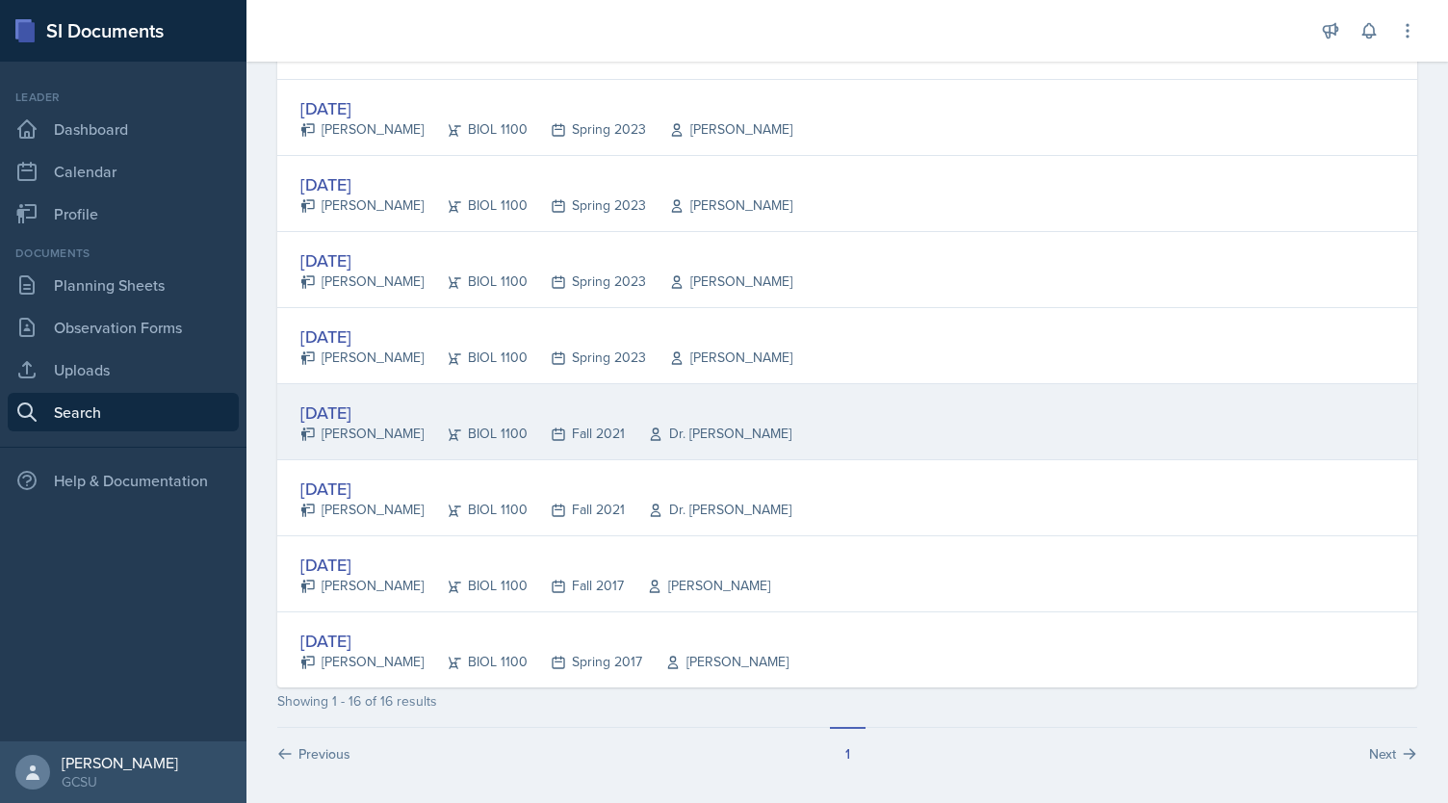
click at [362, 402] on div "[DATE]" at bounding box center [545, 412] width 491 height 26
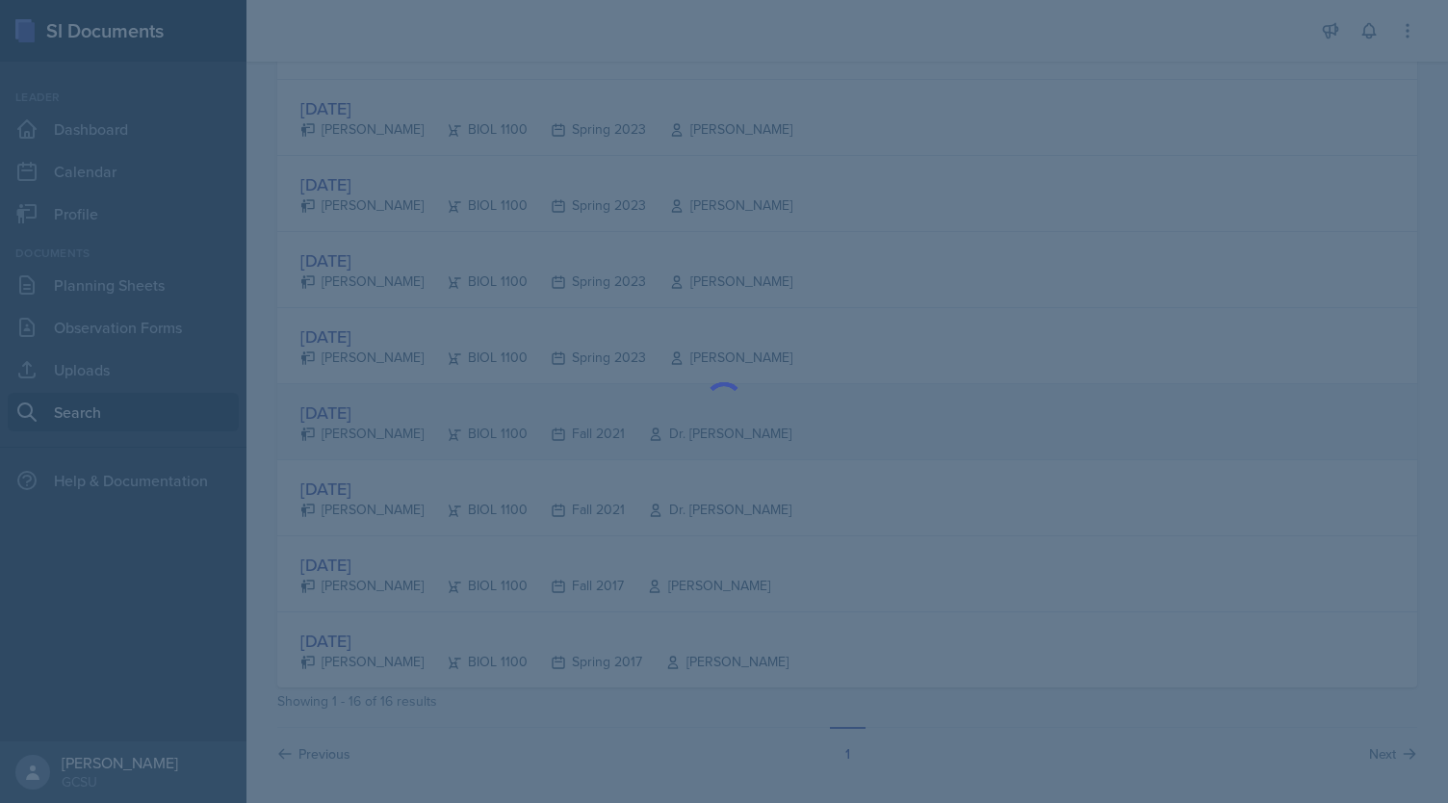
scroll to position [0, 0]
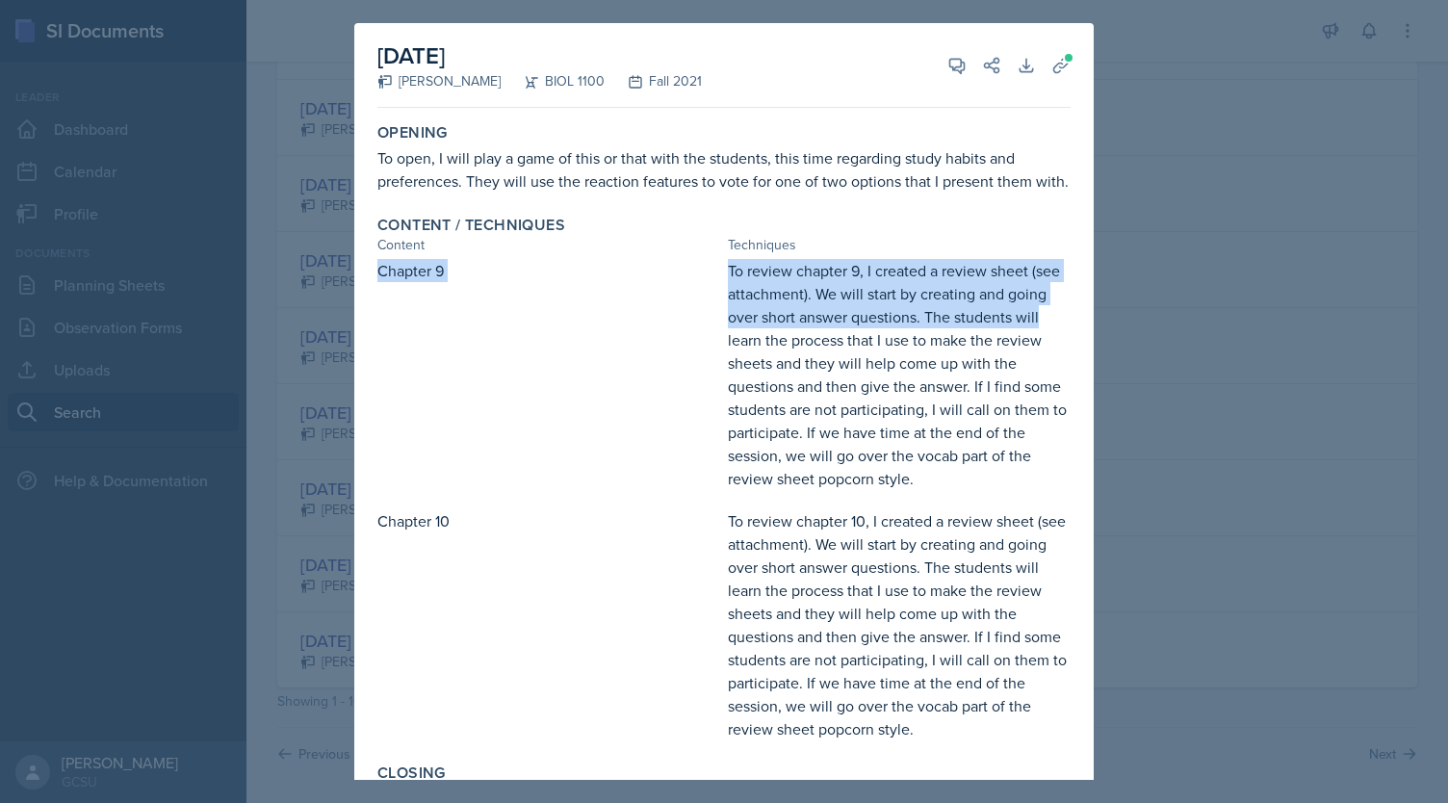
drag, startPoint x: 1078, startPoint y: 345, endPoint x: 1089, endPoint y: 263, distance: 82.5
click at [1089, 263] on div "[DATE] [PERSON_NAME] BIOL 1100 Fall 2021 View Comments Comments Send Share Down…" at bounding box center [723, 401] width 739 height 757
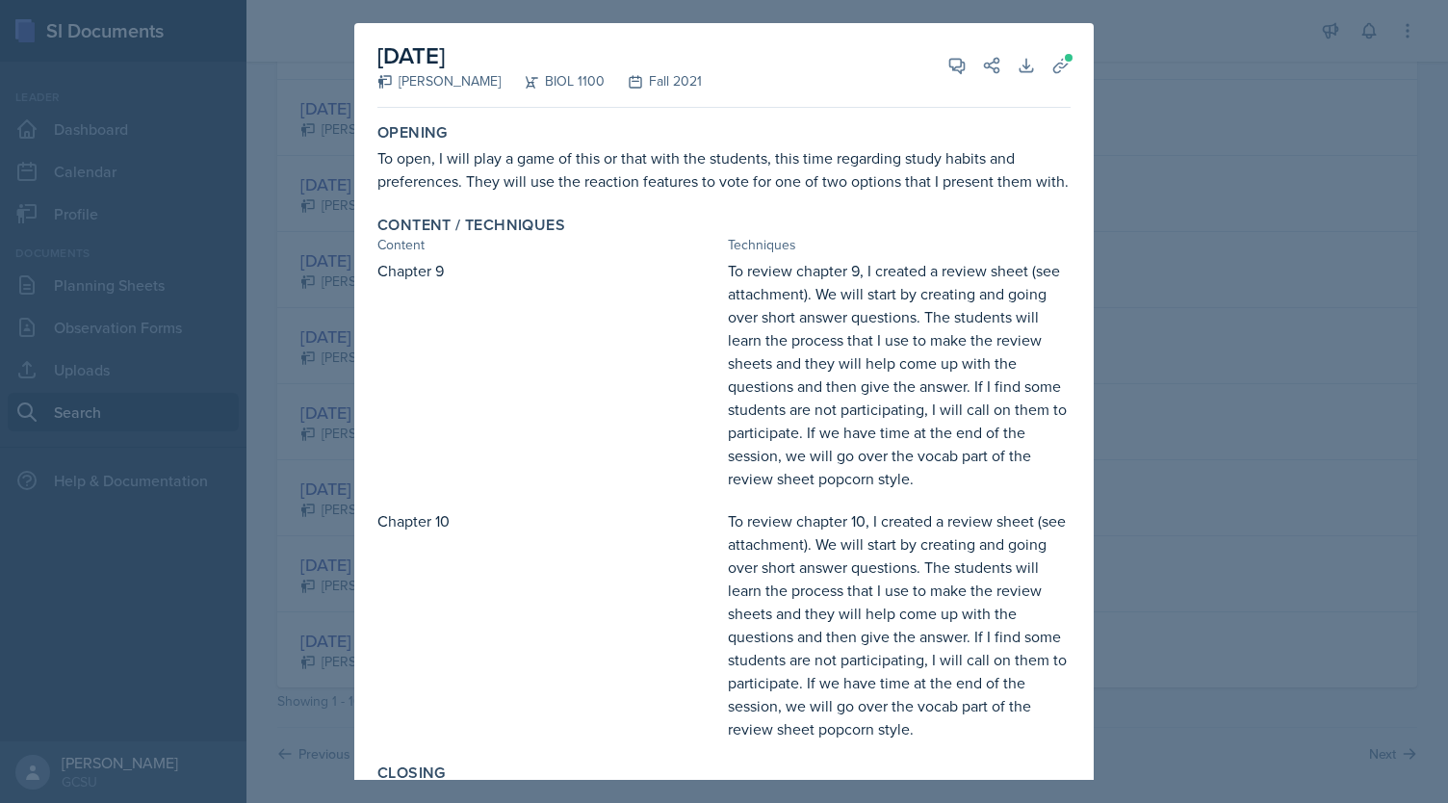
click at [982, 354] on div "To review chapter 9, I created a review sheet (see attachment). We will start b…" at bounding box center [899, 374] width 343 height 231
click at [1197, 138] on div at bounding box center [724, 401] width 1448 height 803
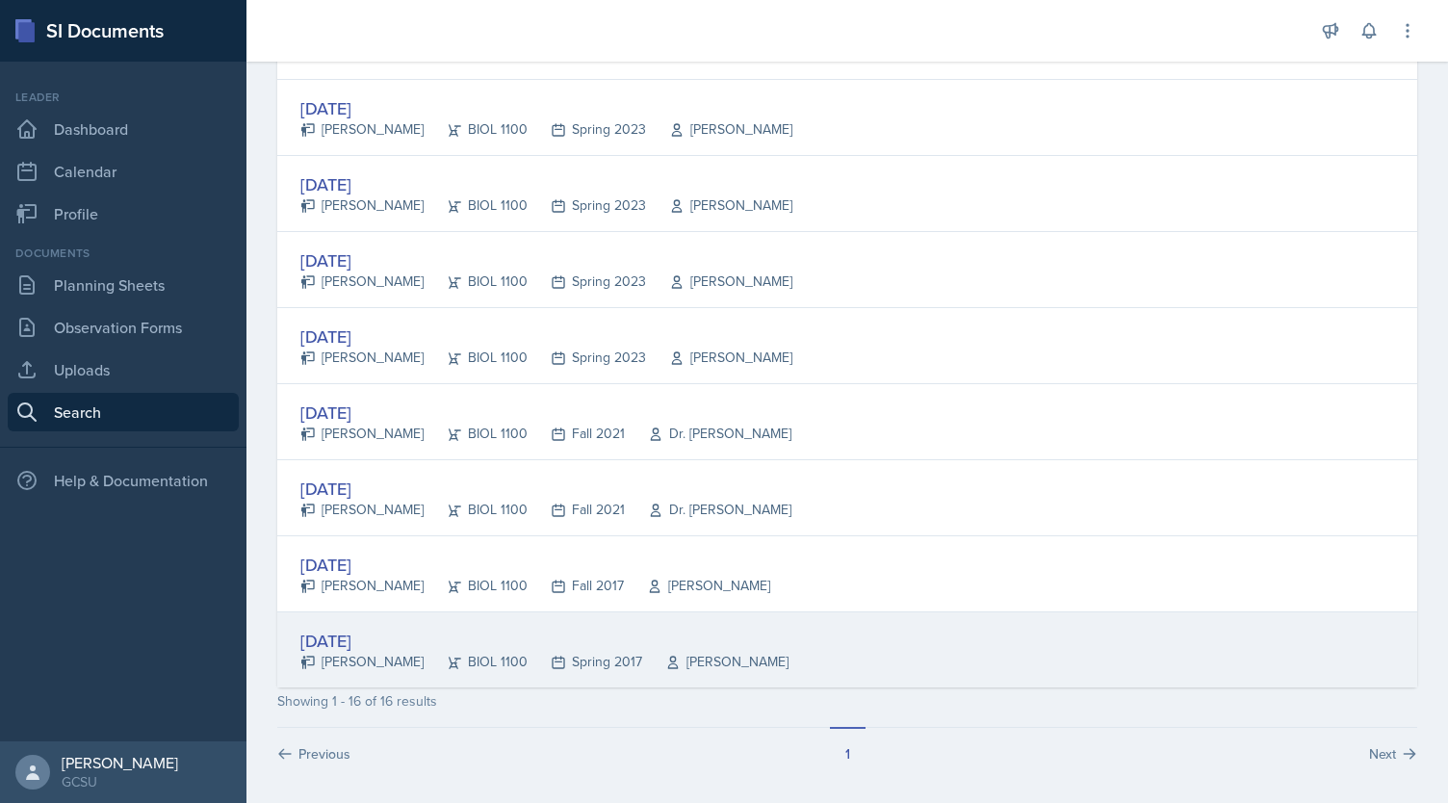
click at [348, 634] on div "[DATE]" at bounding box center [544, 641] width 488 height 26
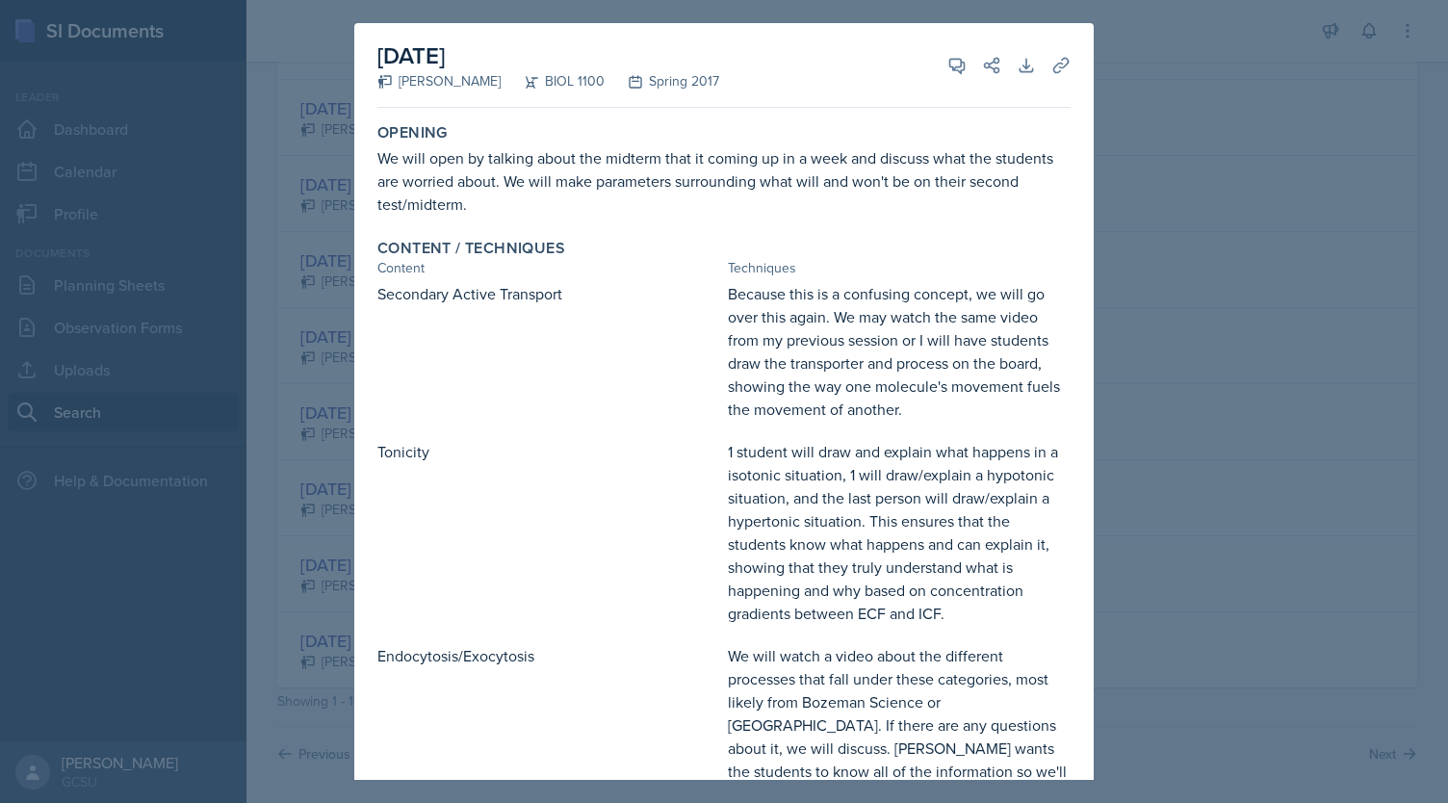
click at [1156, 124] on div at bounding box center [724, 401] width 1448 height 803
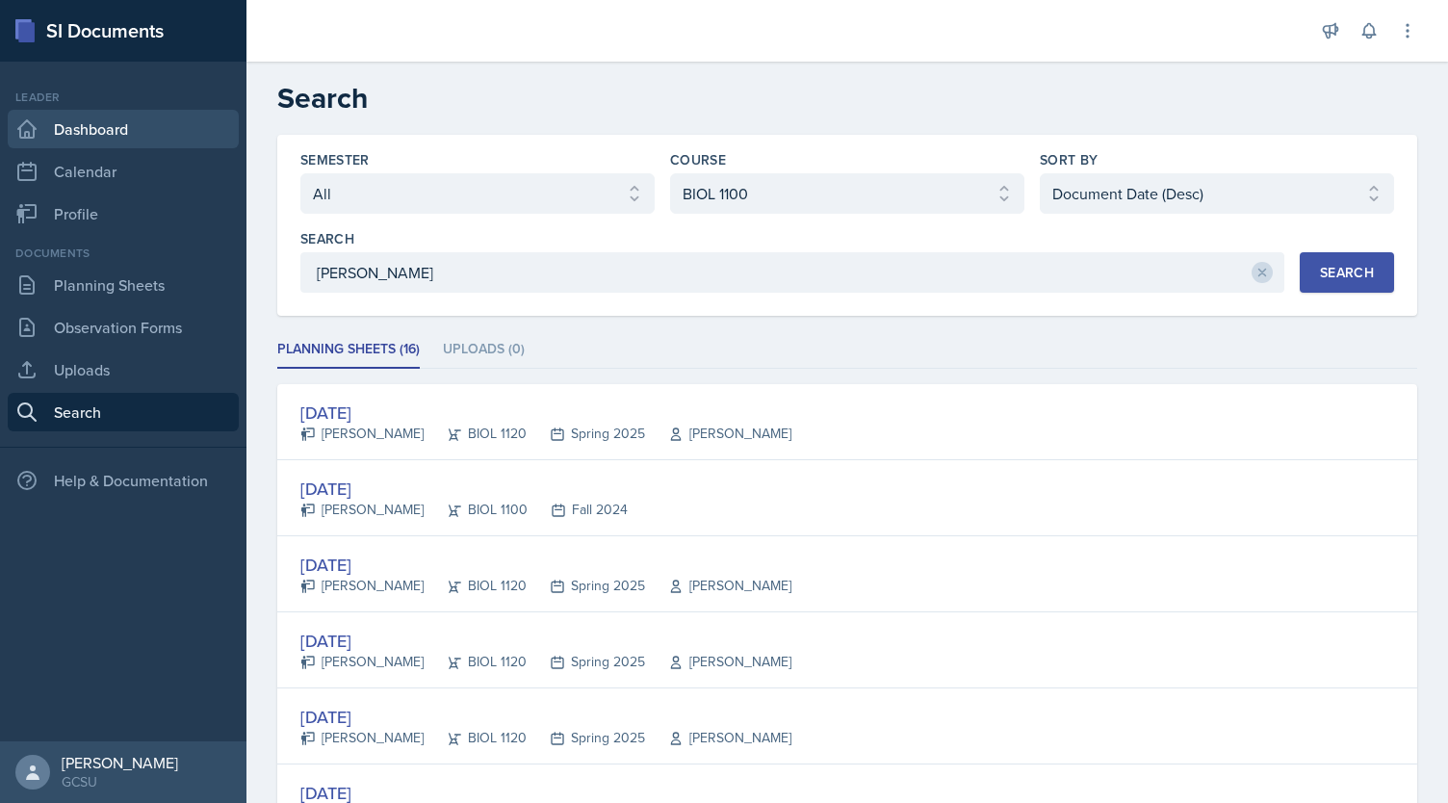
click at [142, 132] on link "Dashboard" at bounding box center [123, 129] width 231 height 39
